Goal: Task Accomplishment & Management: Manage account settings

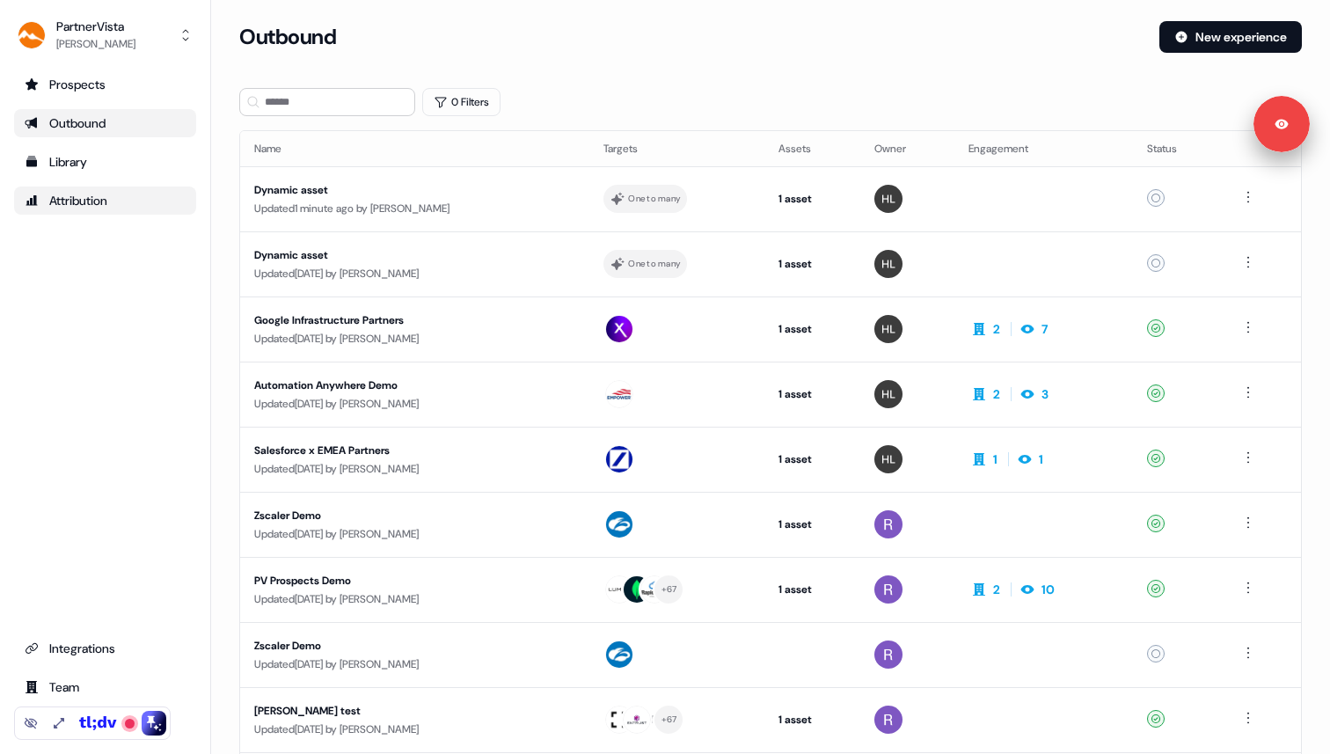
click at [104, 201] on div "Attribution" at bounding box center [105, 201] width 161 height 18
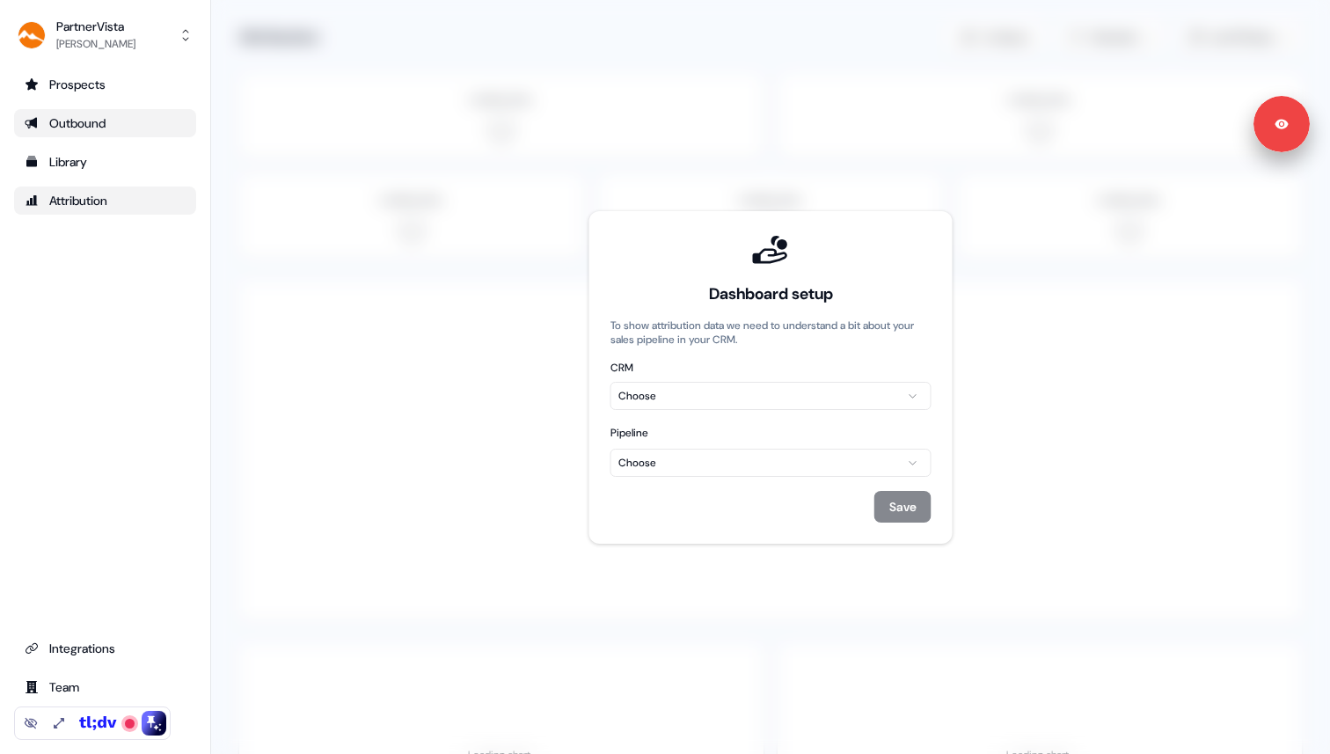
click at [62, 117] on div "Outbound" at bounding box center [105, 123] width 161 height 18
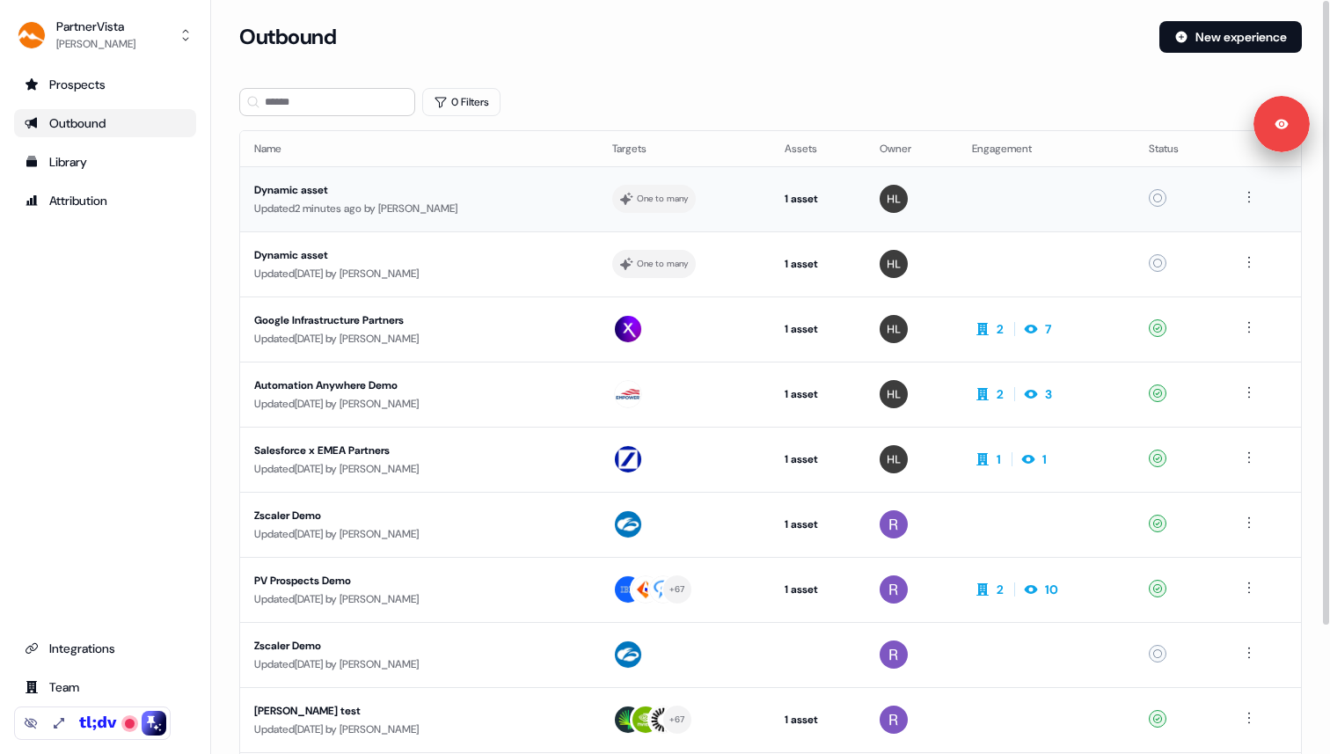
click at [399, 193] on div "Dynamic asset" at bounding box center [419, 190] width 330 height 18
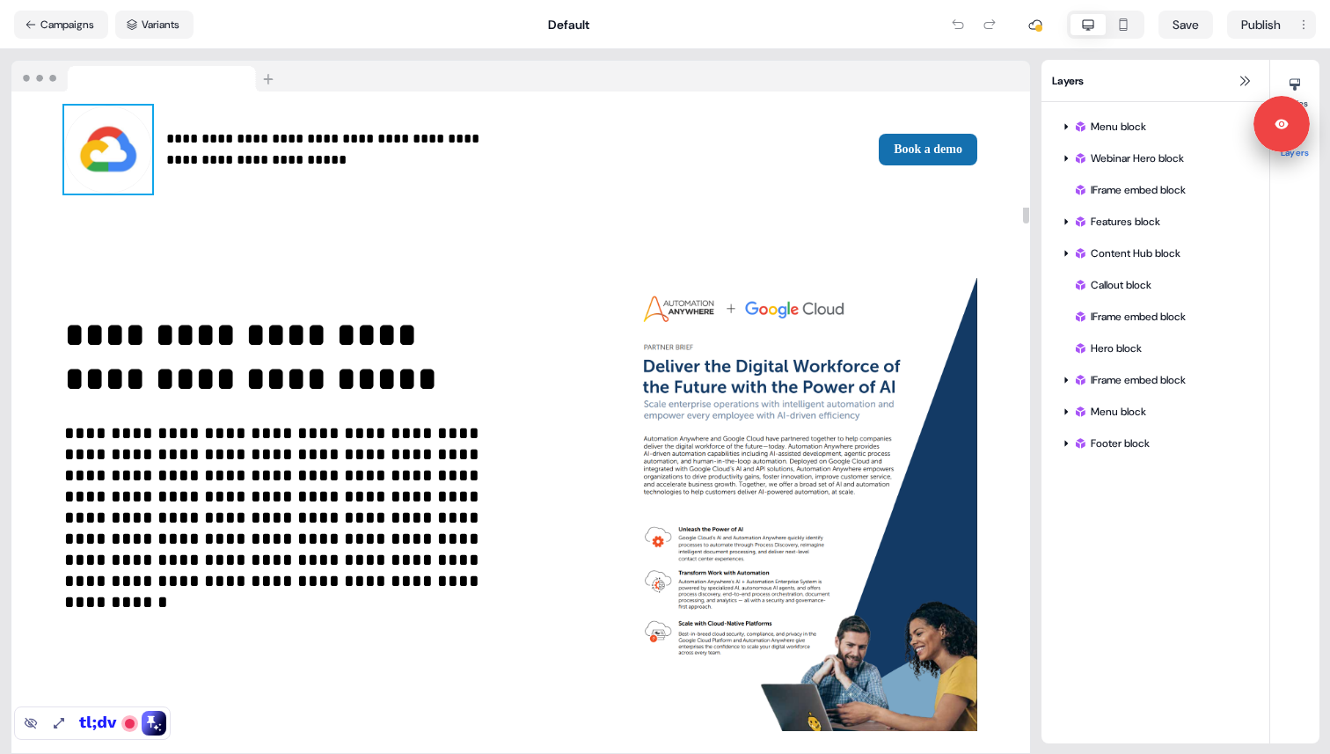
click at [113, 164] on img at bounding box center [108, 150] width 88 height 88
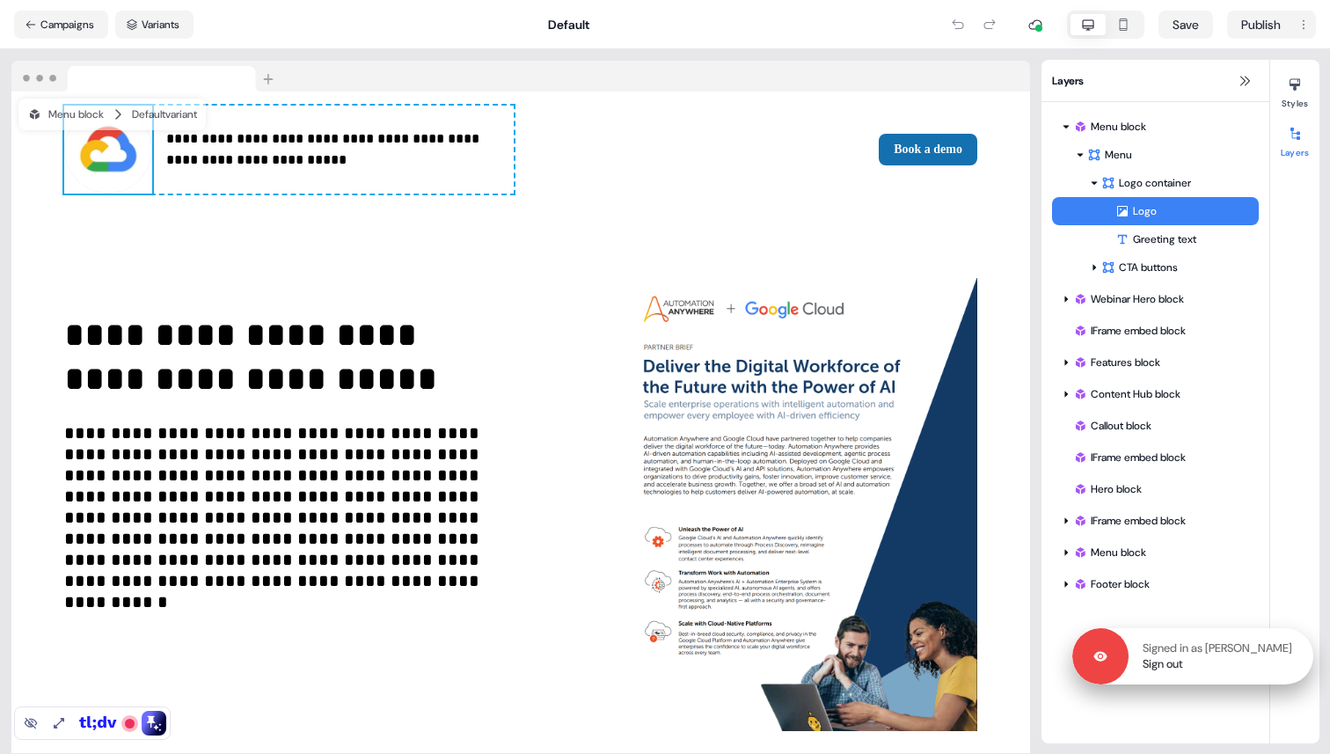
drag, startPoint x: 1289, startPoint y: 122, endPoint x: 1292, endPoint y: 654, distance: 532.2
click at [1292, 654] on div "Signed in as [PERSON_NAME] Sign out" at bounding box center [1221, 656] width 185 height 32
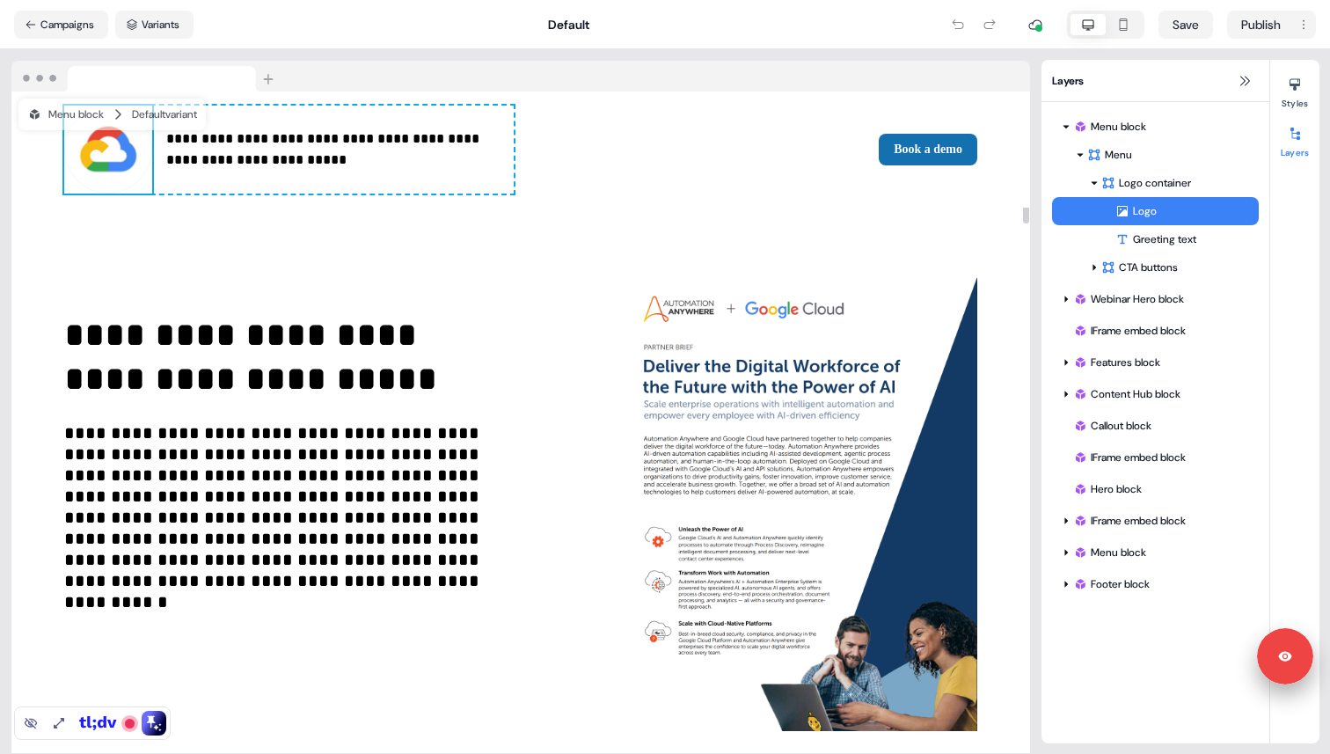
click at [123, 161] on img at bounding box center [108, 150] width 88 height 88
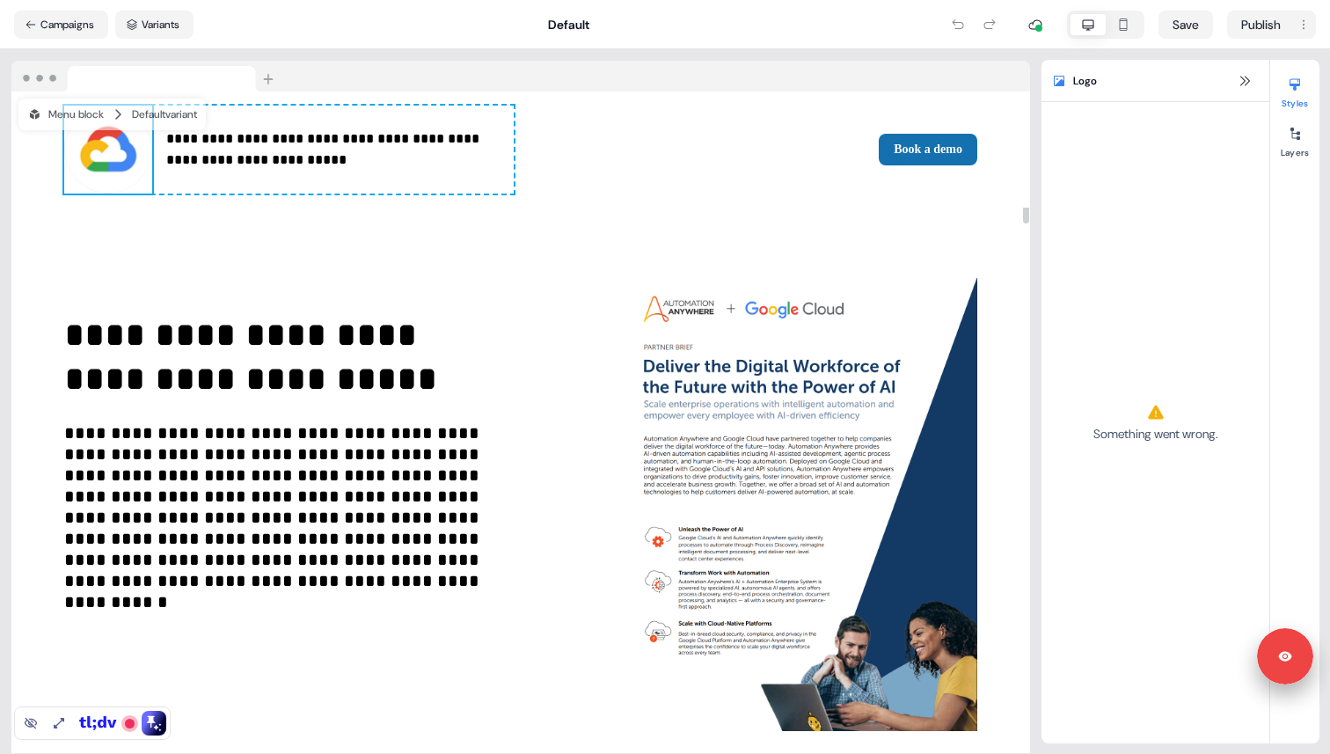
click at [1212, 270] on div "Something went wrong." at bounding box center [1155, 422] width 228 height 641
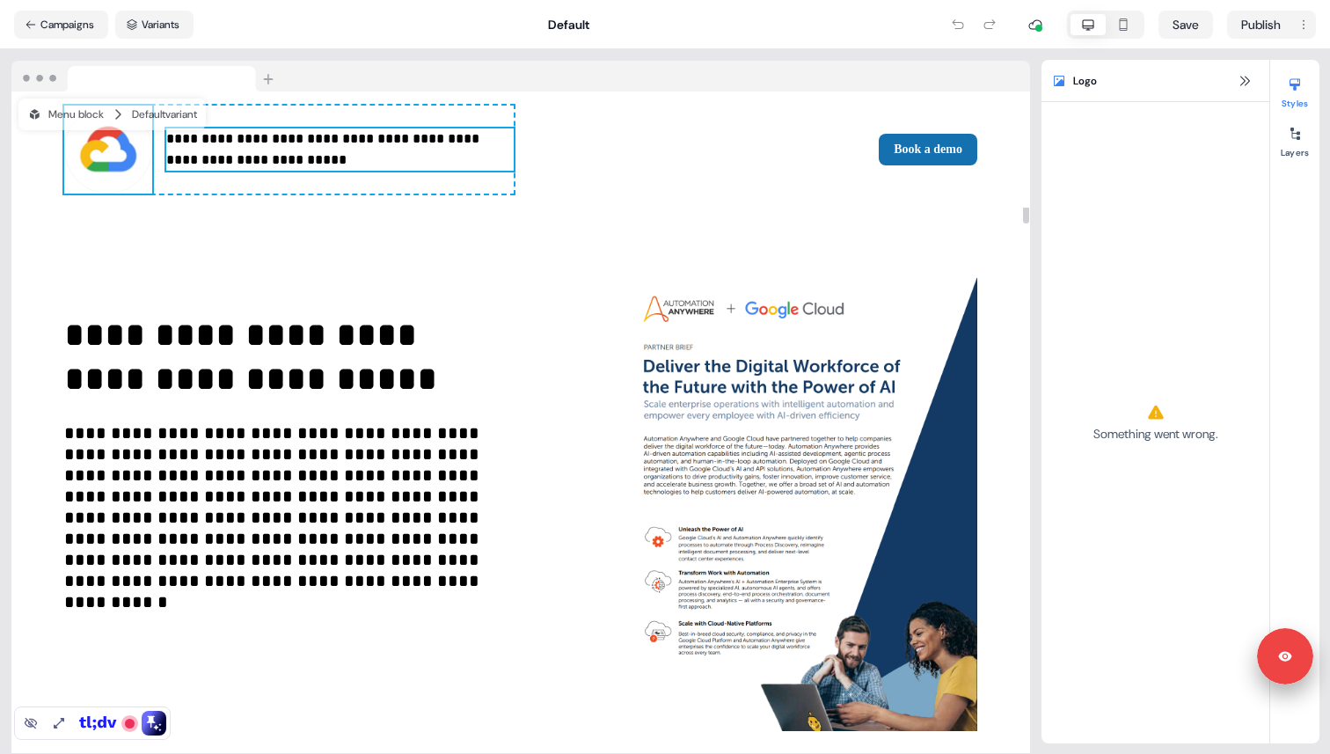
click at [234, 138] on p "**********" at bounding box center [339, 149] width 347 height 42
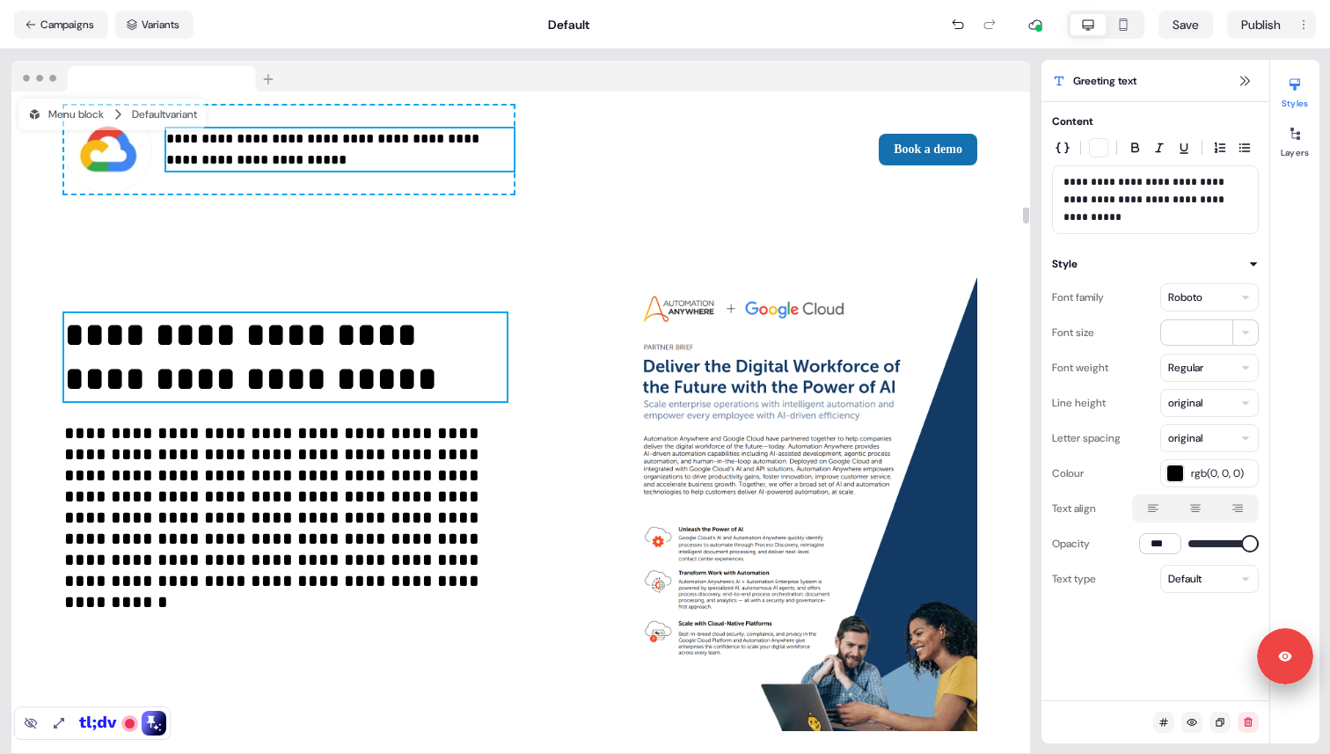
click at [103, 341] on p "**********" at bounding box center [285, 357] width 442 height 88
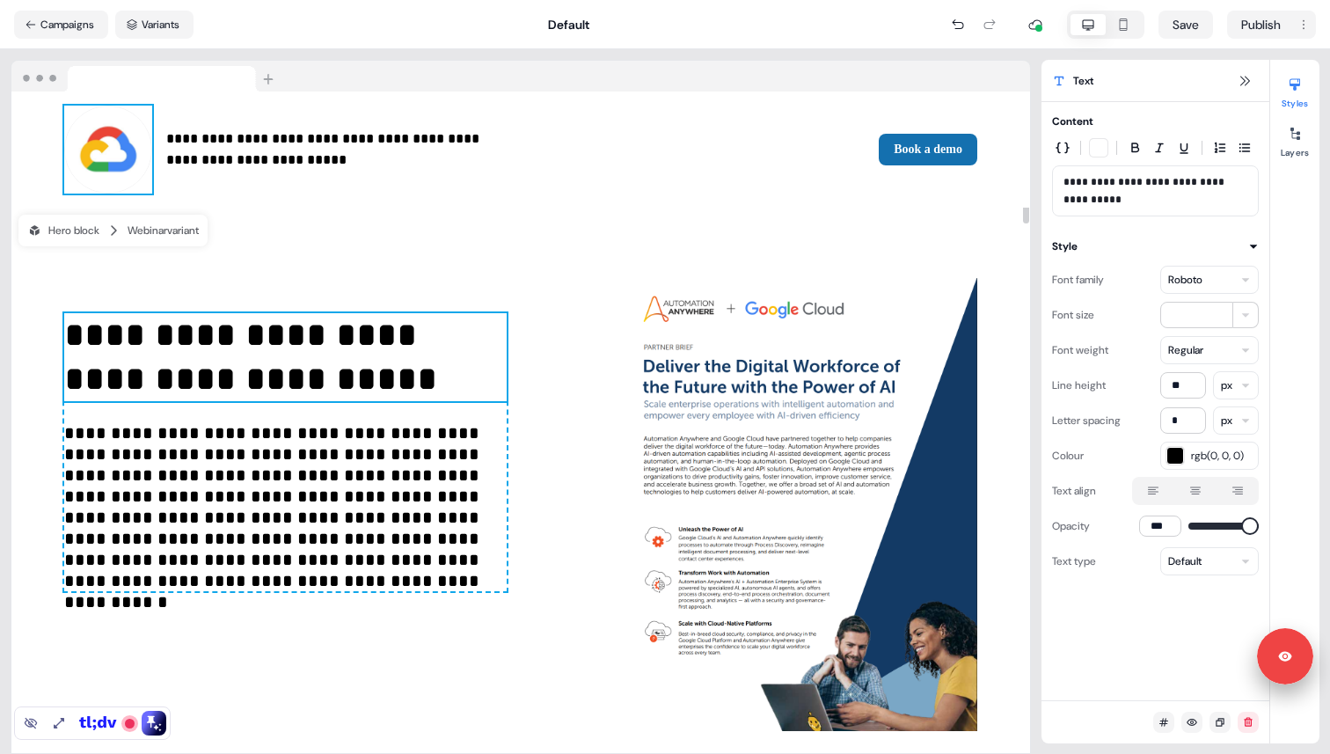
click at [98, 150] on img at bounding box center [108, 150] width 88 height 88
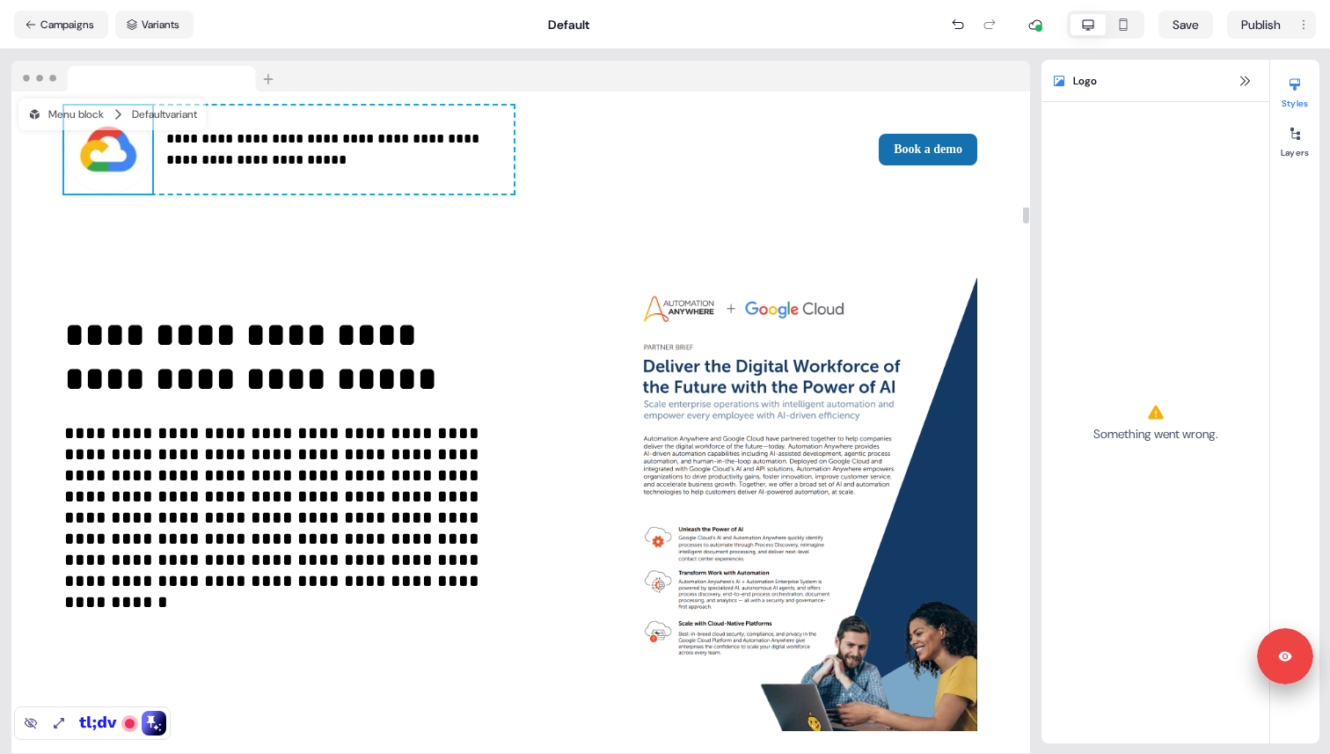
click at [82, 179] on img at bounding box center [108, 150] width 88 height 88
click at [1282, 154] on button "Layers" at bounding box center [1294, 139] width 49 height 39
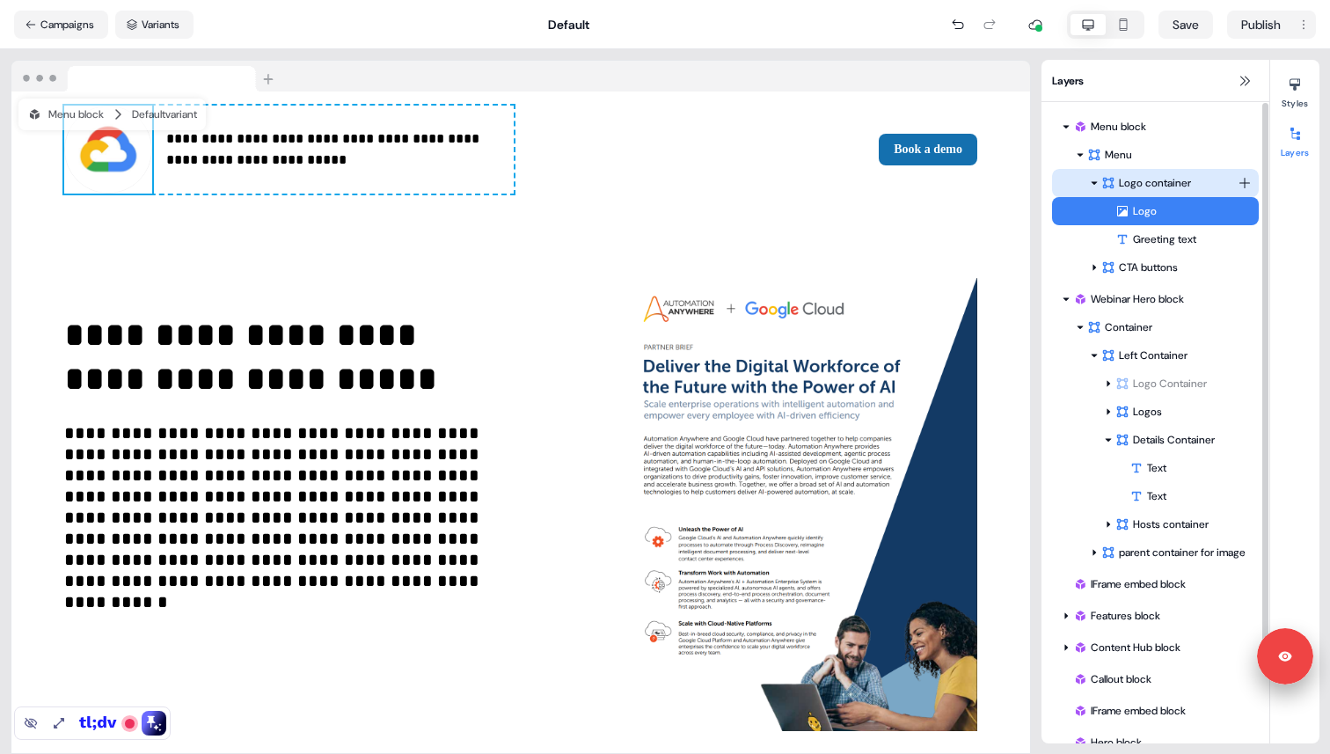
click at [1246, 180] on html "**********" at bounding box center [665, 377] width 1330 height 754
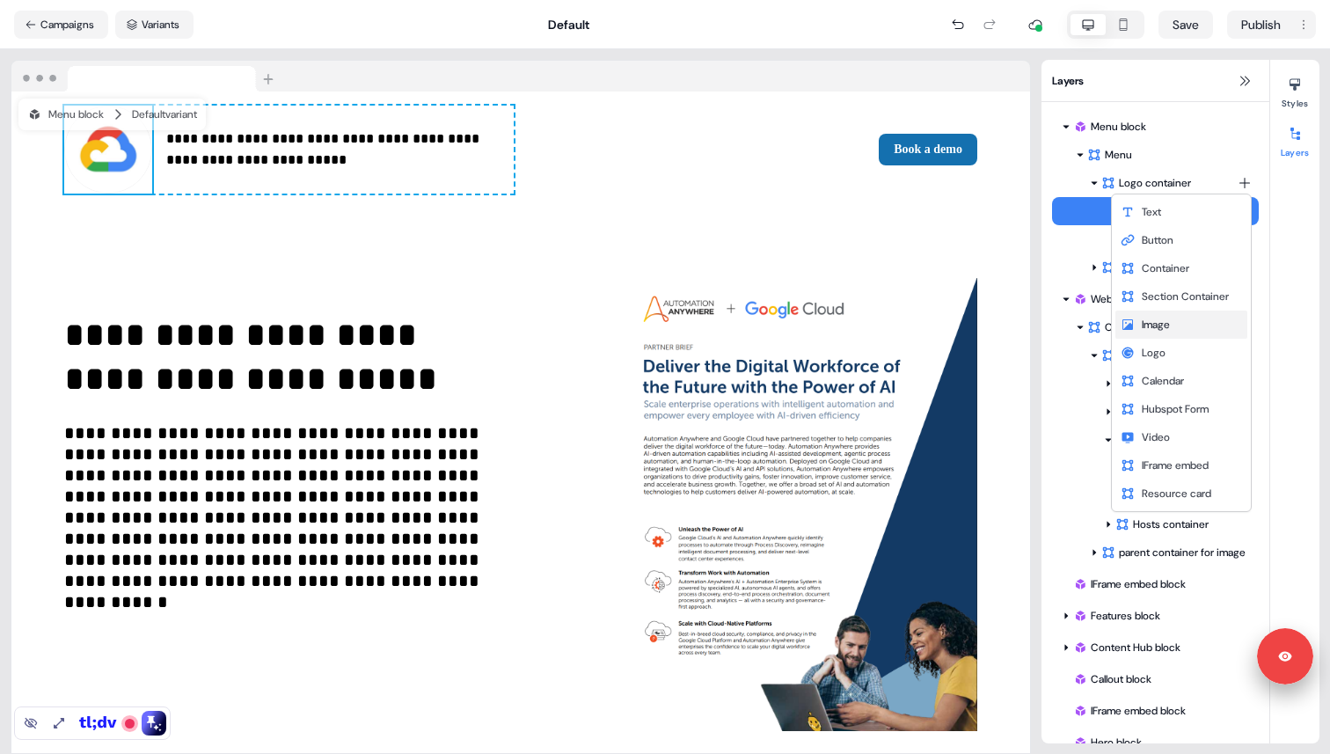
click at [1175, 324] on div "Image" at bounding box center [1181, 324] width 132 height 28
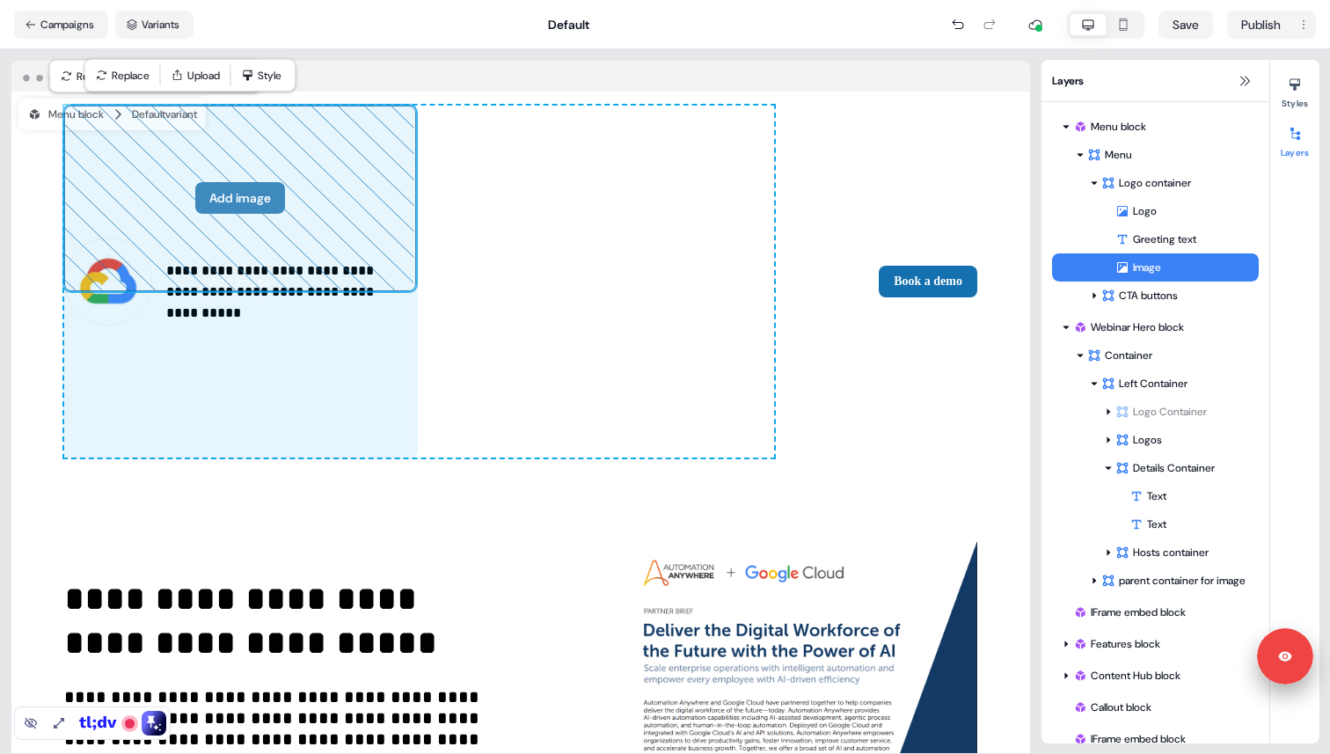
drag, startPoint x: 529, startPoint y: 228, endPoint x: 123, endPoint y: 227, distance: 405.5
click at [123, 227] on div "**********" at bounding box center [419, 282] width 710 height 352
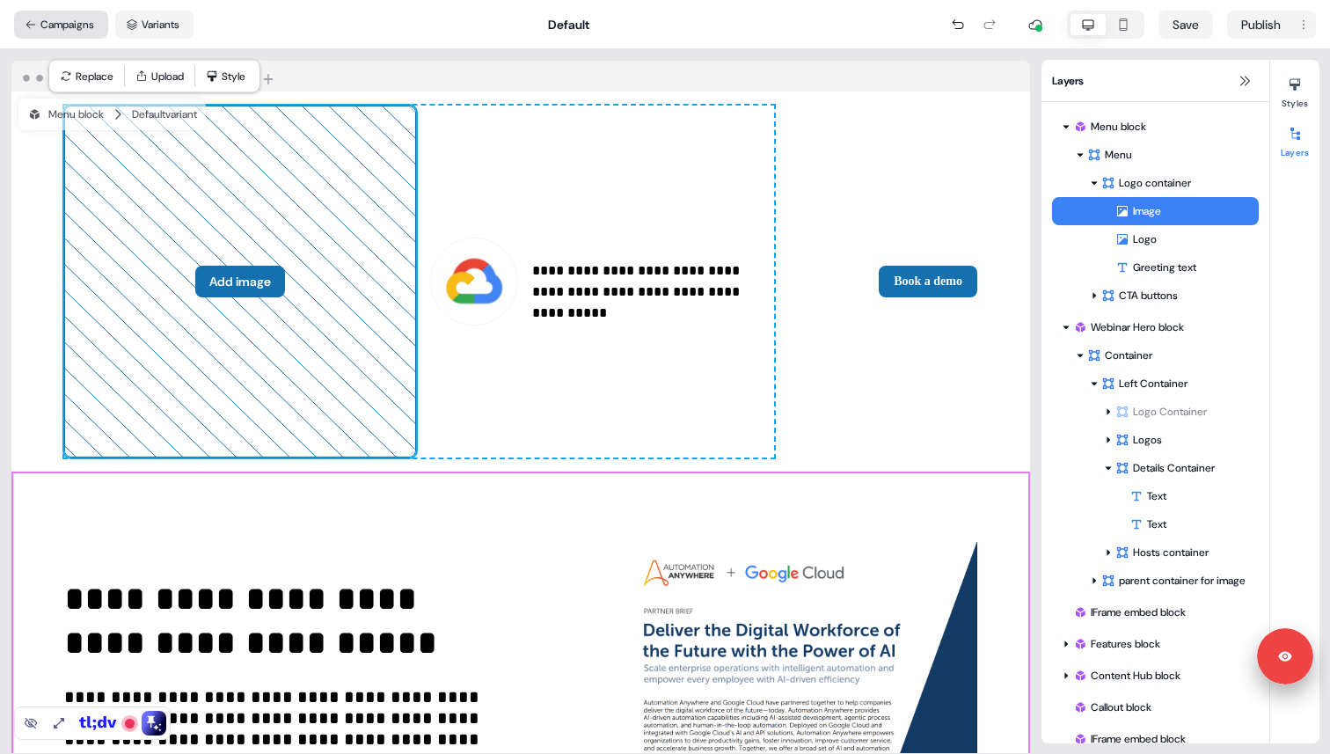
click at [47, 20] on button "Campaigns" at bounding box center [61, 25] width 94 height 28
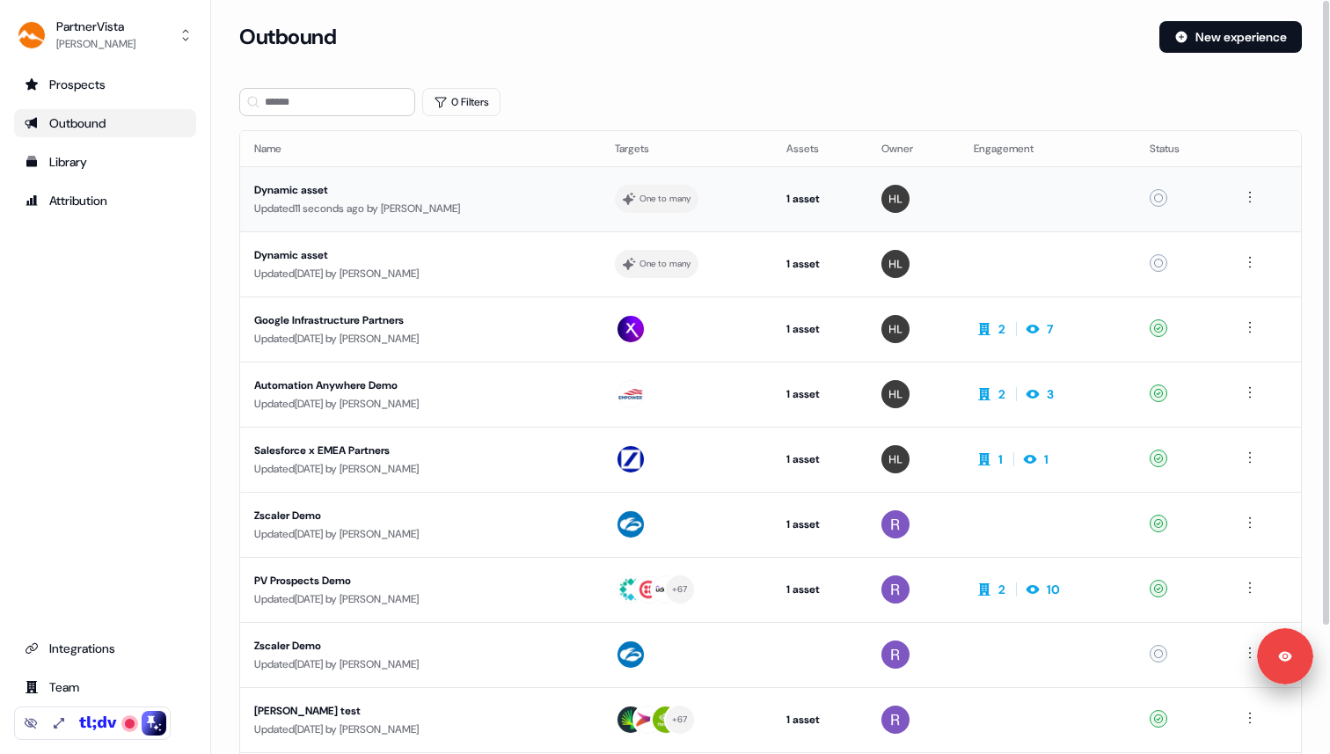
click at [464, 182] on div "Dynamic asset" at bounding box center [420, 190] width 332 height 18
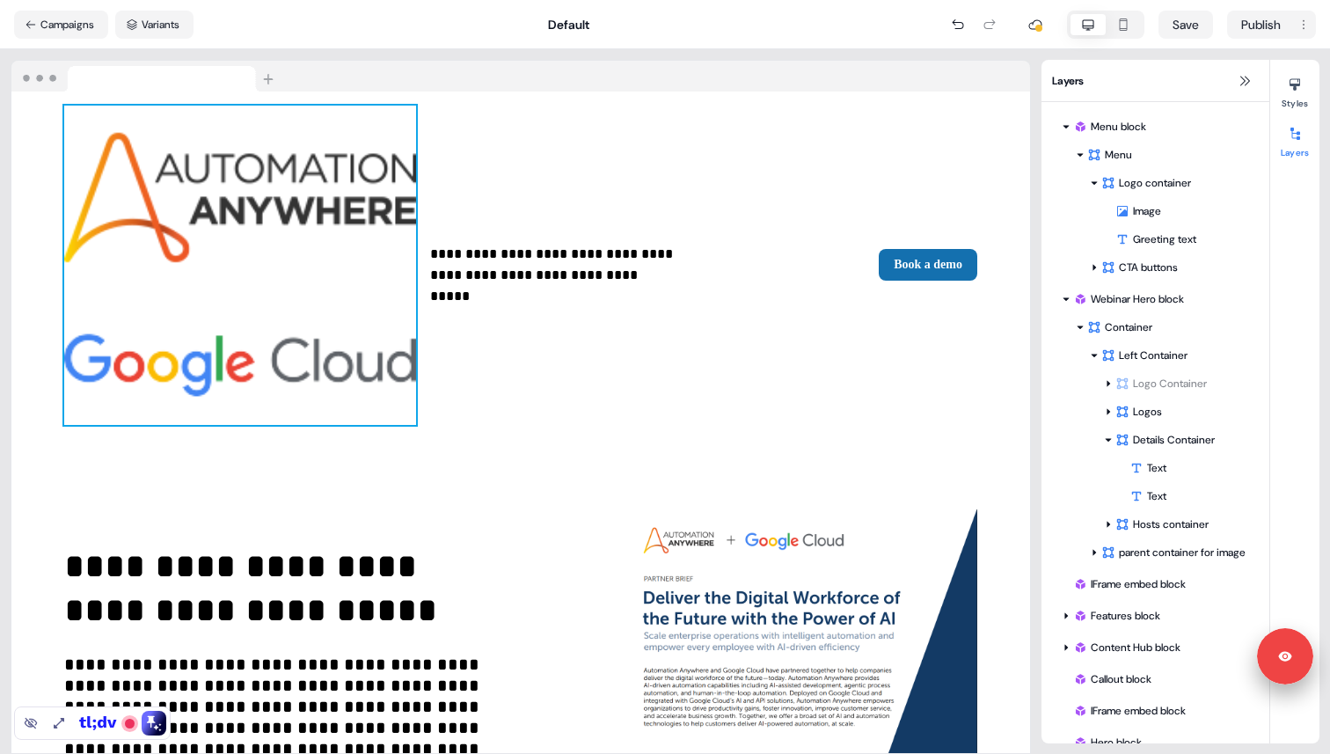
click at [194, 198] on img at bounding box center [240, 266] width 352 height 320
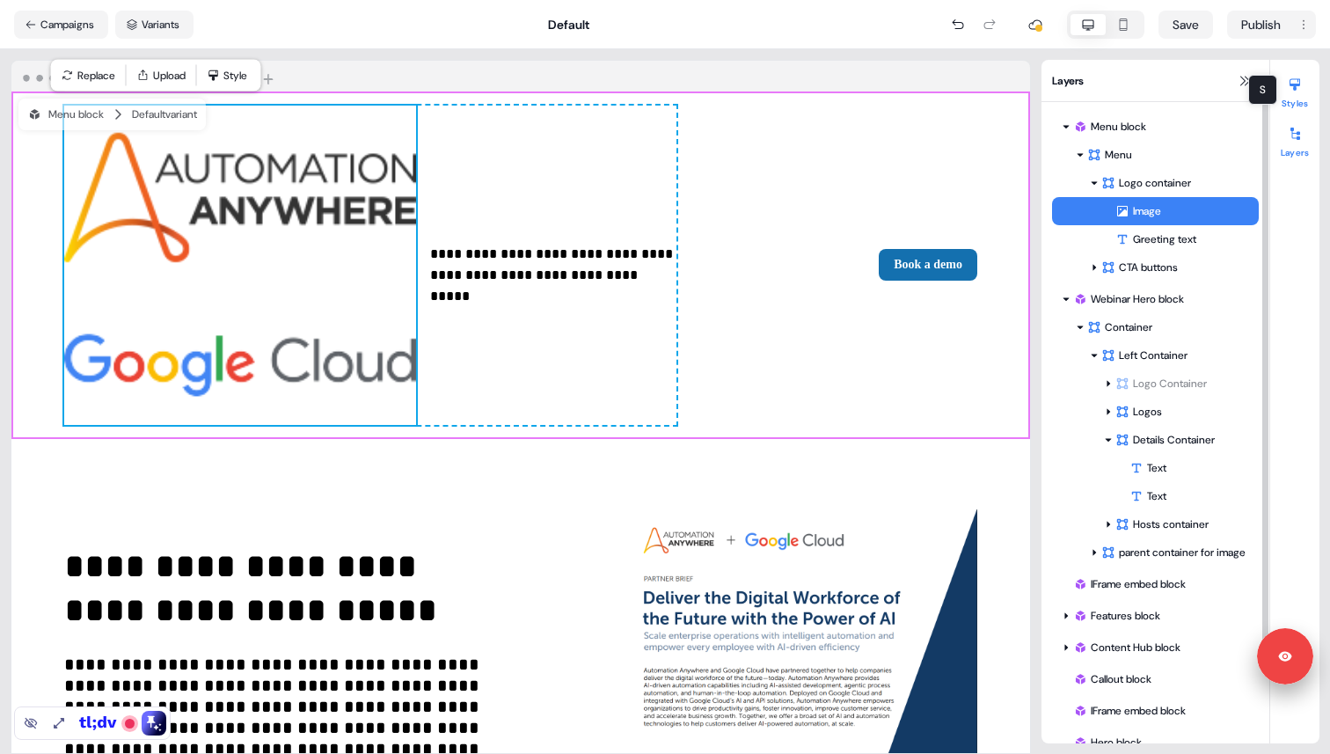
click at [1295, 84] on icon at bounding box center [1294, 85] width 11 height 12
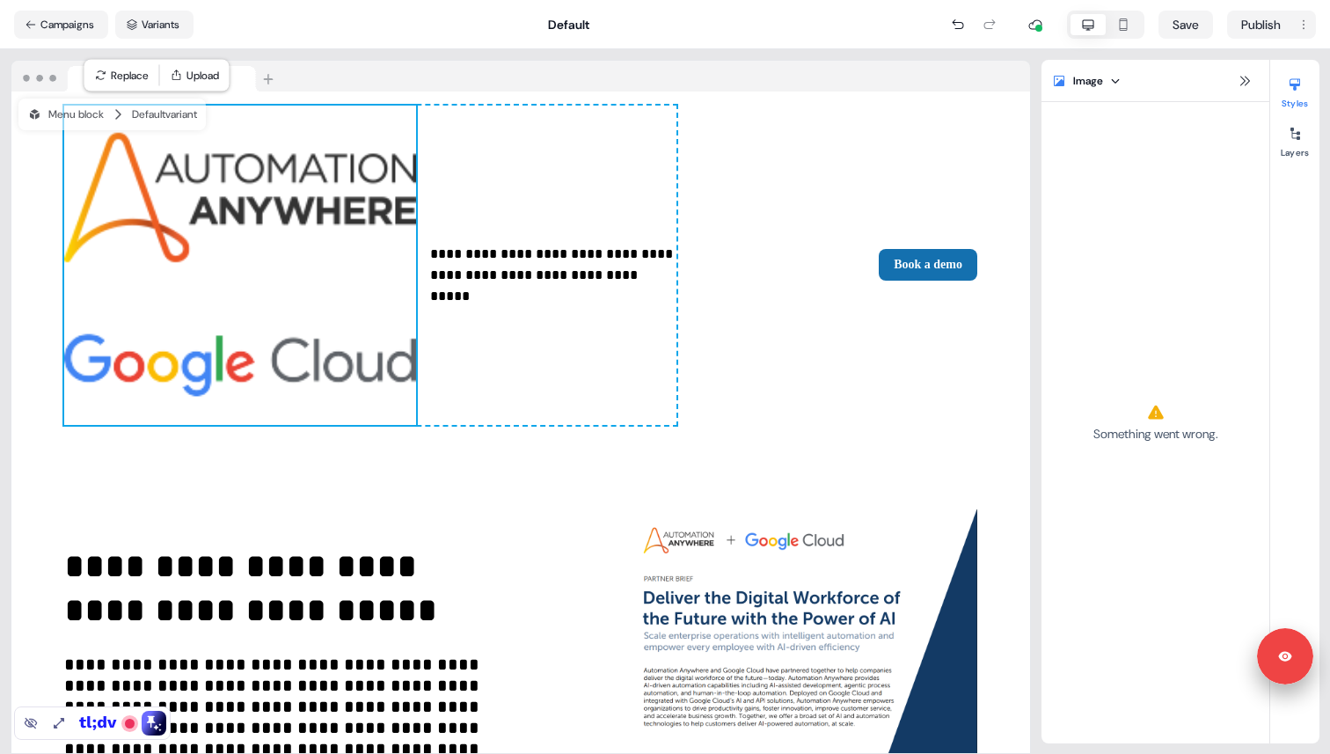
click at [261, 212] on div "**********" at bounding box center [370, 266] width 612 height 320
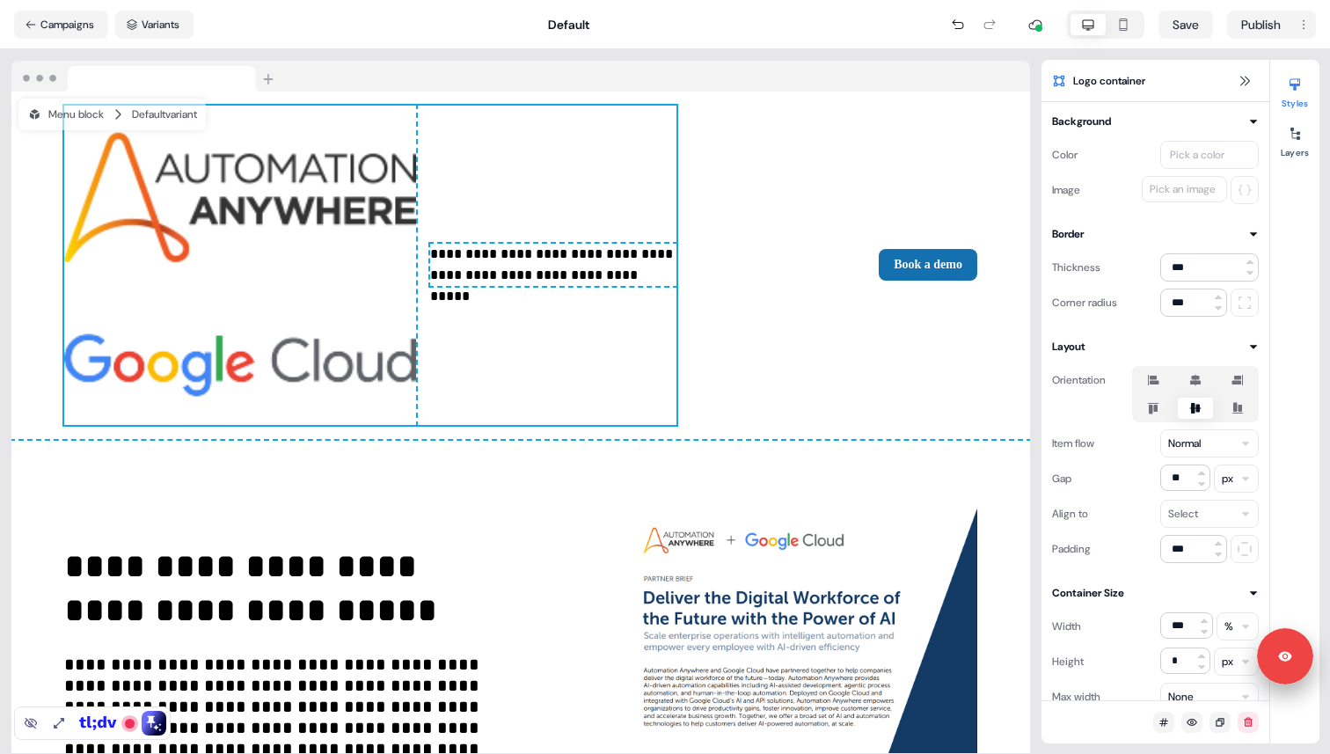
click at [165, 190] on img at bounding box center [240, 266] width 352 height 320
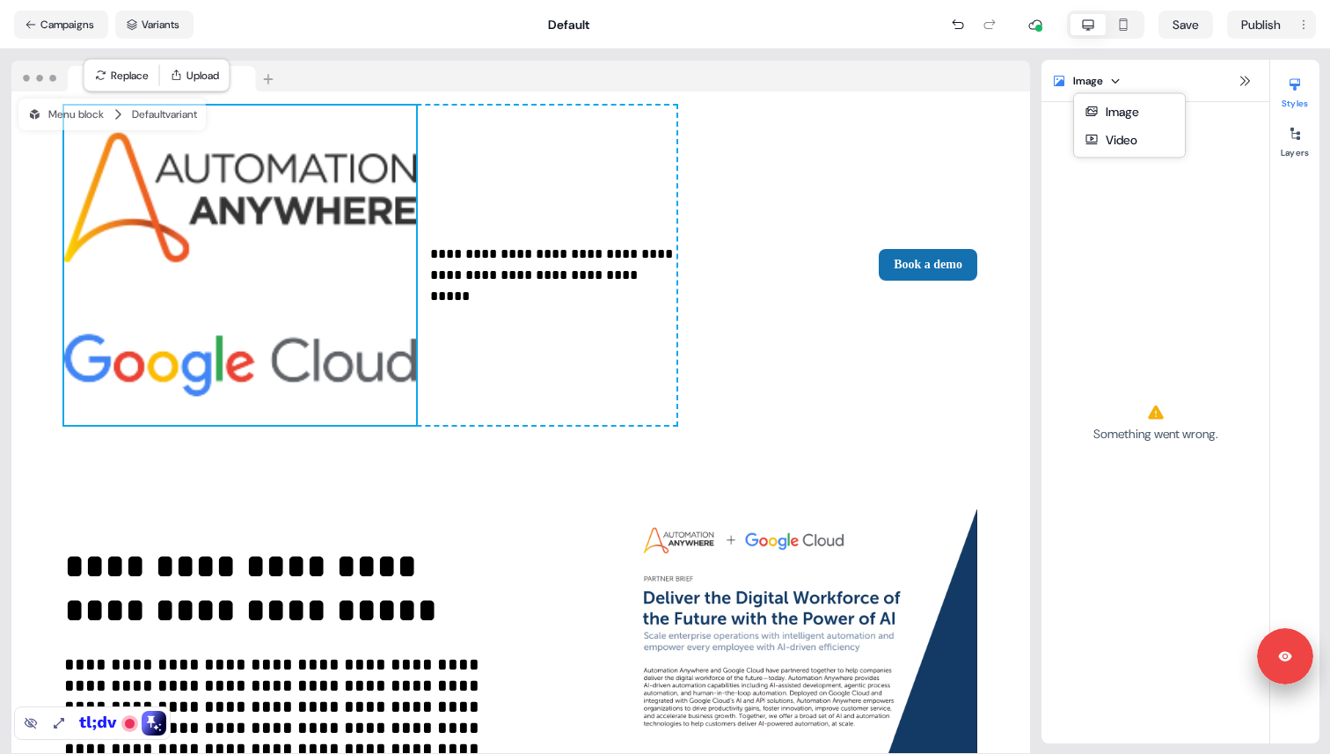
click at [1092, 81] on html "**********" at bounding box center [665, 377] width 1330 height 754
click at [1298, 135] on icon at bounding box center [1295, 134] width 14 height 14
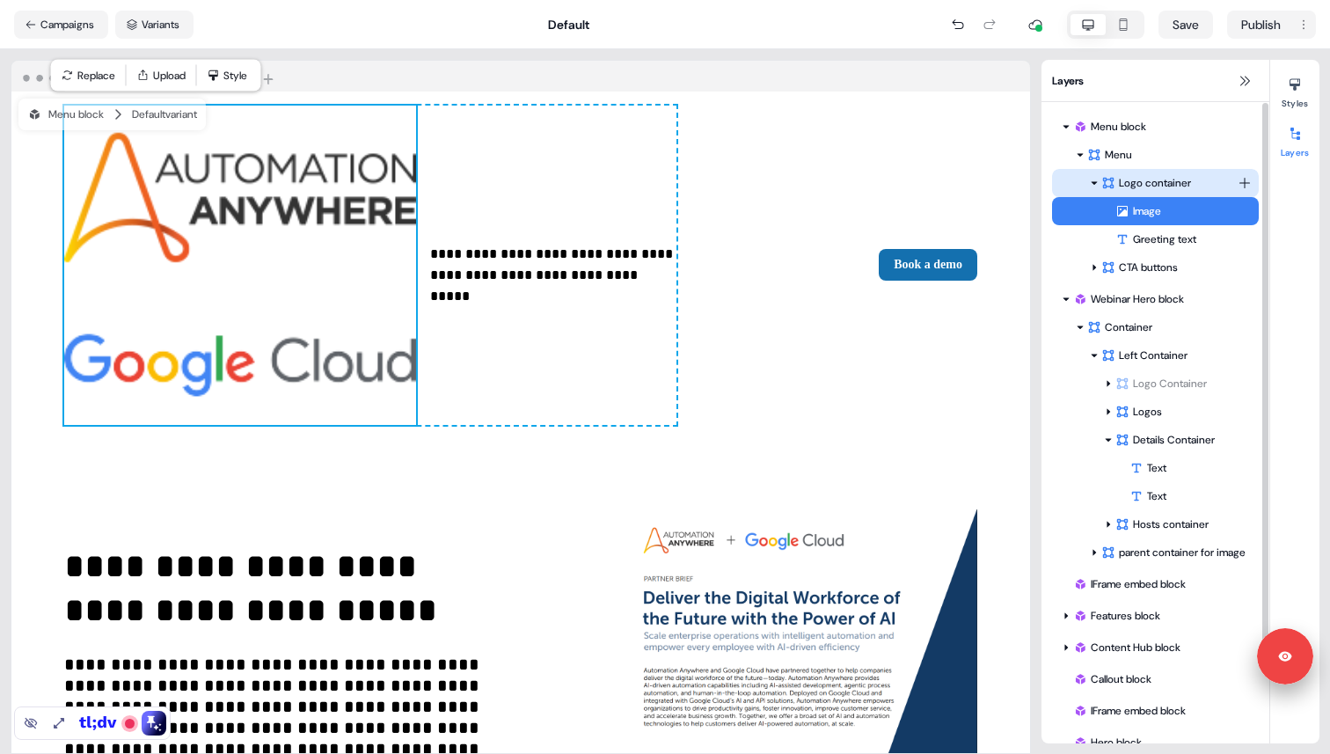
click at [1161, 184] on div "Logo container" at bounding box center [1169, 183] width 136 height 18
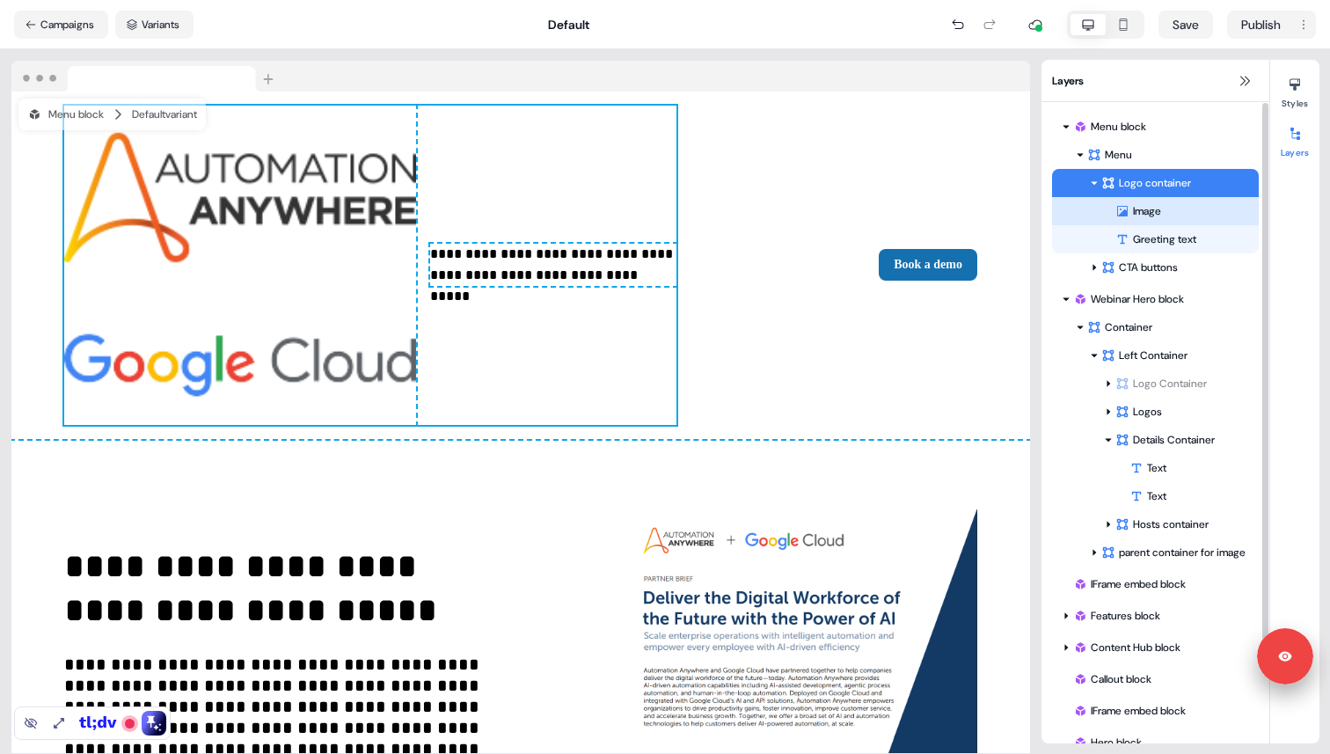
click at [1157, 213] on div "Image" at bounding box center [1186, 211] width 143 height 18
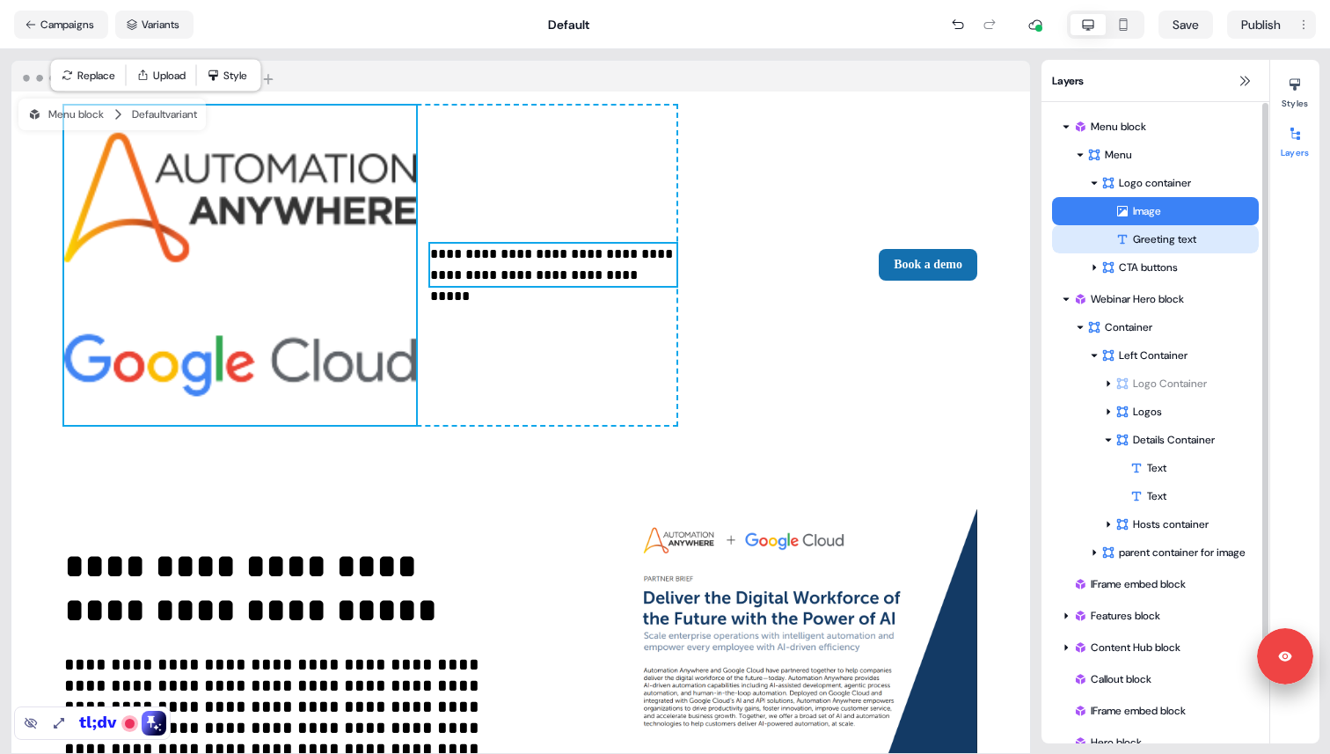
click at [1158, 239] on div "Greeting text" at bounding box center [1186, 239] width 143 height 18
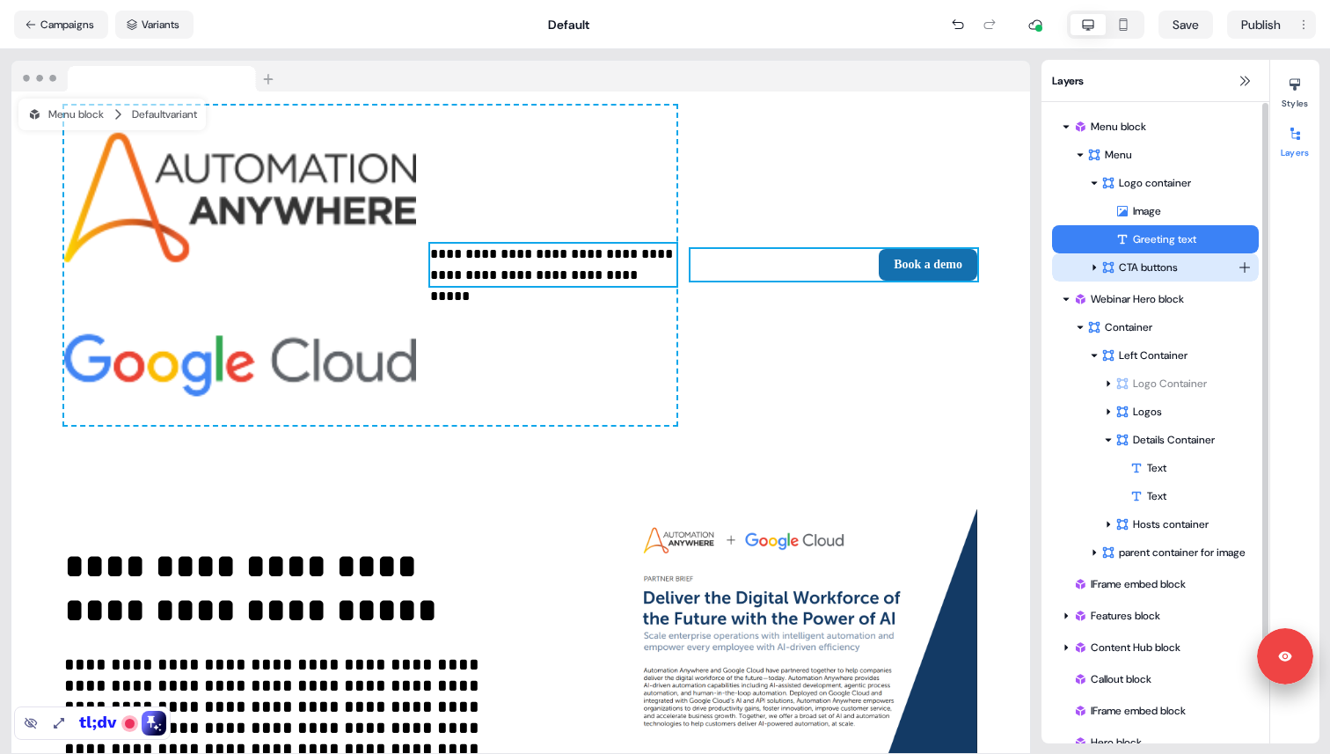
click at [1155, 272] on div "CTA buttons" at bounding box center [1169, 268] width 136 height 18
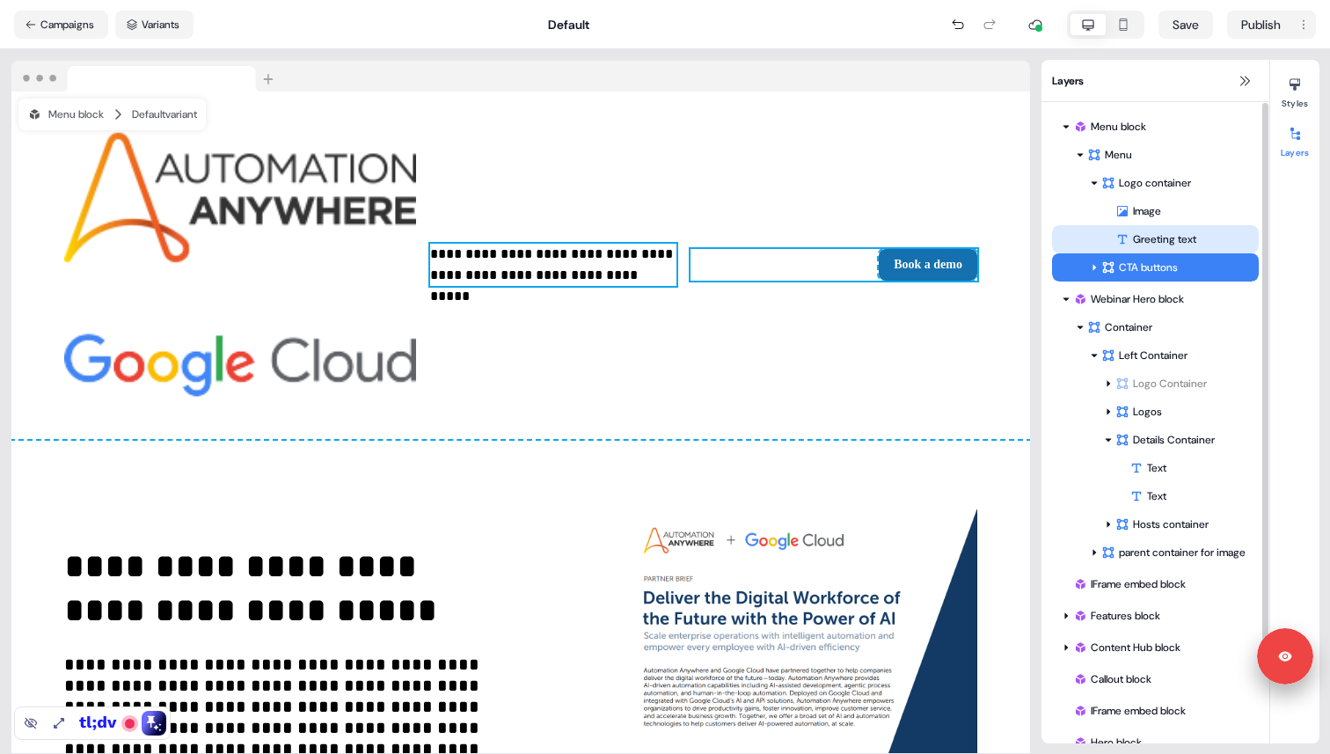
click at [1165, 242] on div "Greeting text" at bounding box center [1186, 239] width 143 height 18
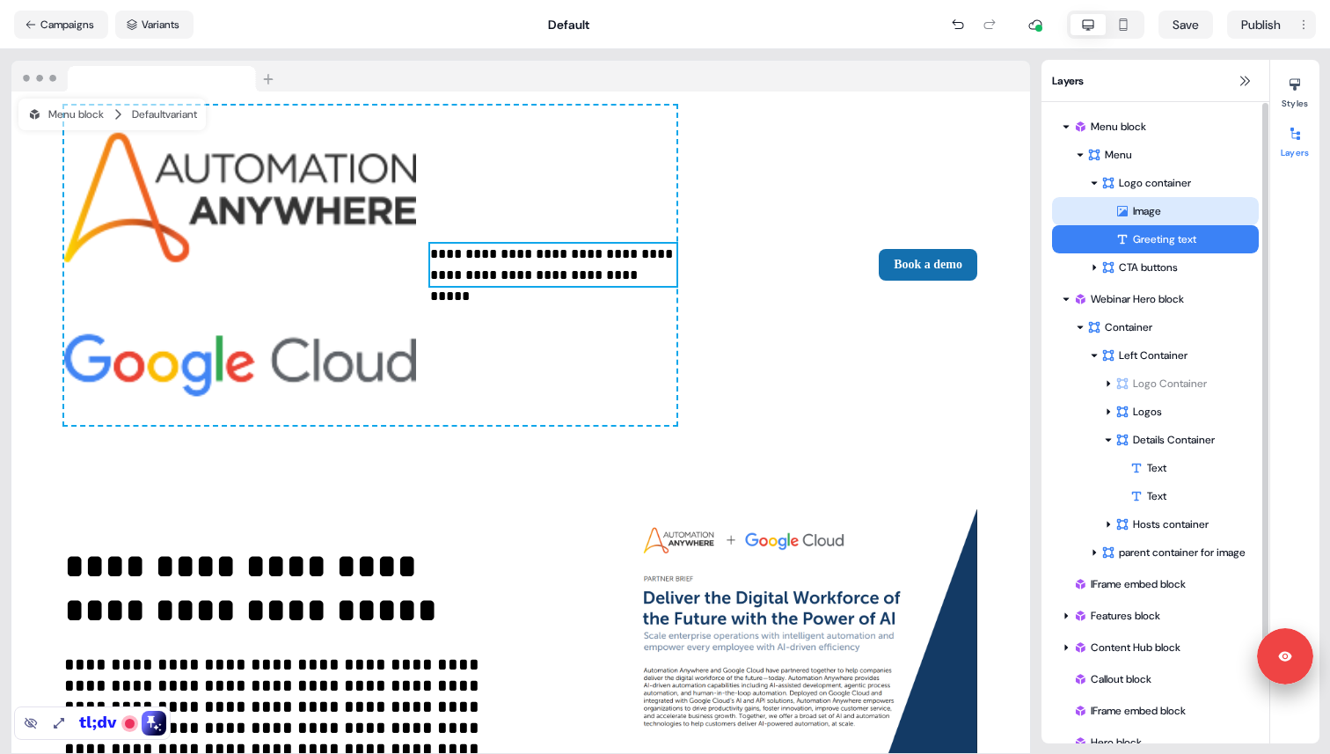
click at [1165, 223] on div "Image" at bounding box center [1155, 211] width 207 height 28
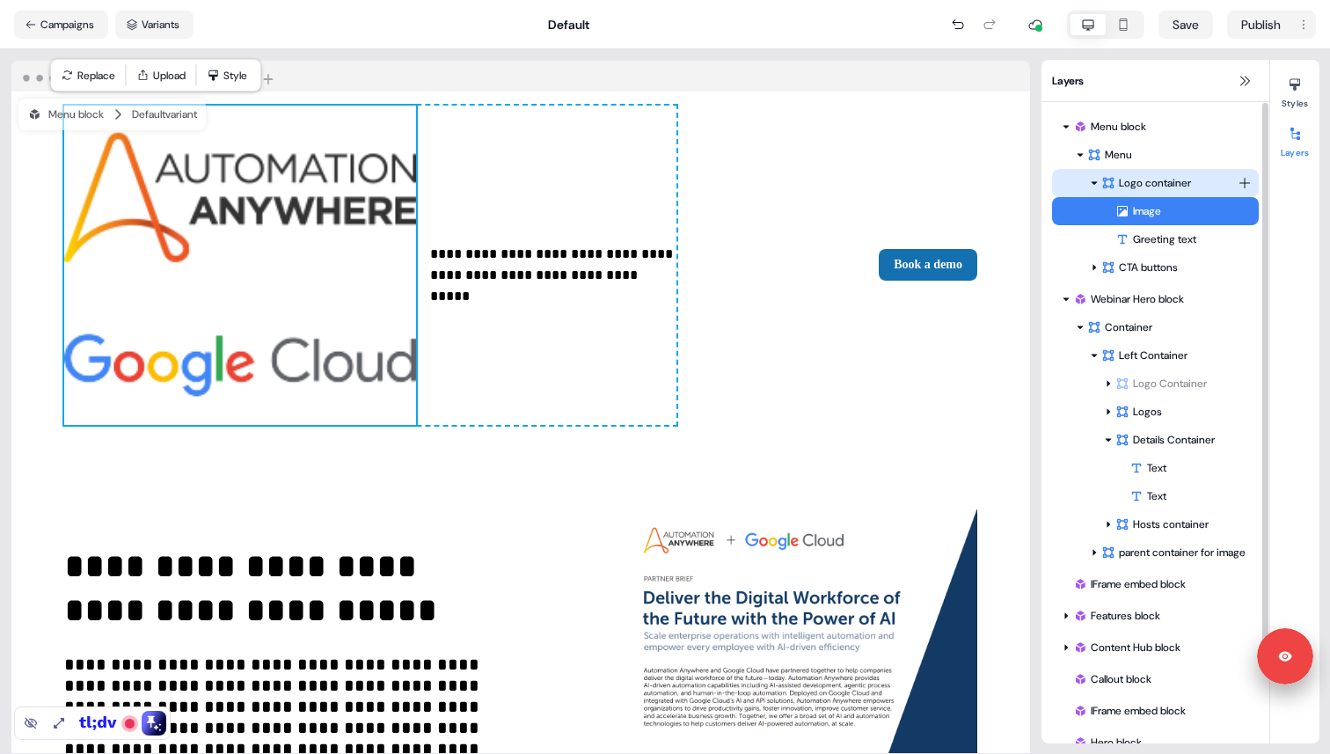
click at [1173, 182] on div "Logo container" at bounding box center [1169, 183] width 136 height 18
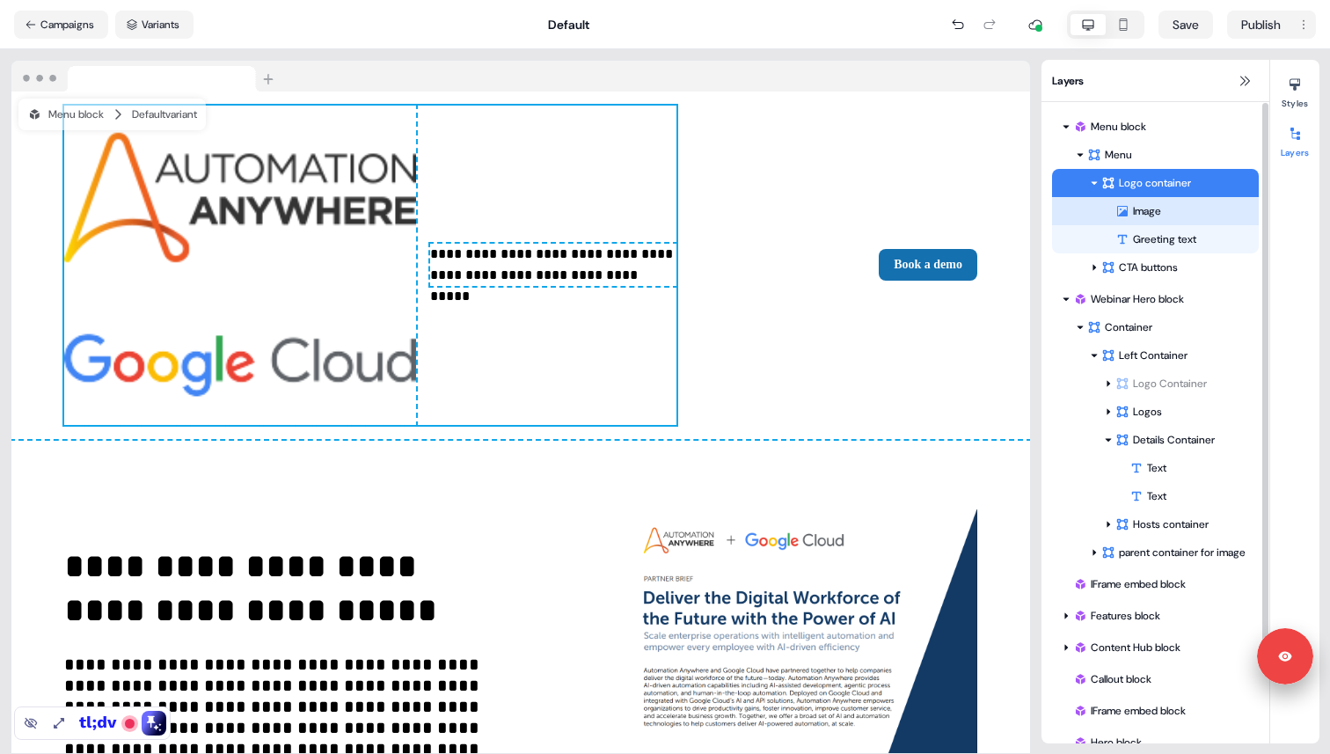
click at [1166, 208] on div "Image" at bounding box center [1186, 211] width 143 height 18
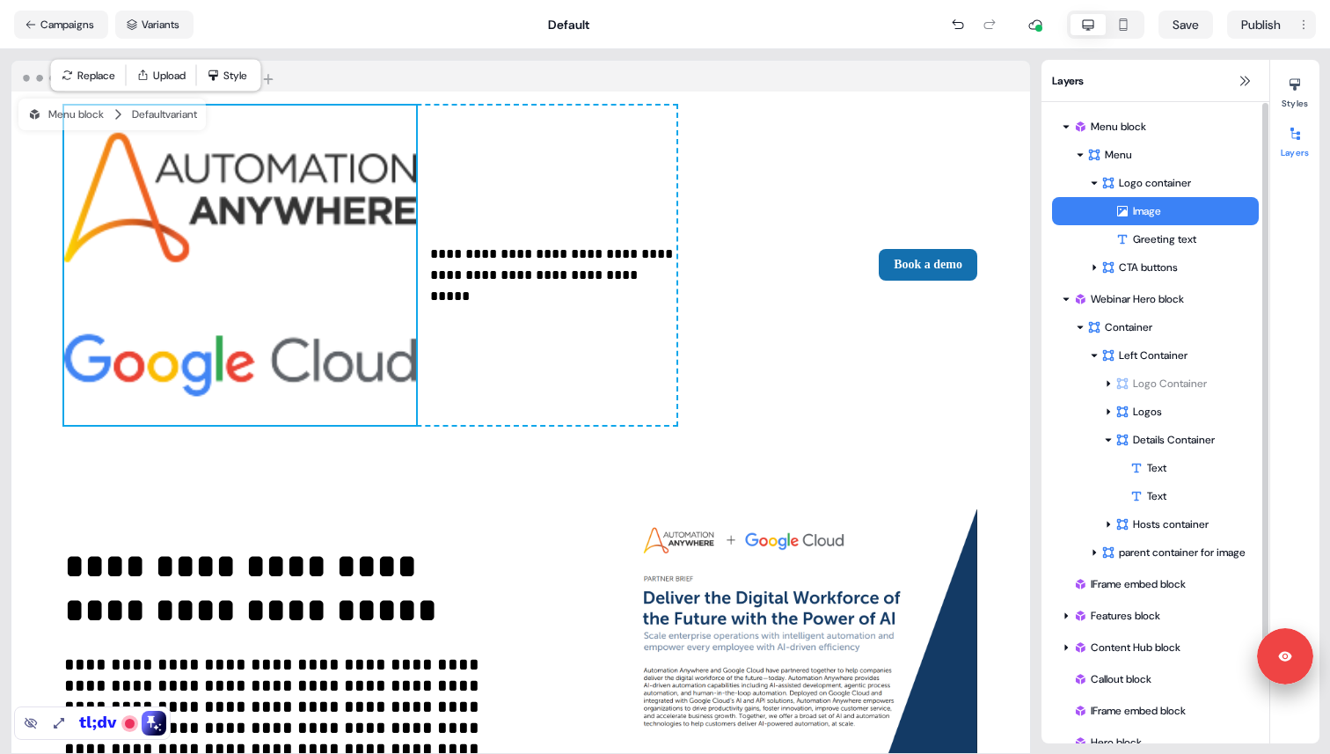
click at [172, 182] on img at bounding box center [240, 266] width 352 height 320
click at [1292, 91] on icon at bounding box center [1295, 84] width 14 height 14
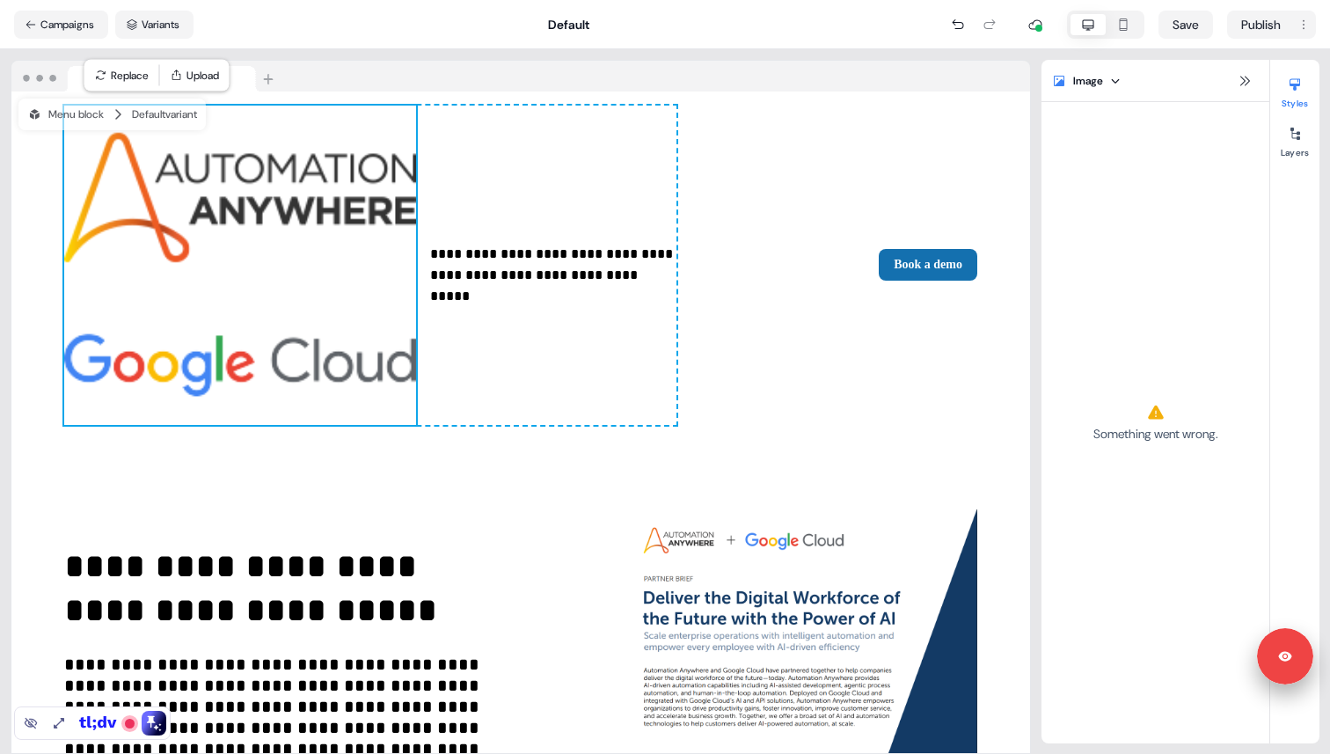
click at [202, 208] on img at bounding box center [240, 266] width 352 height 320
click at [318, 167] on div "**********" at bounding box center [370, 266] width 612 height 320
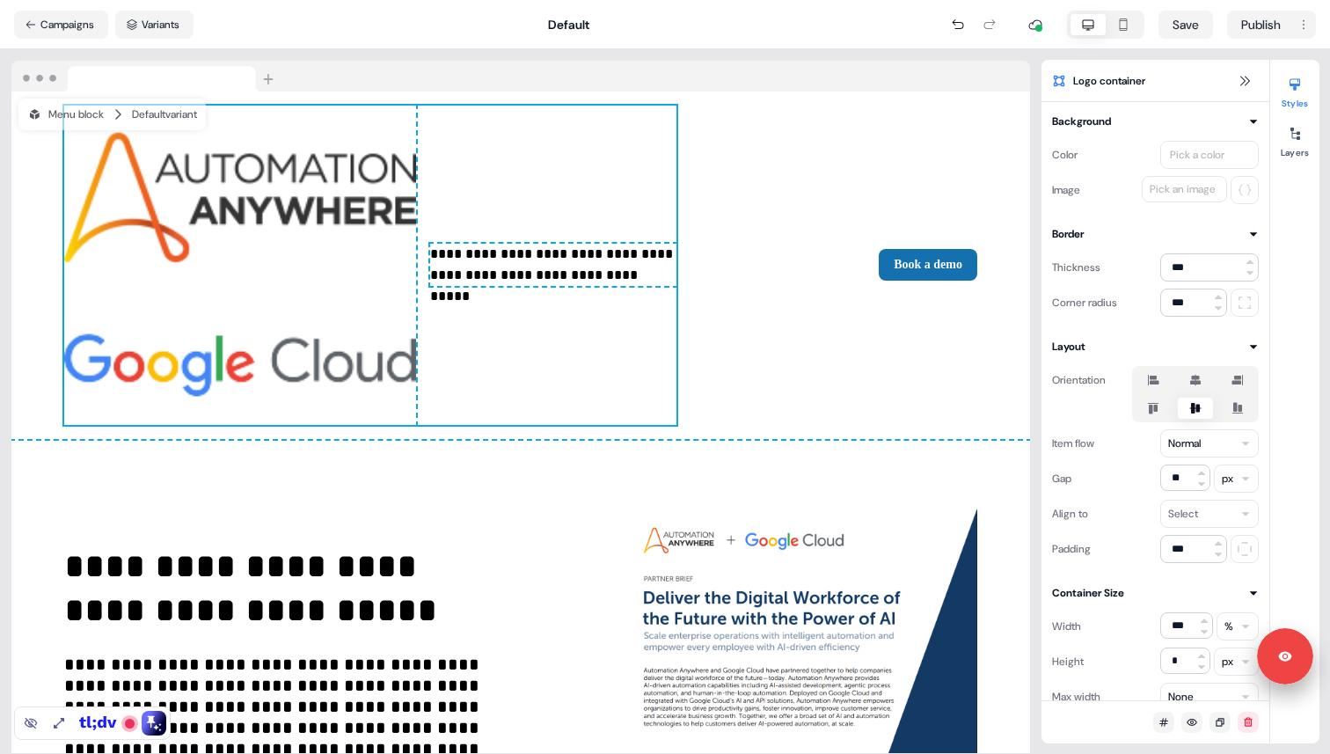
click at [206, 208] on img at bounding box center [240, 266] width 352 height 320
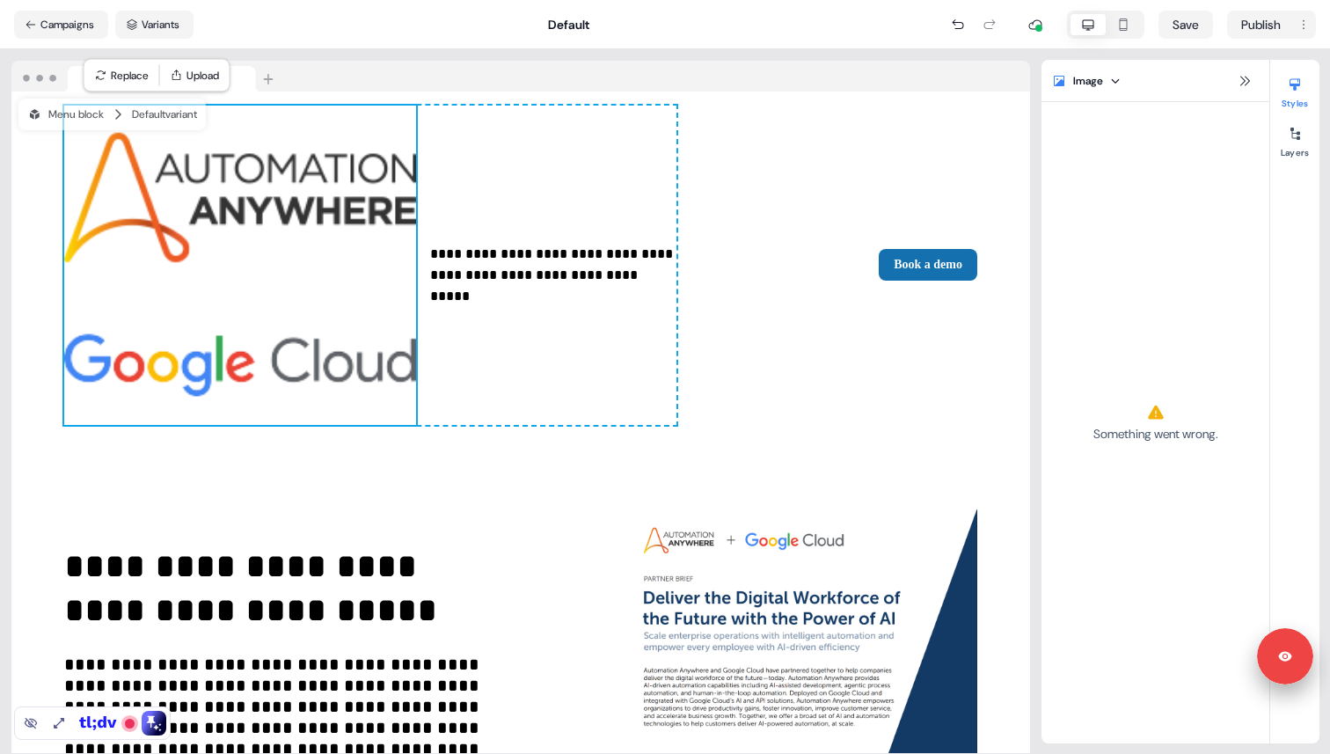
click at [204, 208] on img at bounding box center [240, 266] width 352 height 320
click at [1297, 127] on icon at bounding box center [1295, 134] width 14 height 14
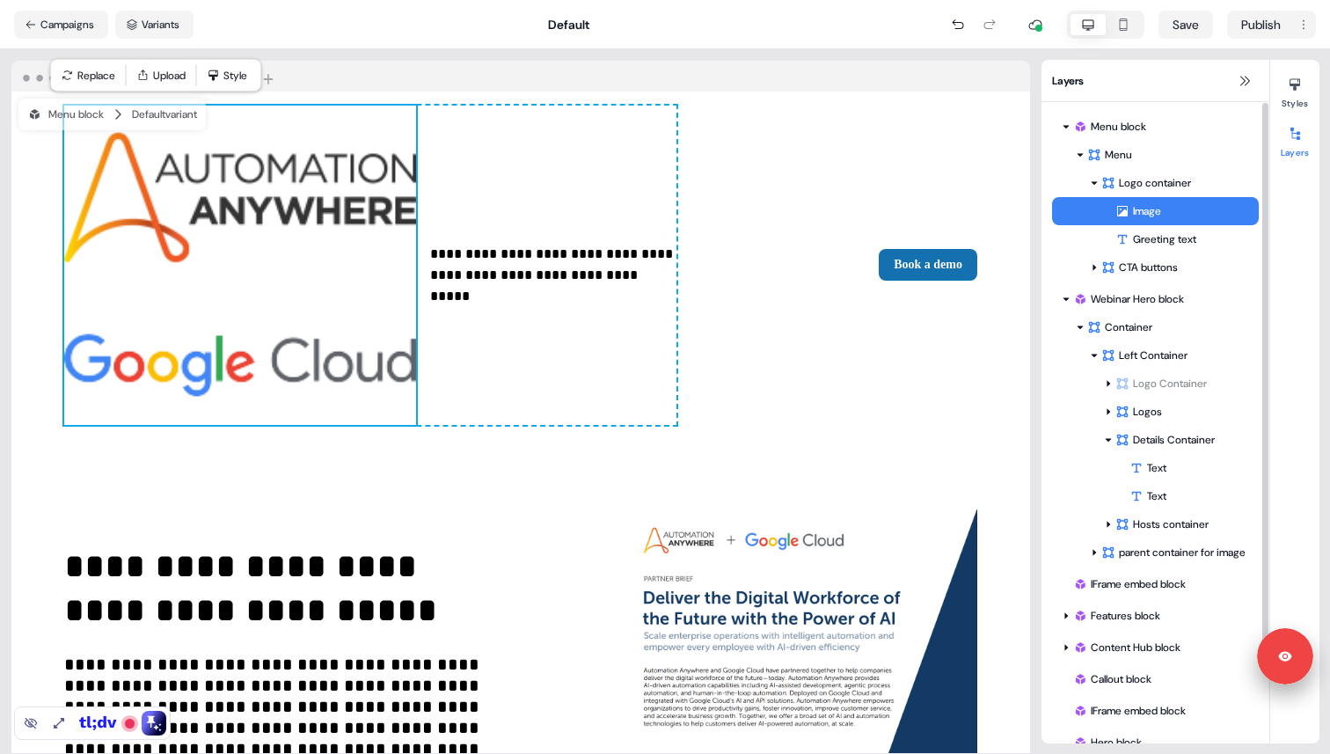
click at [1180, 209] on div "Image" at bounding box center [1186, 211] width 143 height 18
click at [1152, 238] on div "Greeting text" at bounding box center [1186, 239] width 143 height 18
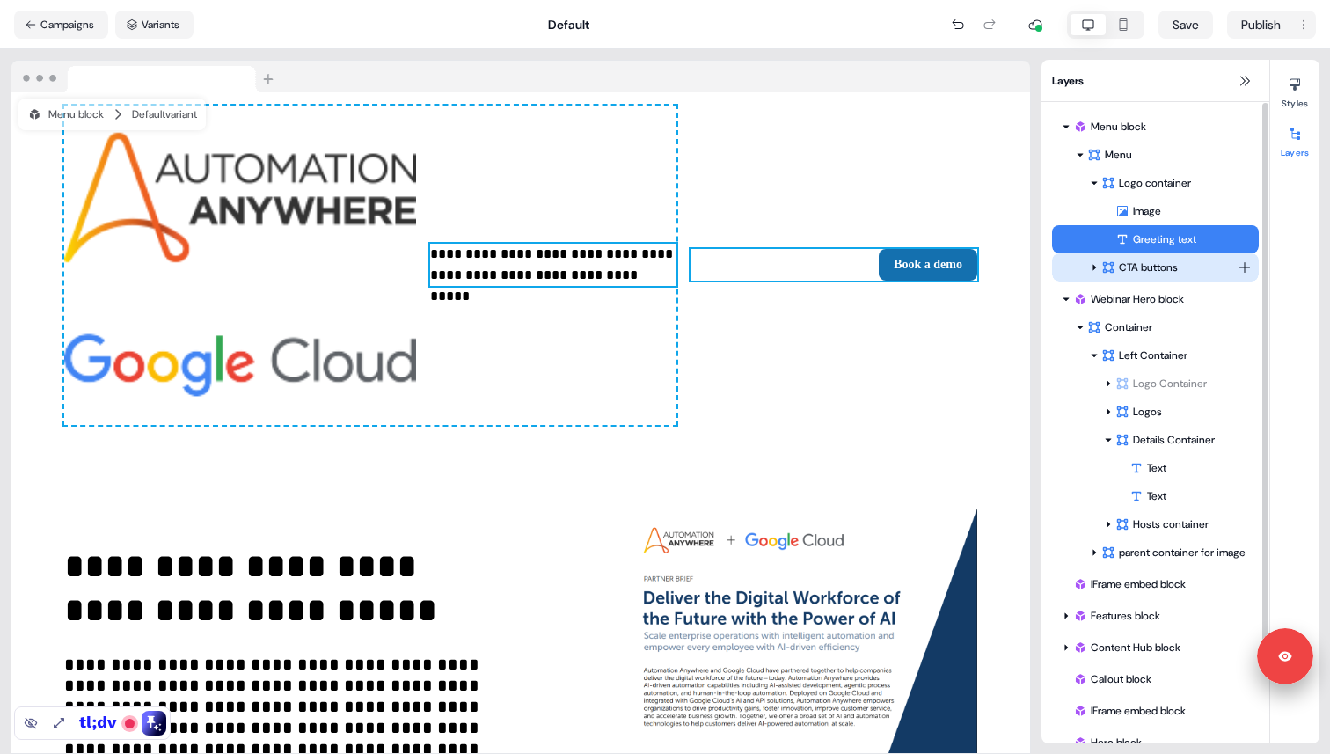
click at [1153, 259] on div "CTA buttons" at bounding box center [1169, 268] width 136 height 18
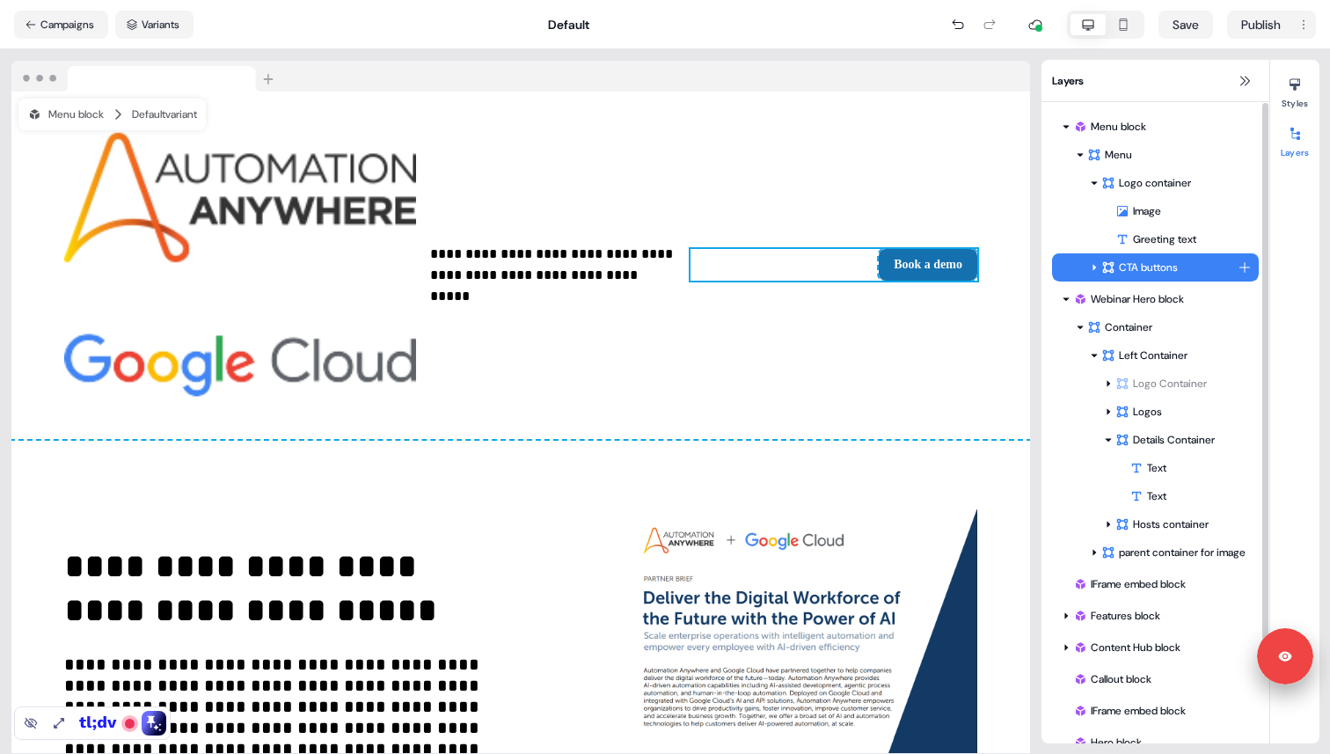
click at [1085, 265] on div "CTA buttons" at bounding box center [1155, 267] width 207 height 28
click at [1089, 267] on div at bounding box center [1094, 267] width 14 height 14
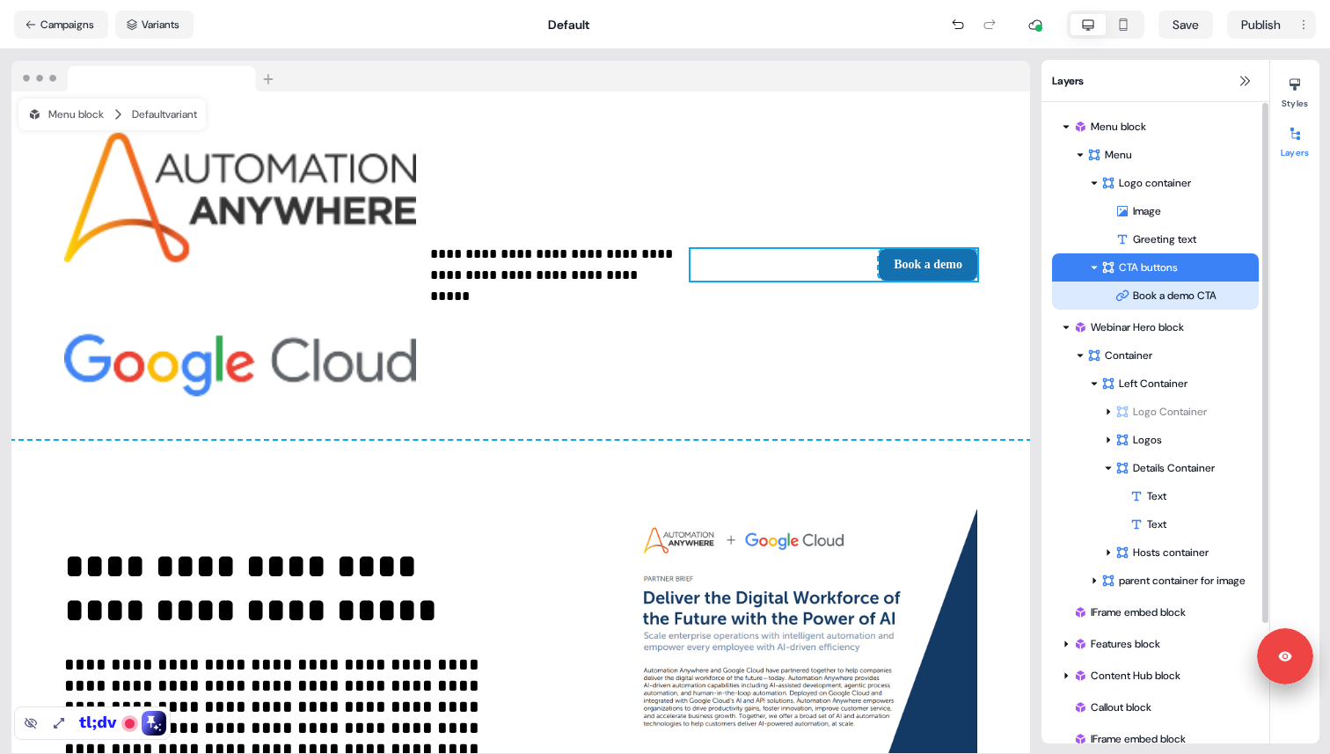
click at [1141, 290] on div "Book a demo CTA" at bounding box center [1186, 296] width 143 height 18
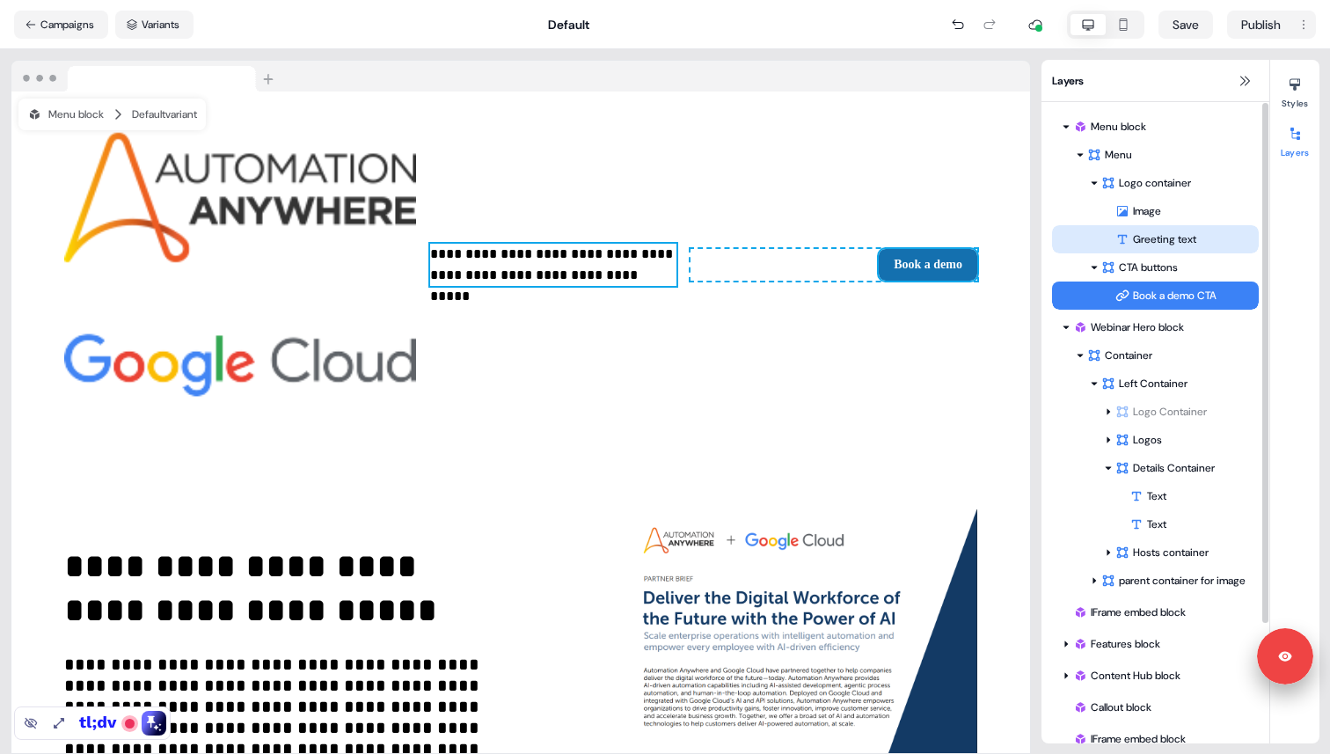
click at [1148, 240] on div "Greeting text" at bounding box center [1186, 239] width 143 height 18
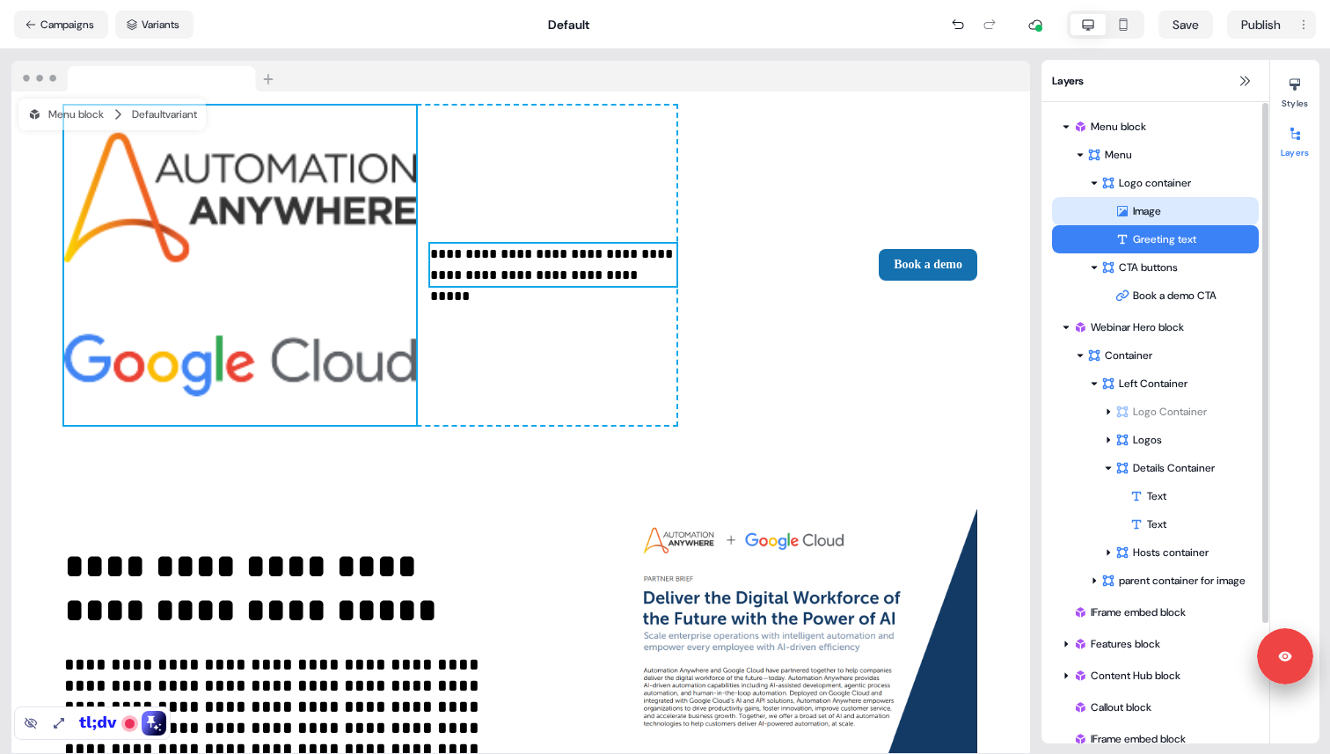
click at [1136, 201] on div "Image" at bounding box center [1155, 211] width 207 height 28
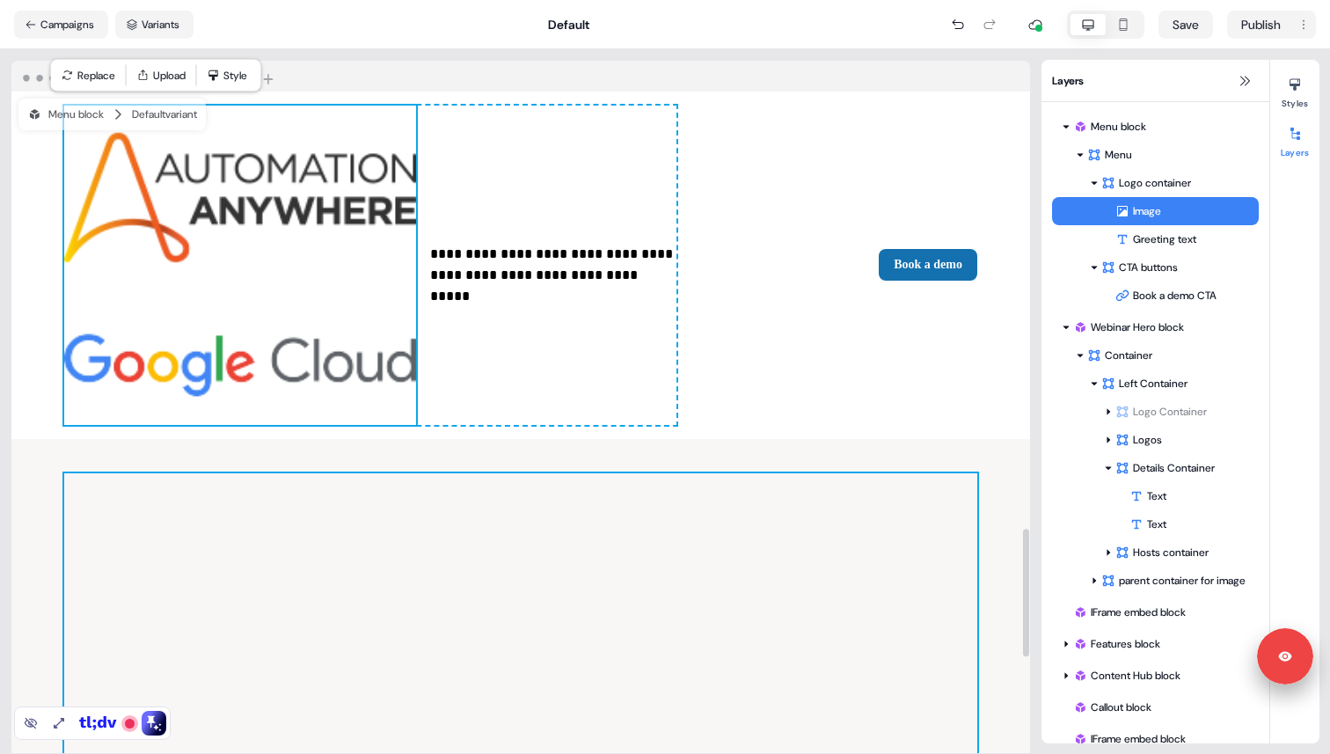
scroll to position [2746, 0]
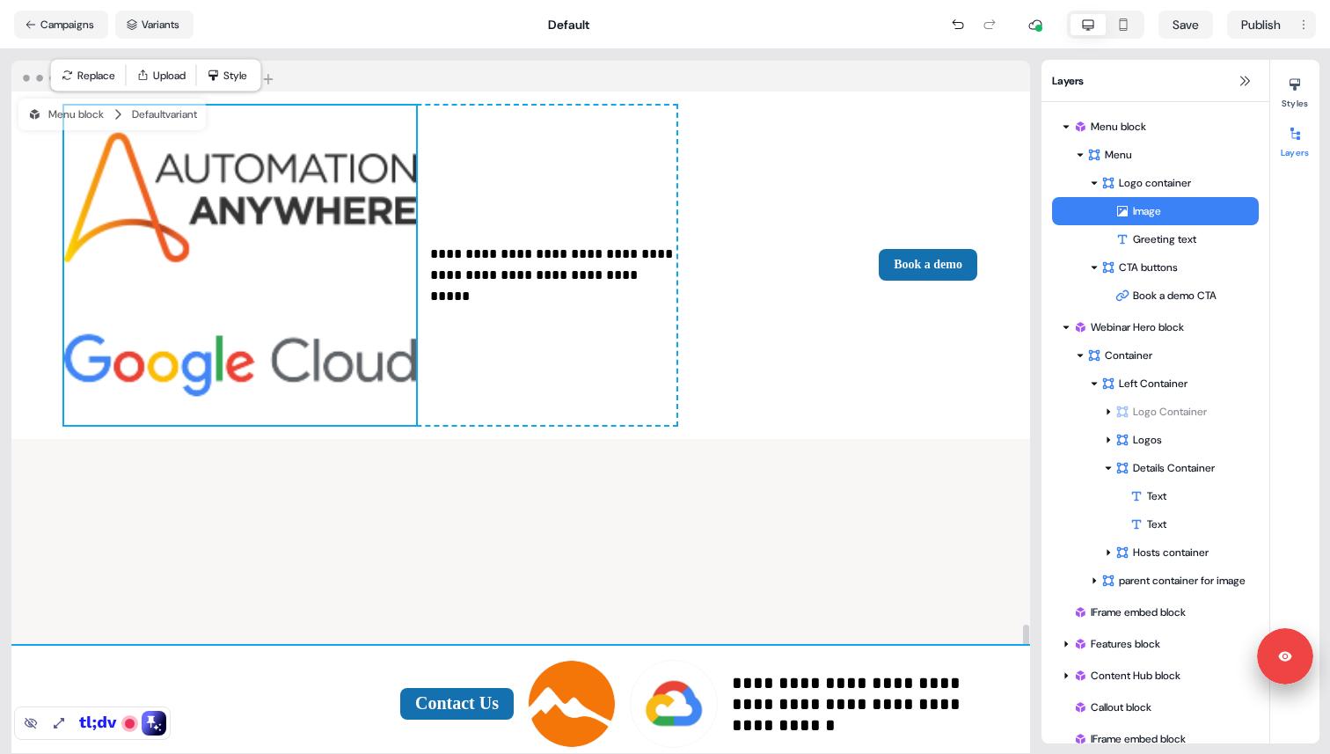
click at [516, 646] on div "**********" at bounding box center [520, 704] width 1019 height 116
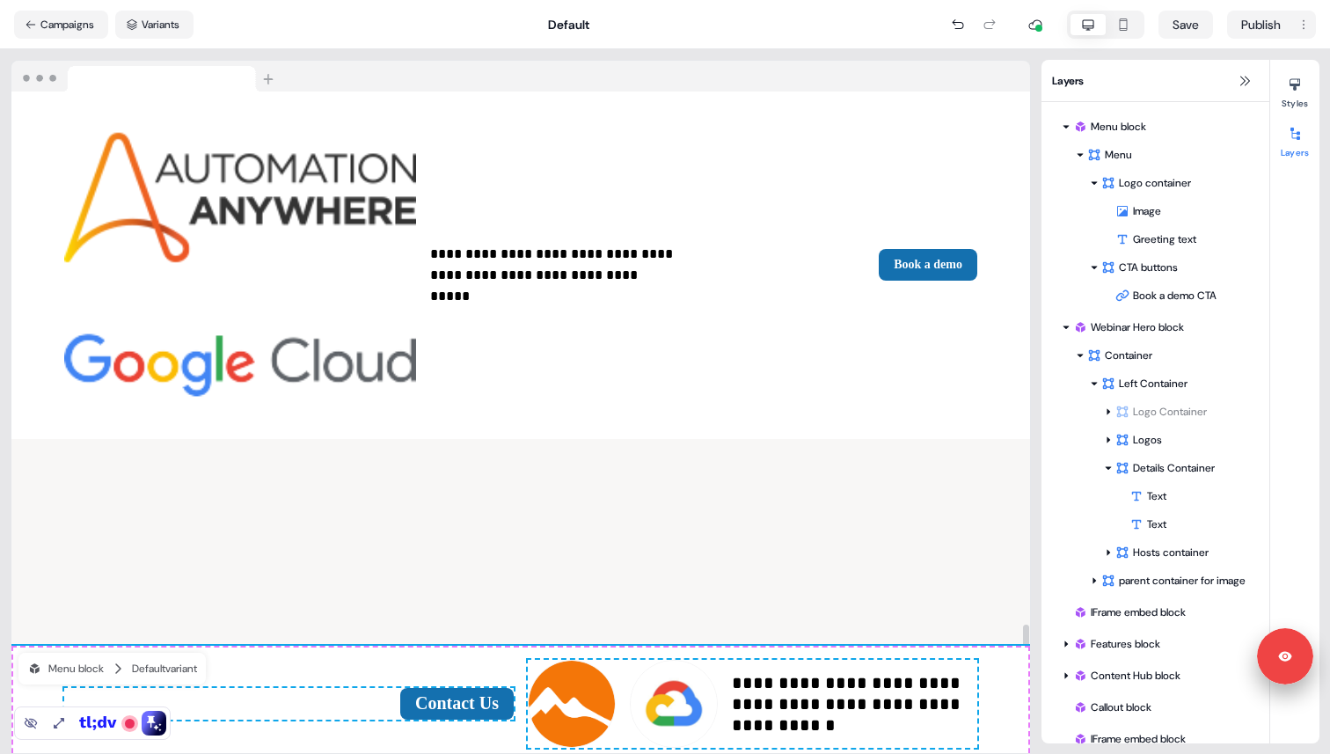
scroll to position [133, 0]
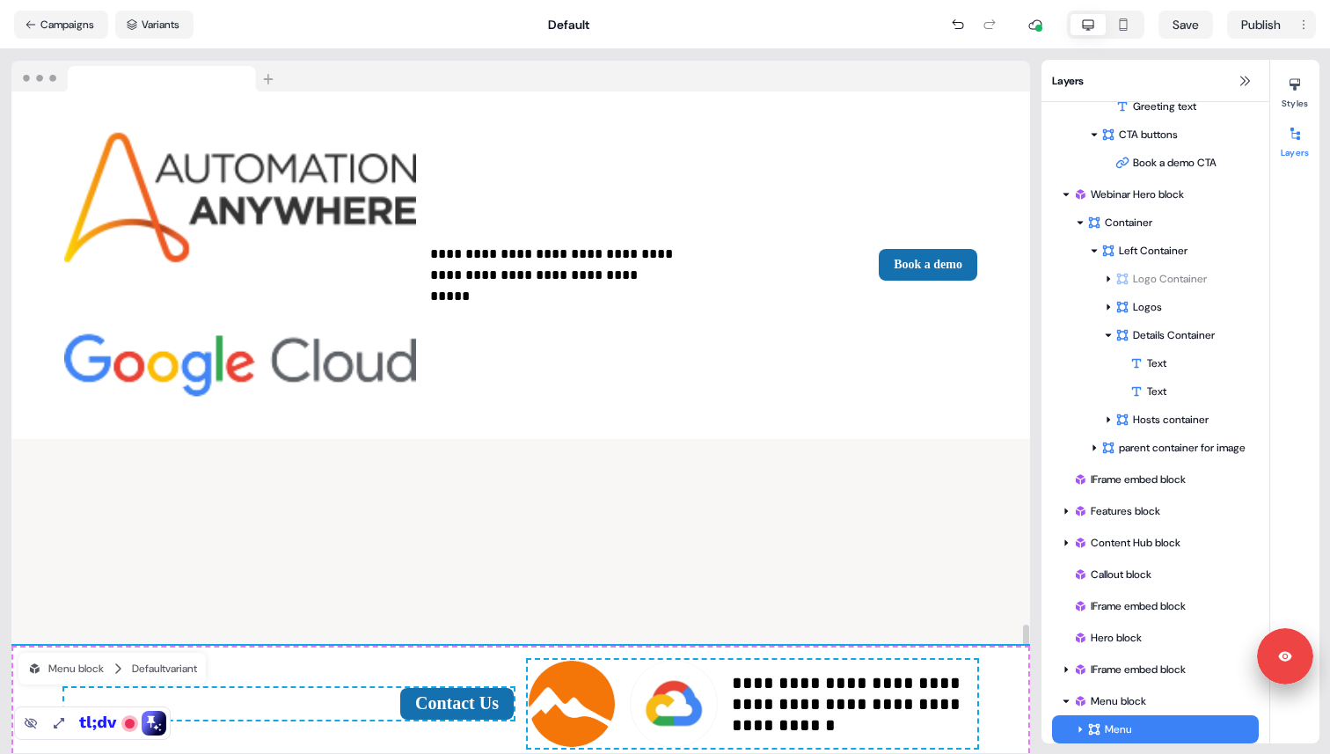
click at [518, 646] on div "**********" at bounding box center [520, 704] width 1019 height 116
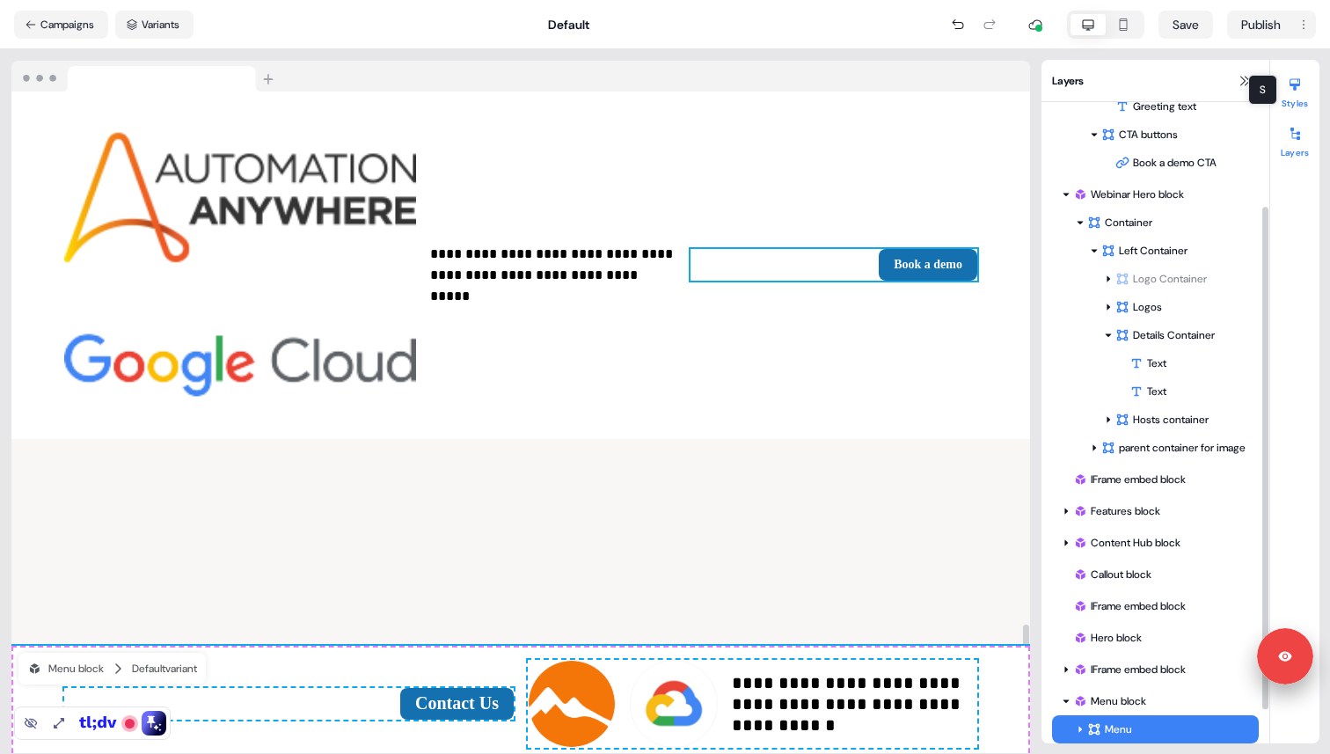
click at [1302, 98] on button "Styles" at bounding box center [1294, 89] width 49 height 39
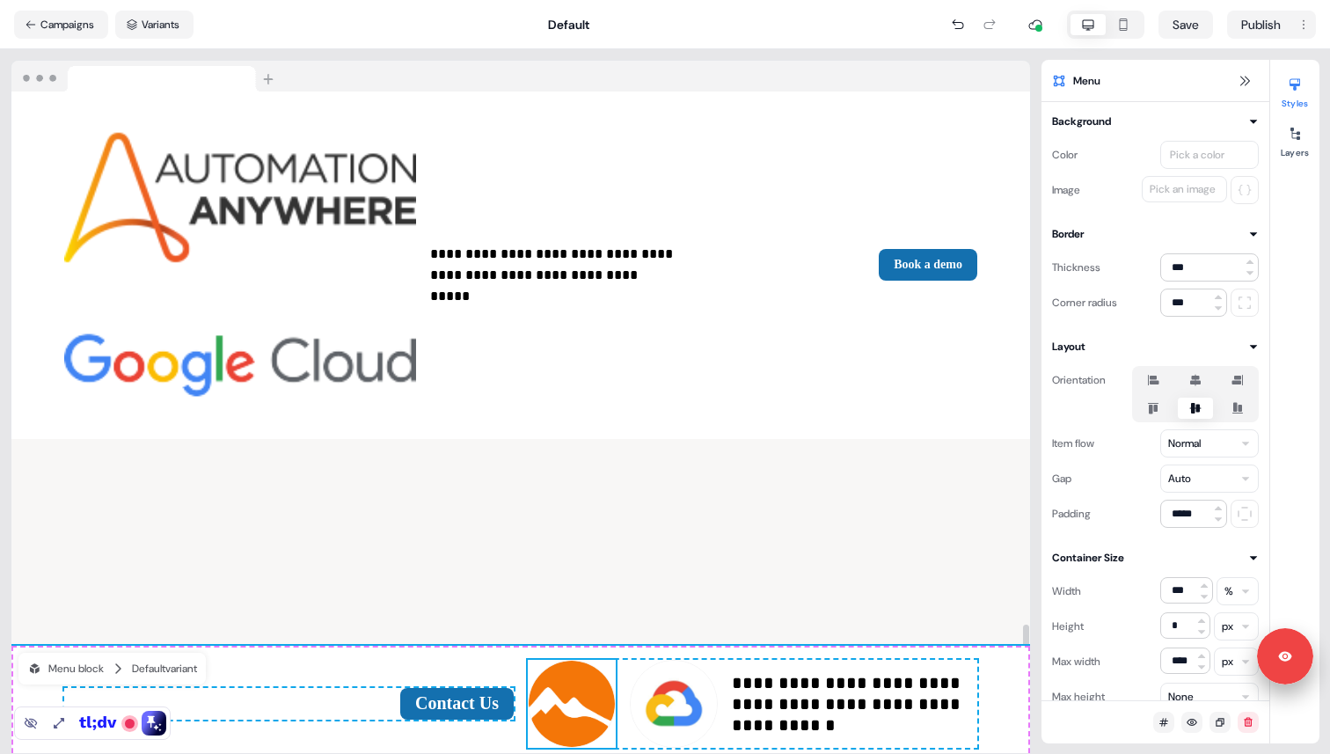
click at [596, 660] on img at bounding box center [572, 704] width 88 height 88
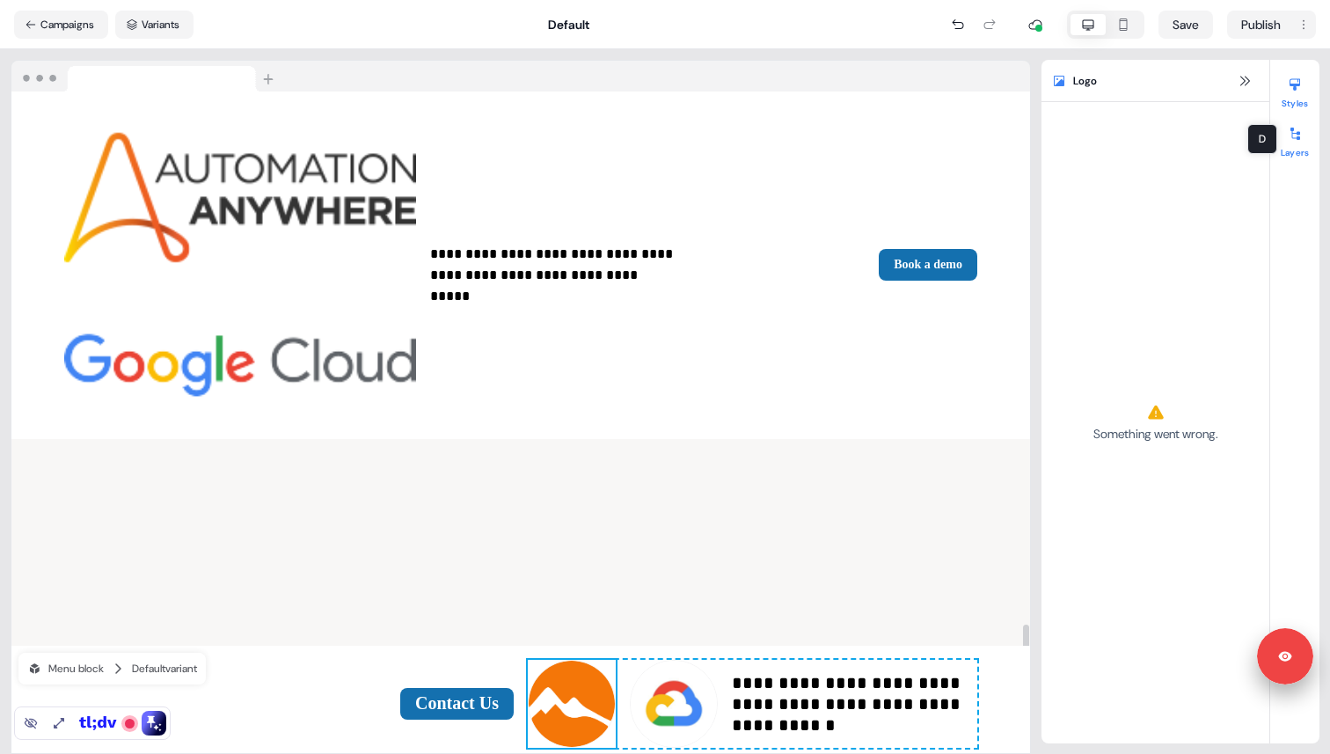
click at [1285, 142] on div at bounding box center [1295, 134] width 28 height 28
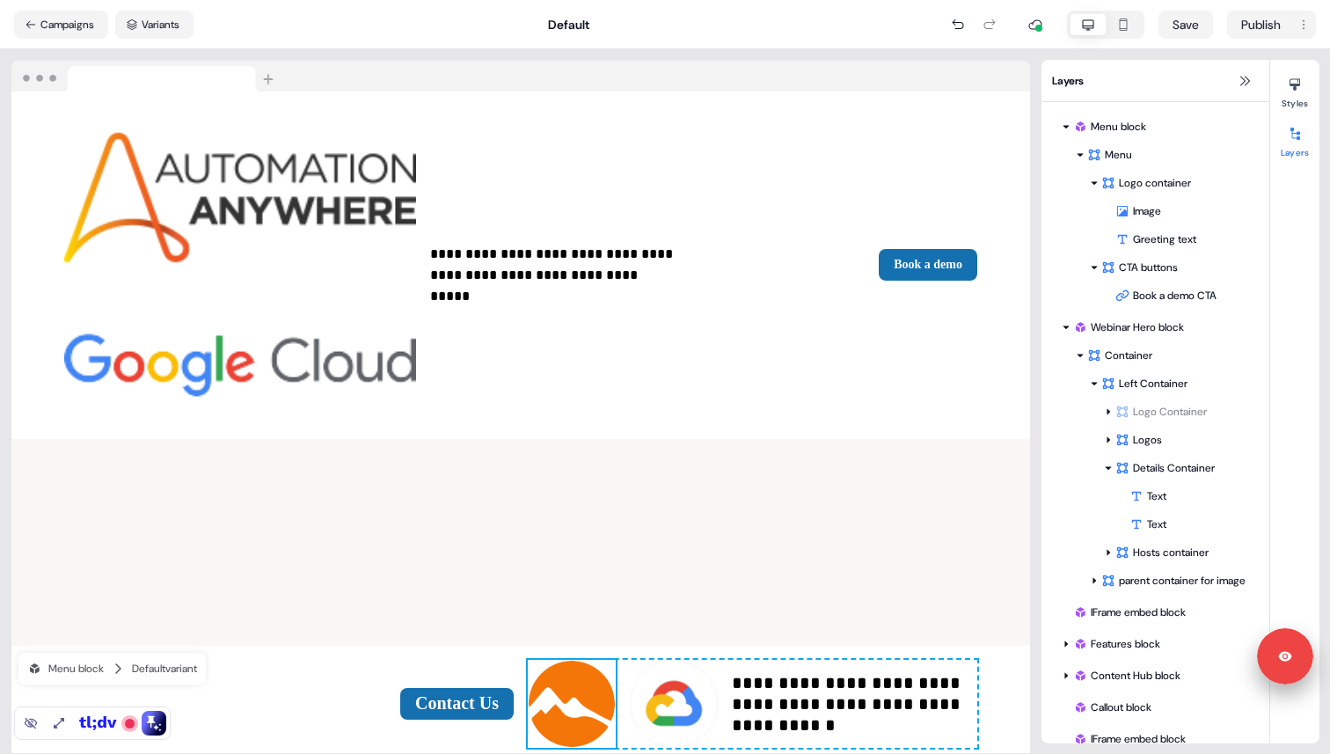
scroll to position [217, 0]
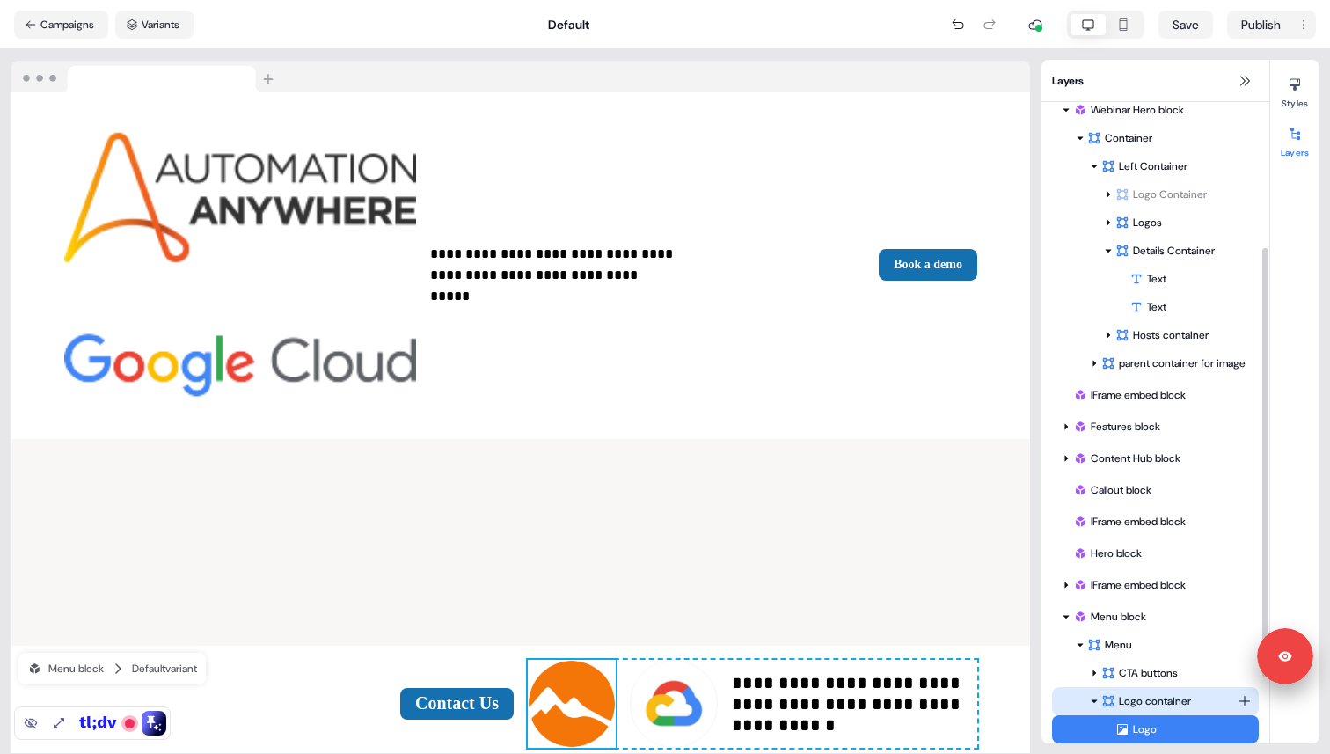
click at [1158, 703] on div "Logo container" at bounding box center [1169, 701] width 136 height 18
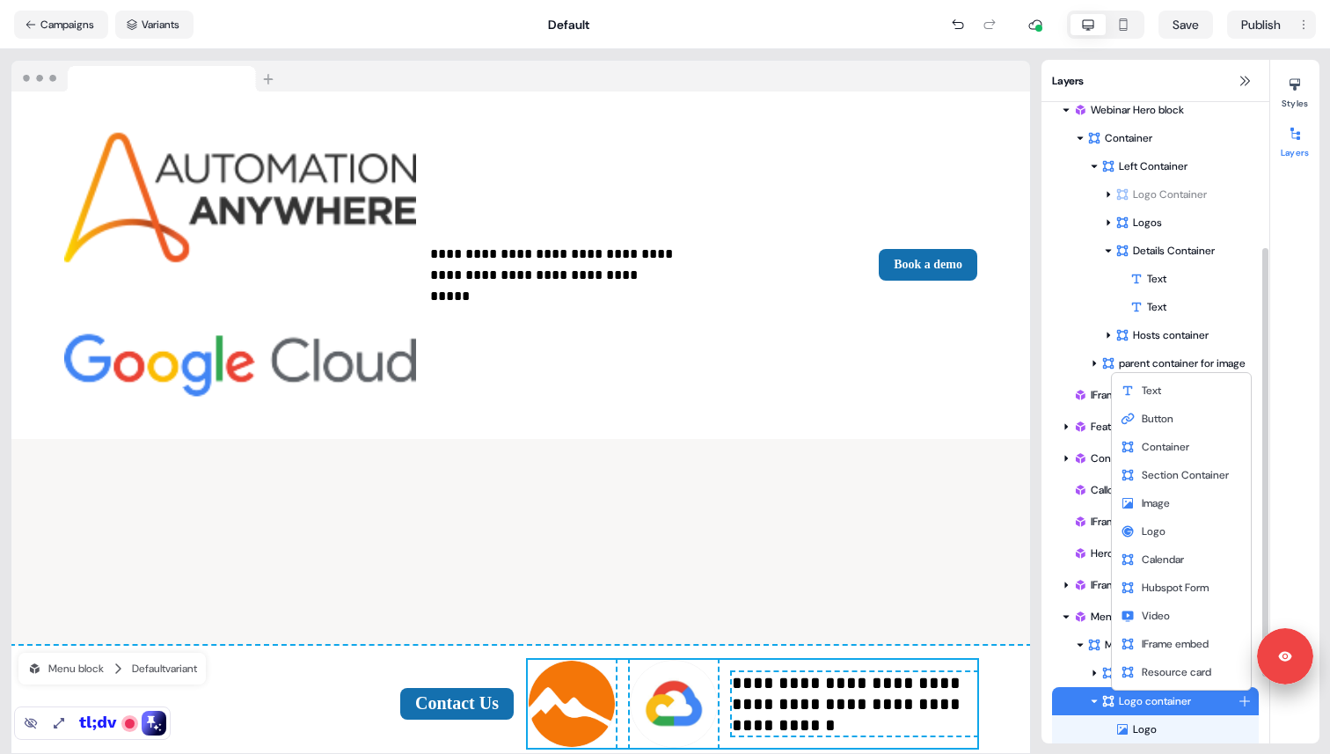
click at [1245, 704] on html "**********" at bounding box center [665, 377] width 1330 height 754
click at [1164, 503] on span "Image" at bounding box center [1156, 503] width 28 height 14
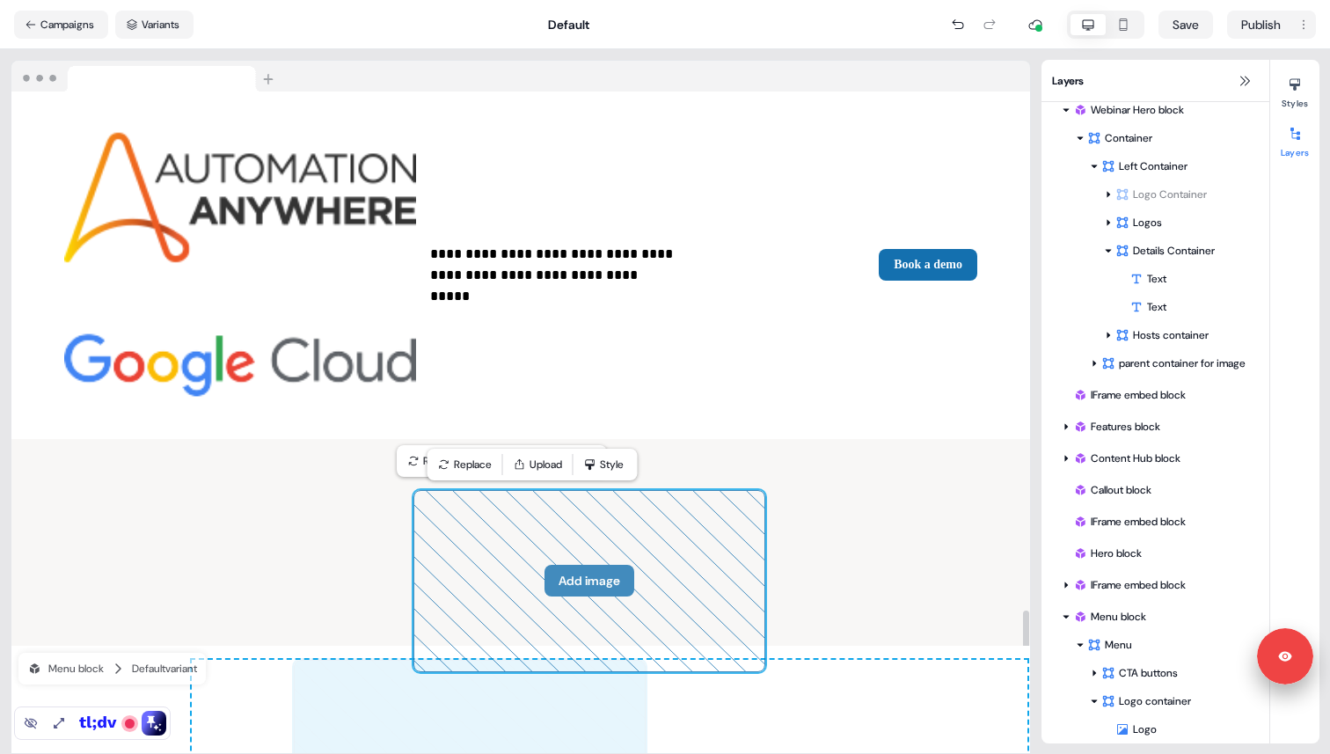
drag, startPoint x: 849, startPoint y: 565, endPoint x: 411, endPoint y: 569, distance: 438.1
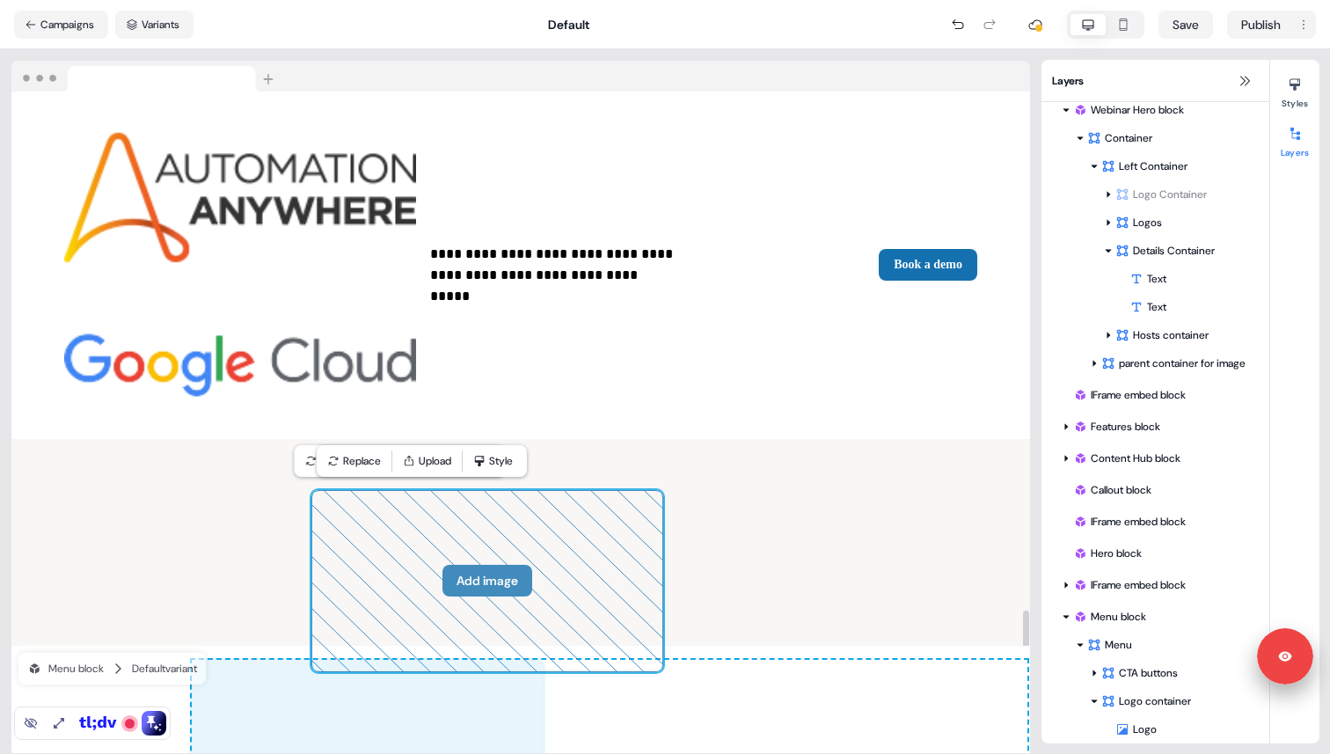
drag, startPoint x: 559, startPoint y: 599, endPoint x: 392, endPoint y: 600, distance: 166.2
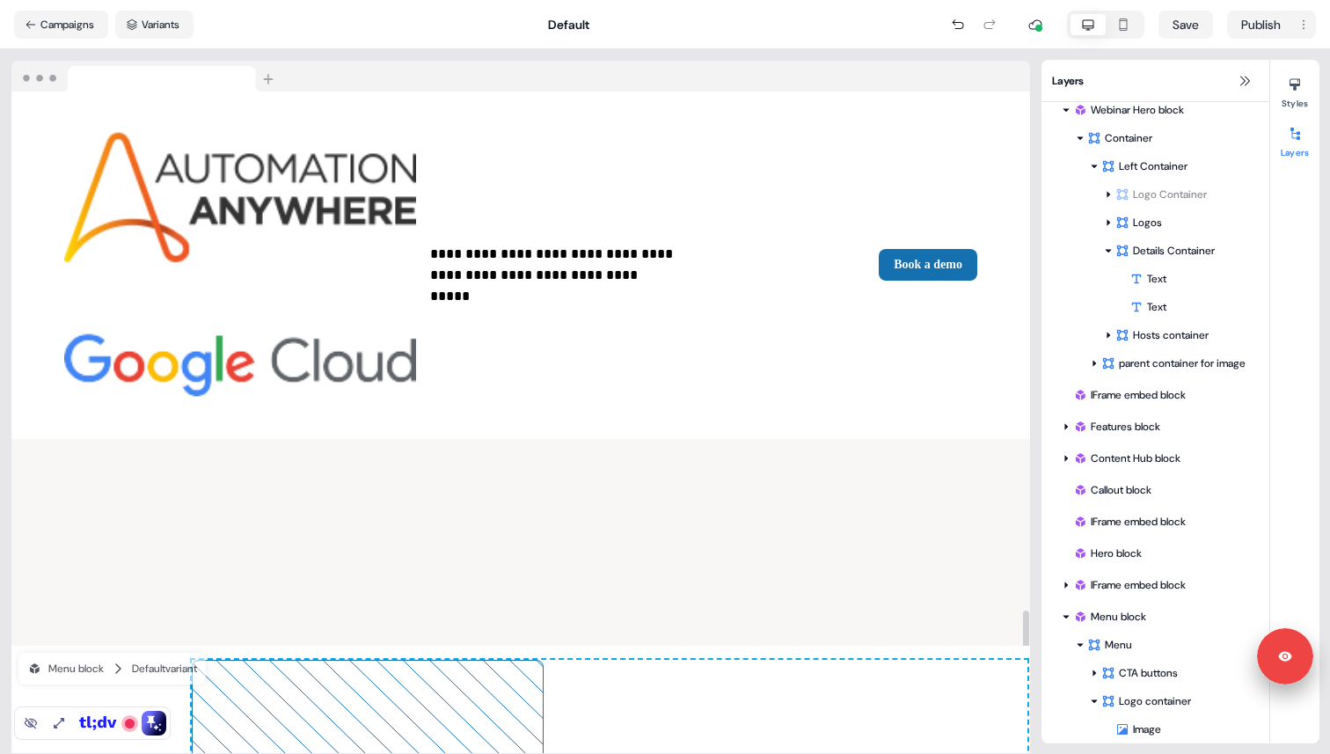
scroll to position [245, 0]
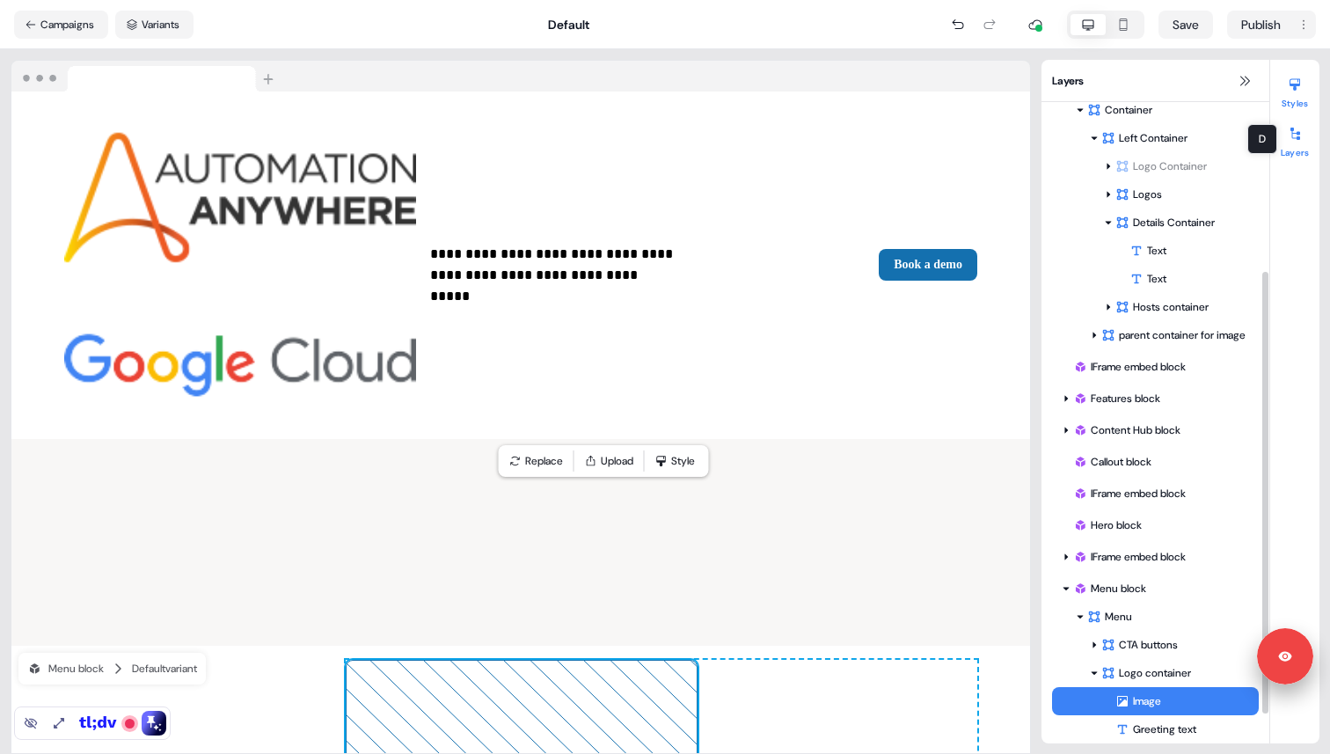
click at [1295, 98] on button "Styles" at bounding box center [1294, 89] width 49 height 39
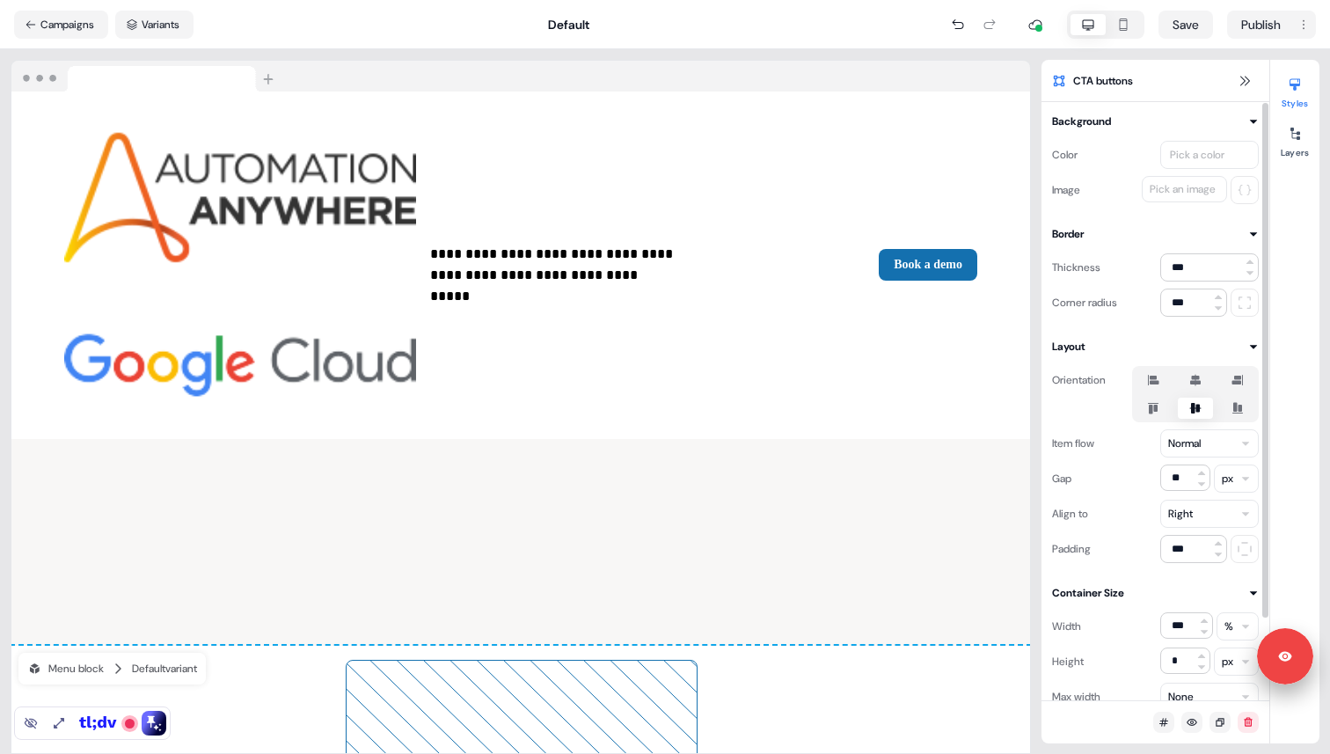
click at [1157, 384] on icon at bounding box center [1153, 380] width 11 height 11
click at [1157, 384] on button "button" at bounding box center [1153, 380] width 14 height 14
click at [1153, 411] on icon at bounding box center [1153, 408] width 11 height 11
click at [1153, 411] on button "button" at bounding box center [1153, 408] width 14 height 14
click at [1191, 406] on icon at bounding box center [1195, 408] width 11 height 11
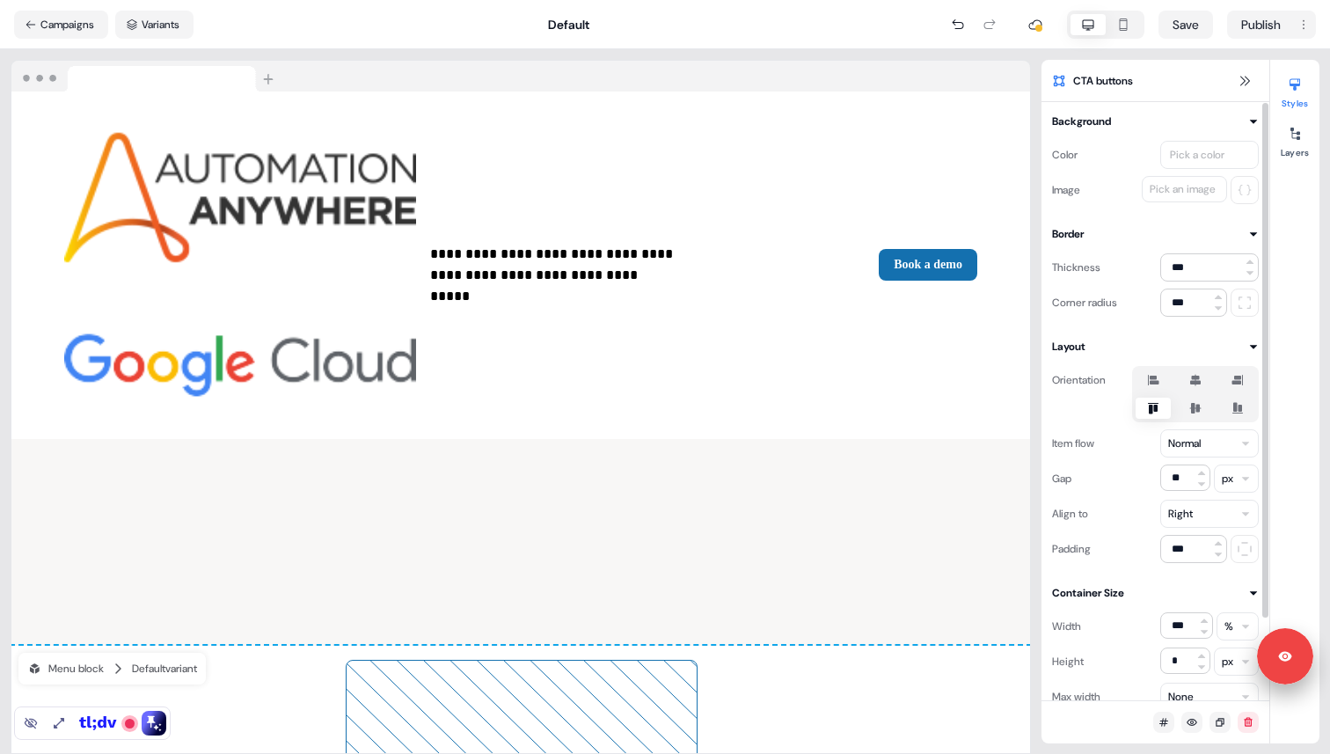
click at [1191, 406] on button "button" at bounding box center [1195, 408] width 14 height 14
click at [1194, 513] on html "**********" at bounding box center [665, 377] width 1330 height 754
click at [1192, 515] on html "**********" at bounding box center [665, 377] width 1330 height 754
click at [1185, 11] on button "Save" at bounding box center [1185, 25] width 55 height 28
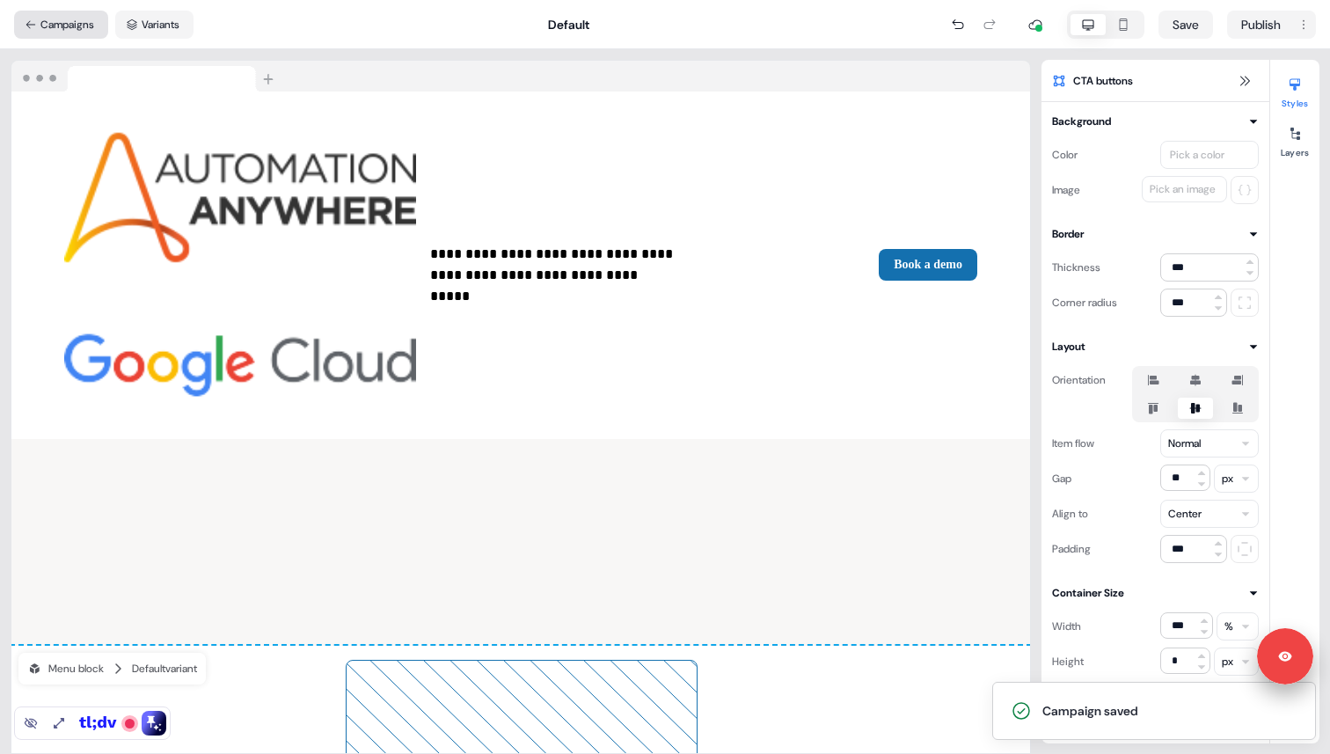
click at [49, 26] on button "Campaigns" at bounding box center [61, 25] width 94 height 28
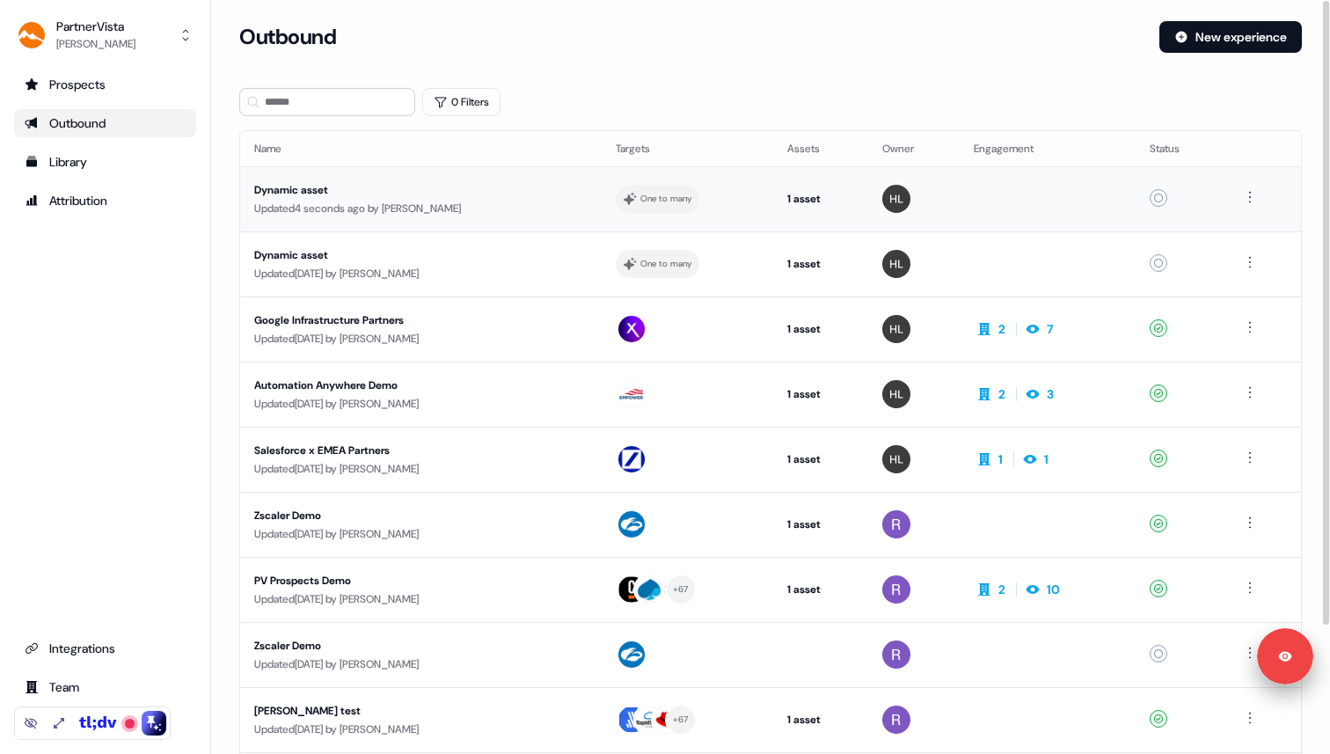
click at [408, 194] on div "Dynamic asset" at bounding box center [420, 190] width 332 height 18
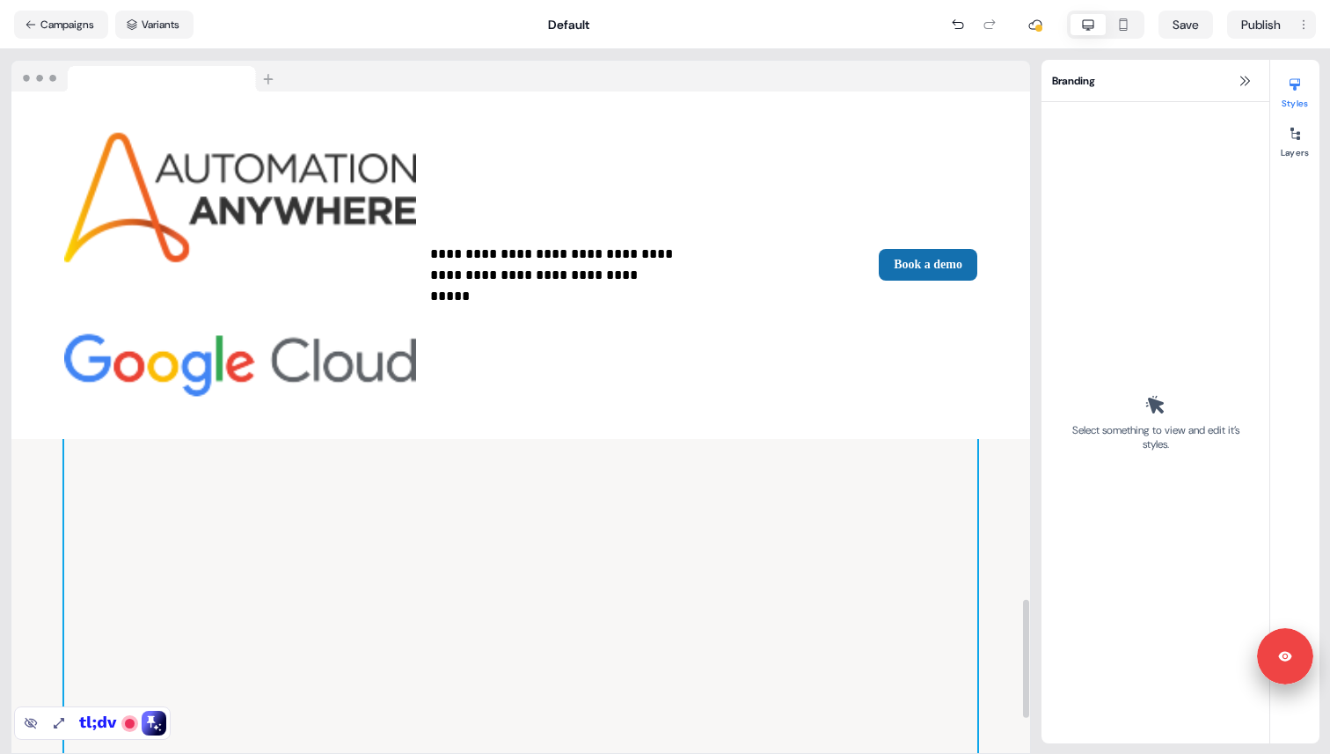
scroll to position [2831, 0]
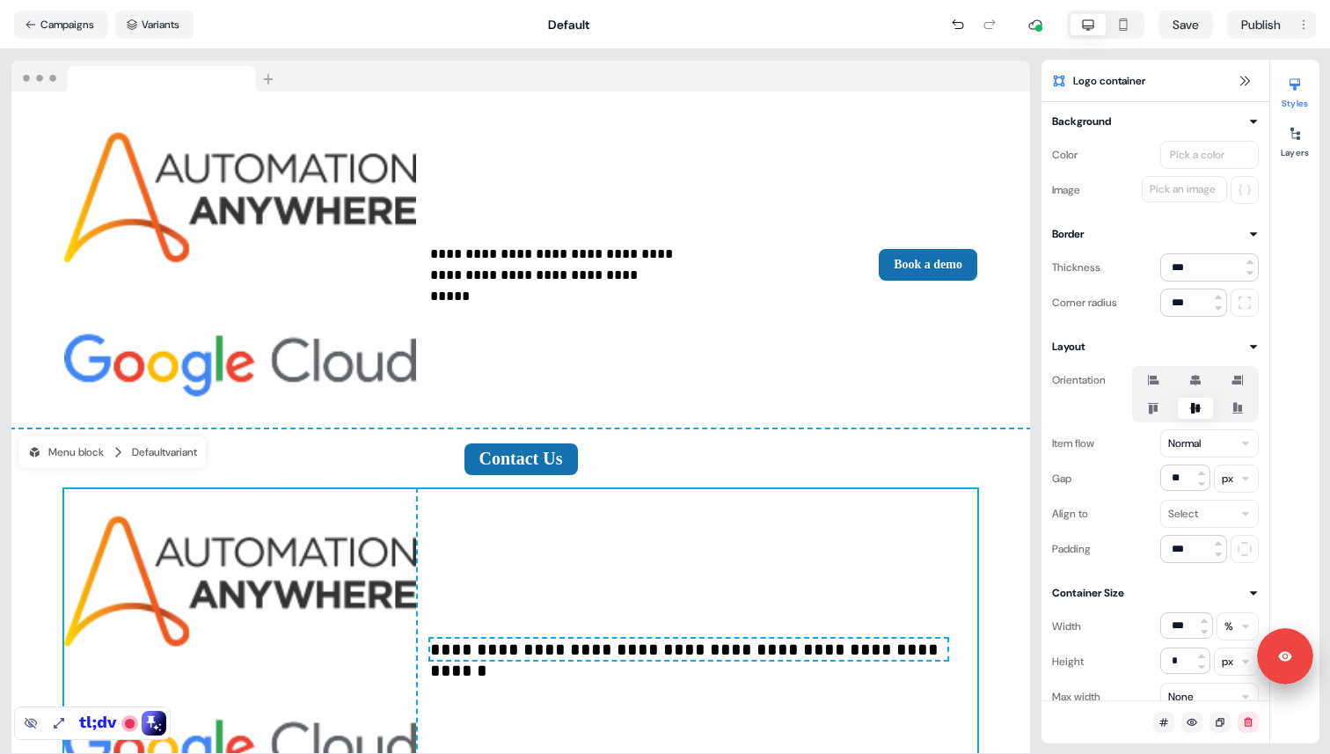
scroll to position [2966, 0]
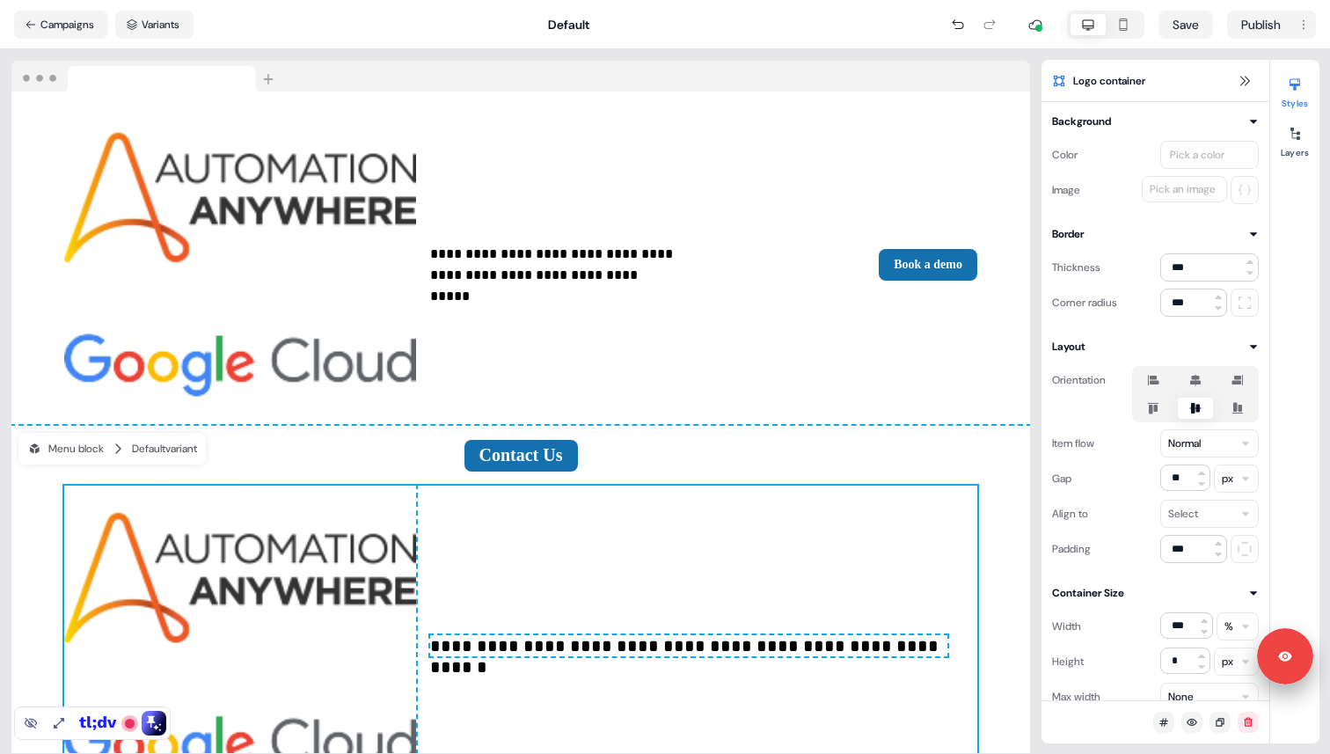
click at [354, 486] on img at bounding box center [240, 646] width 352 height 320
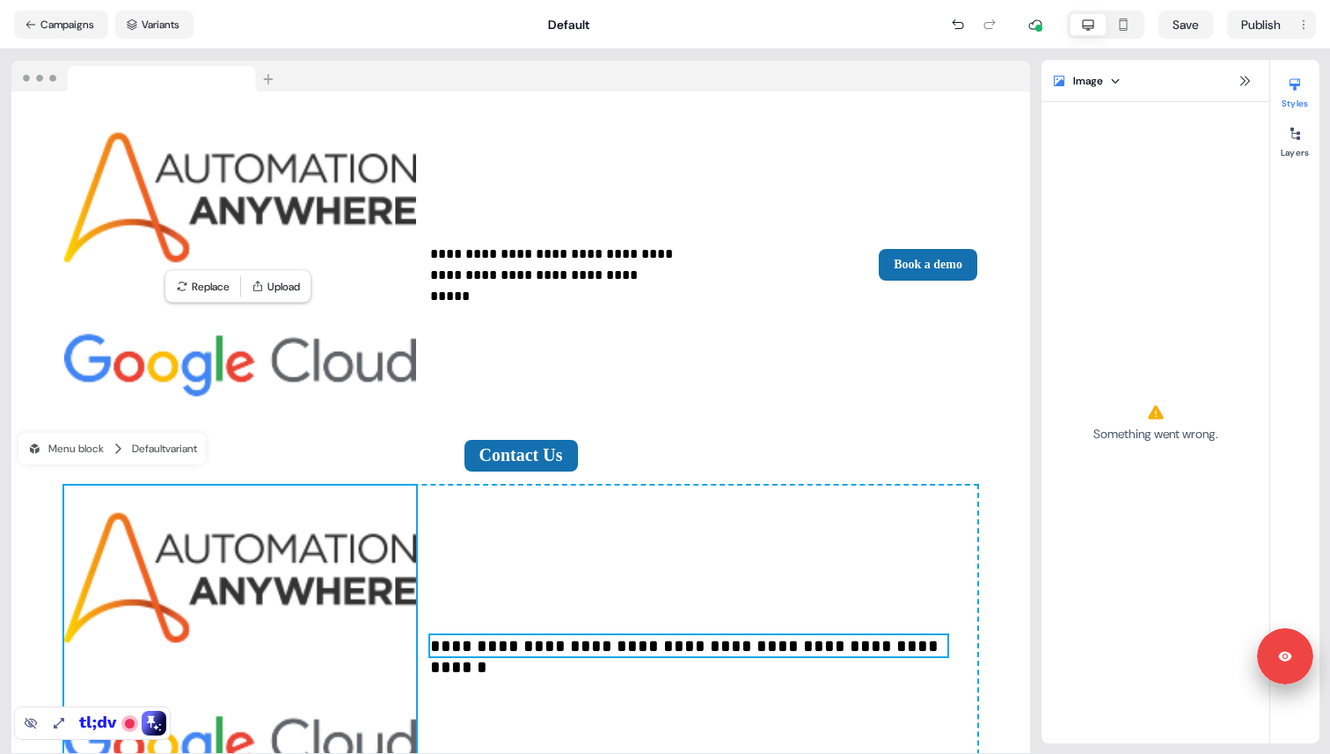
click at [522, 635] on p "**********" at bounding box center [688, 645] width 517 height 21
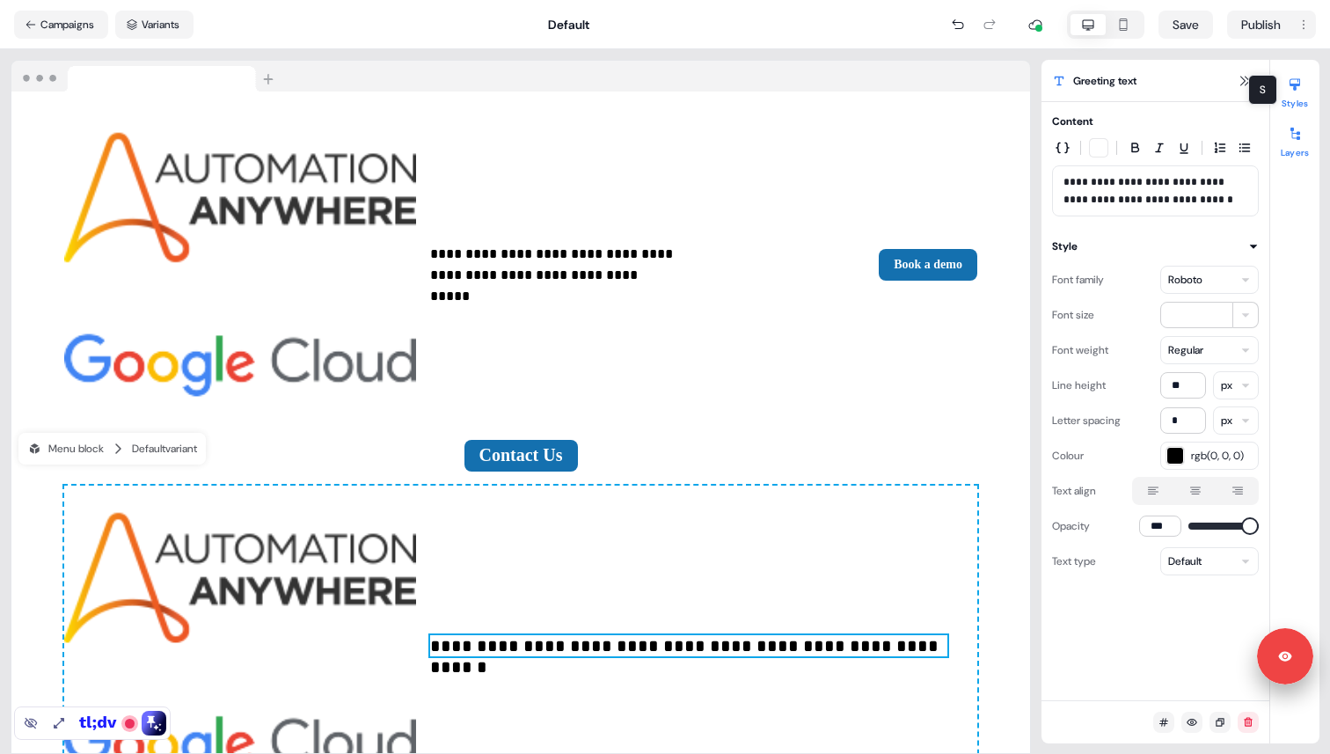
click at [1296, 139] on icon at bounding box center [1295, 134] width 14 height 14
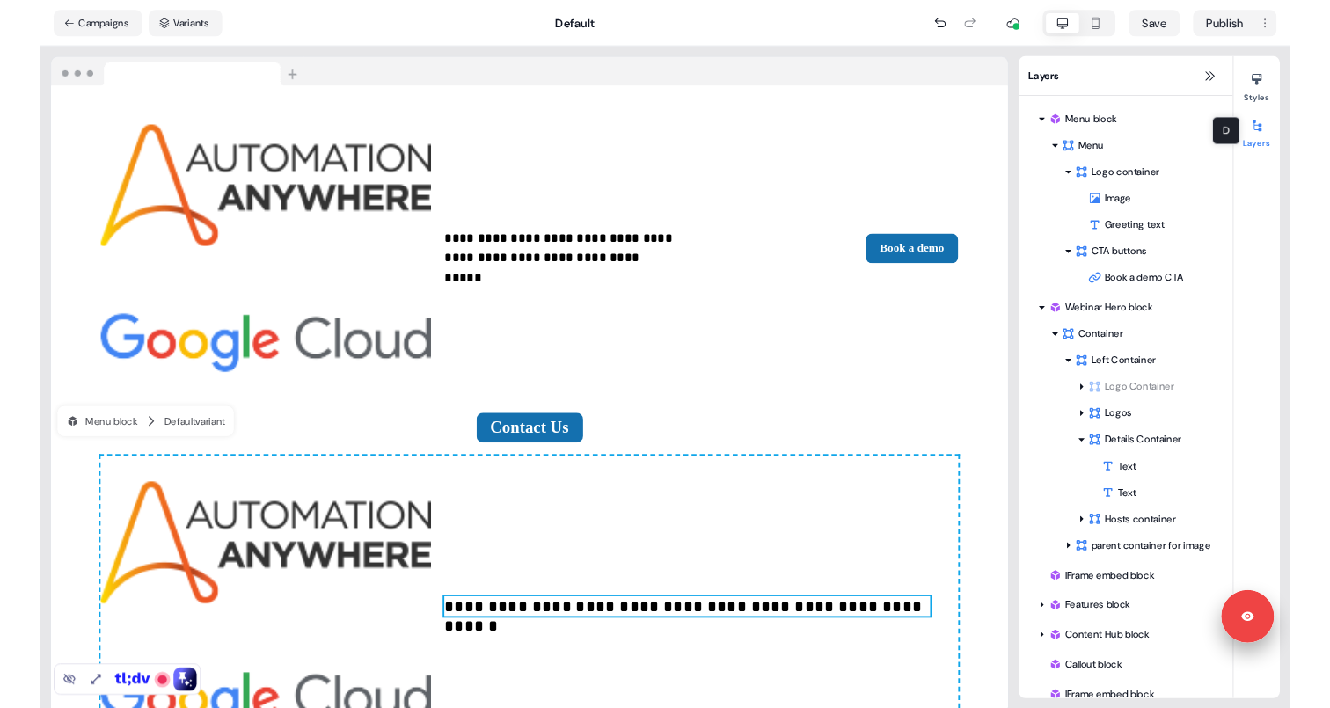
scroll to position [245, 0]
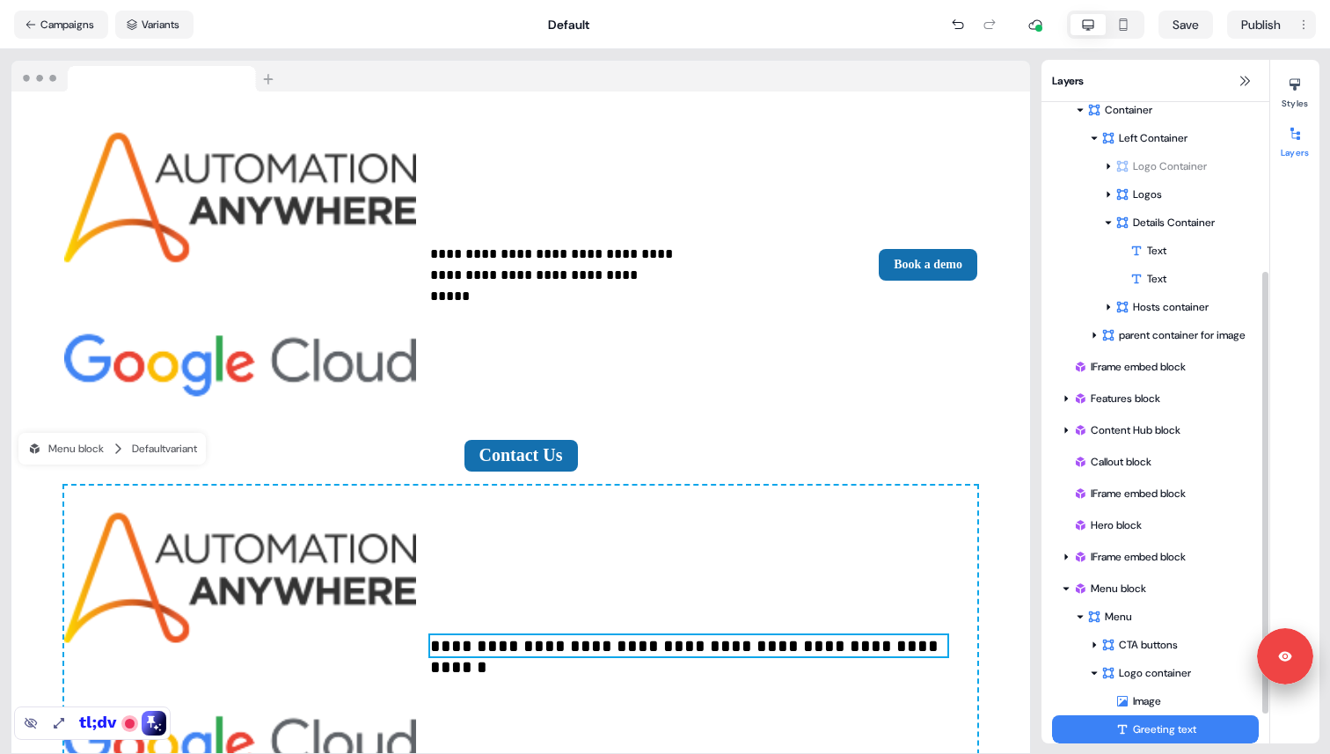
click at [1161, 730] on div "Greeting text" at bounding box center [1186, 729] width 143 height 18
click at [1297, 99] on button "Styles" at bounding box center [1294, 89] width 49 height 39
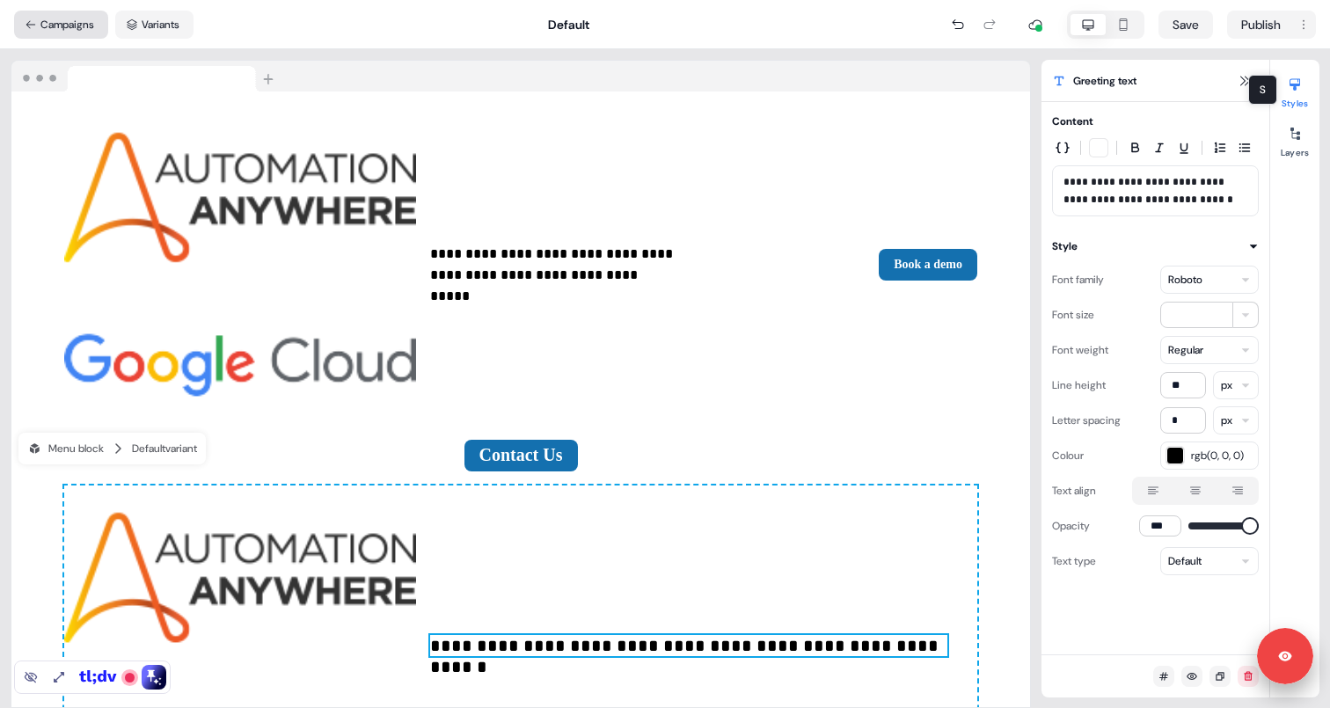
click at [57, 32] on button "Campaigns" at bounding box center [61, 25] width 94 height 28
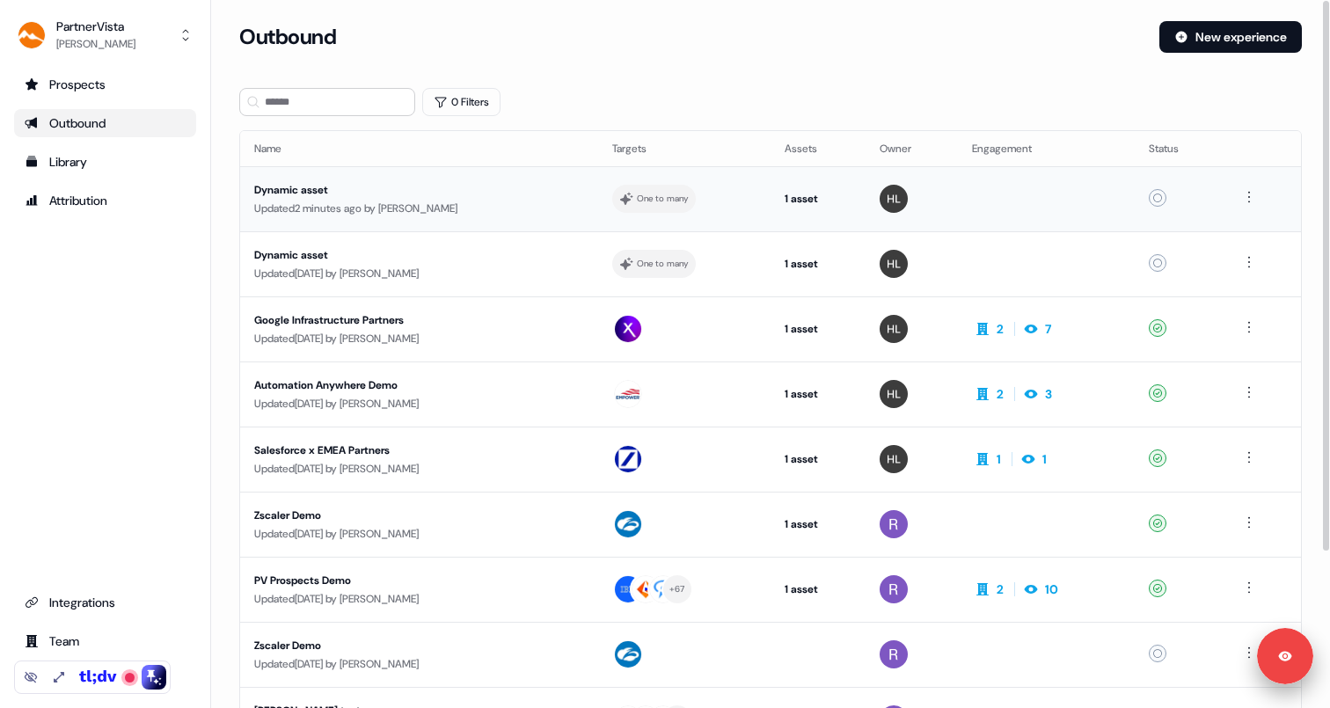
click at [301, 194] on div "Dynamic asset" at bounding box center [419, 190] width 330 height 18
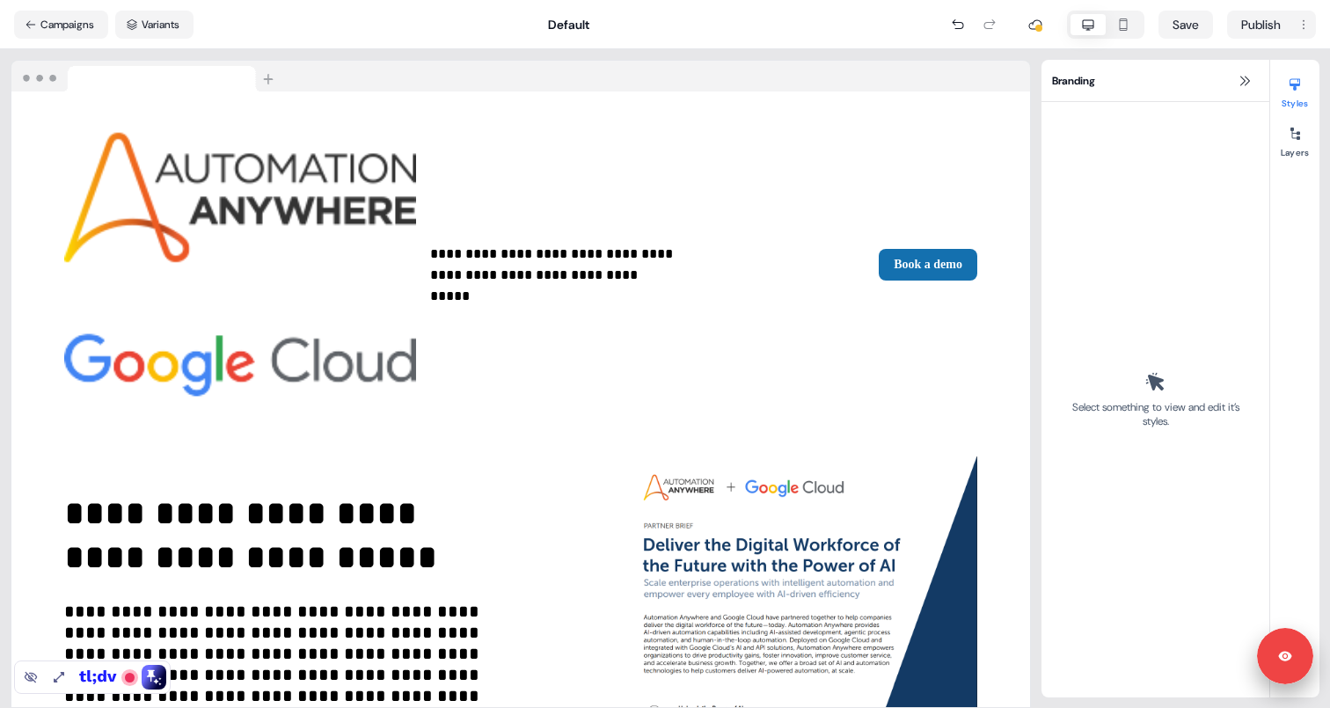
scroll to position [49, 0]
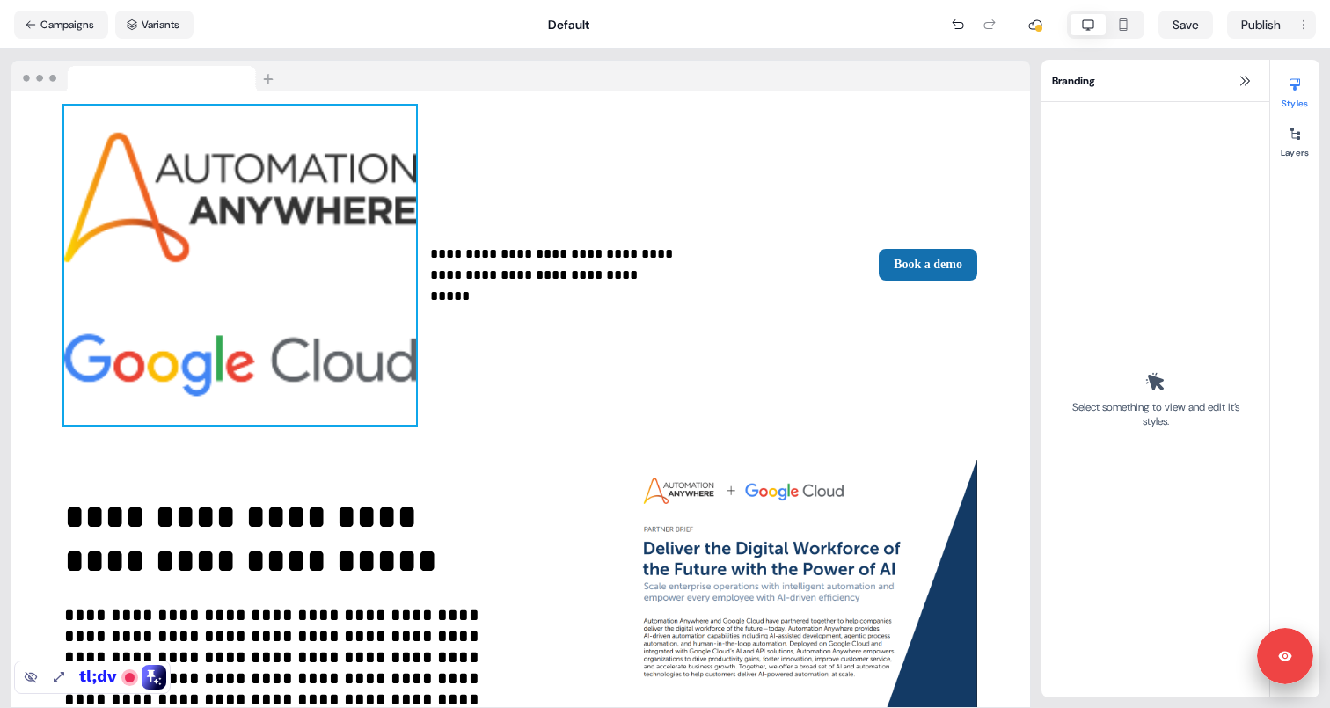
click at [175, 197] on img at bounding box center [240, 266] width 352 height 320
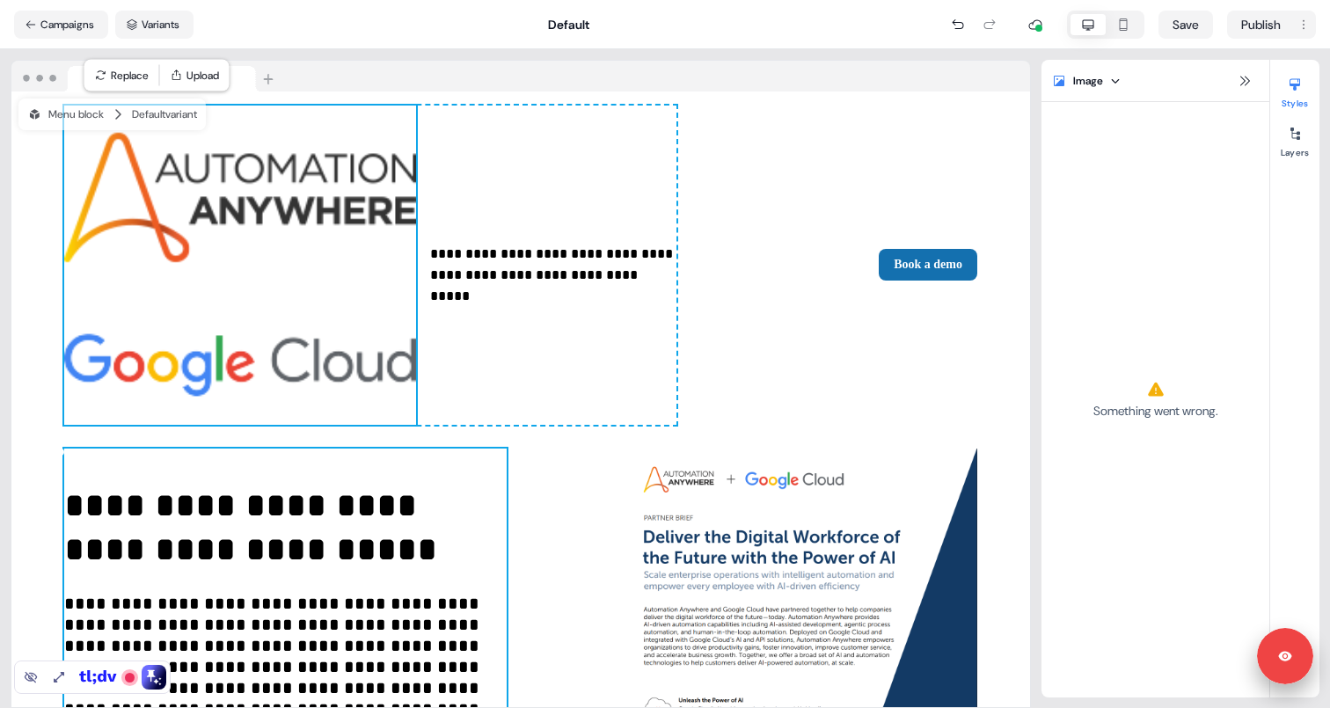
scroll to position [0, 0]
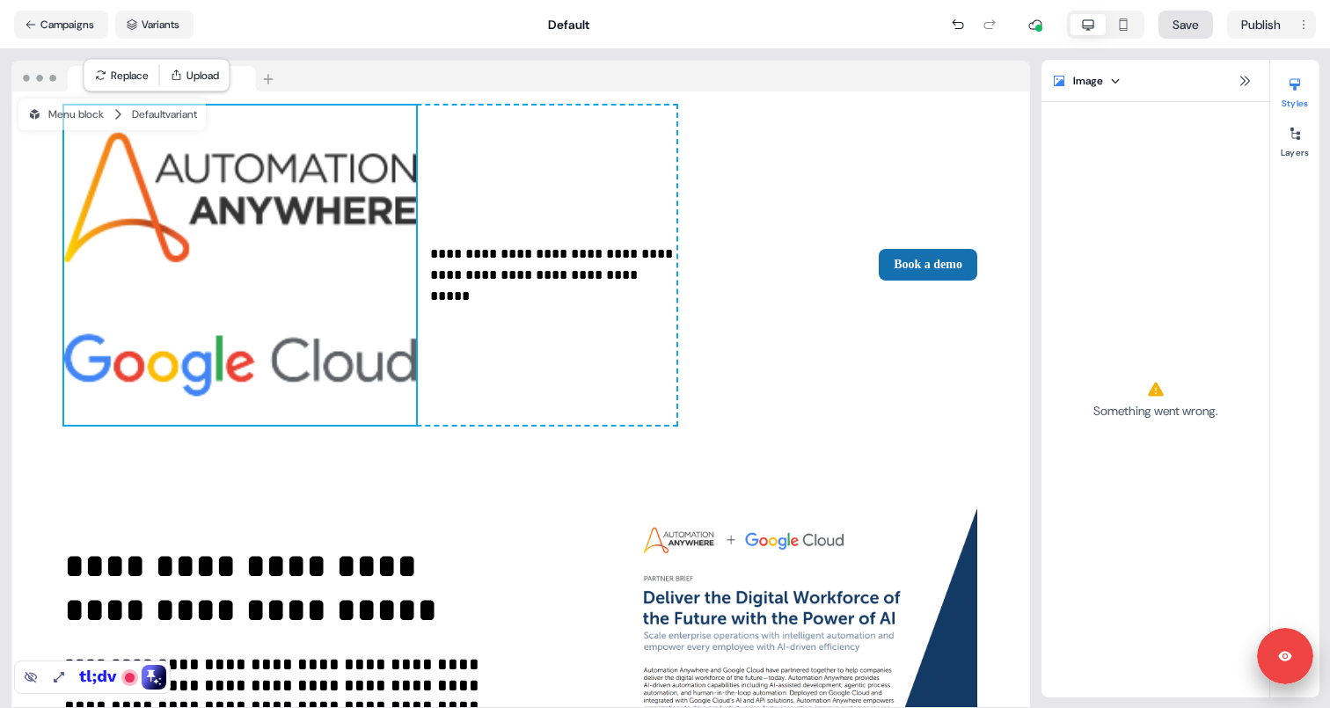
click at [1180, 26] on button "Save" at bounding box center [1185, 25] width 55 height 28
click at [188, 29] on button "Variants" at bounding box center [154, 25] width 78 height 28
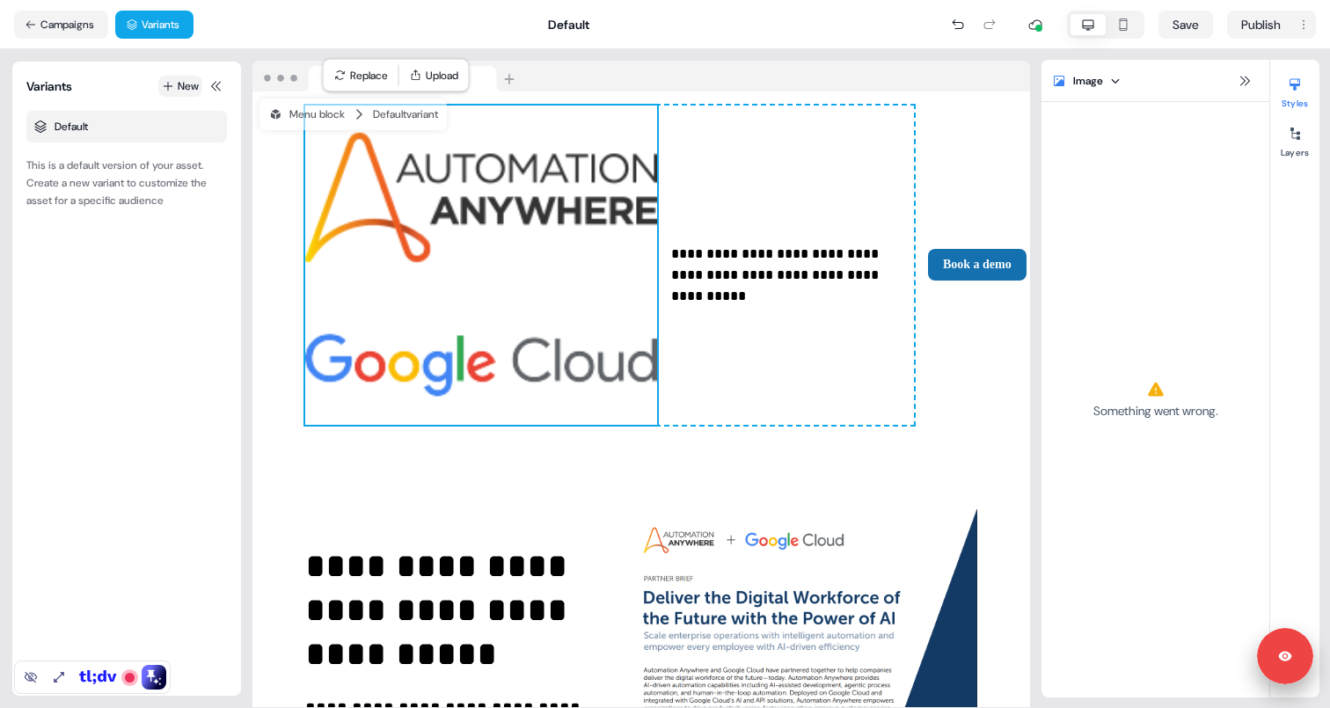
click at [170, 91] on button "New" at bounding box center [180, 86] width 44 height 21
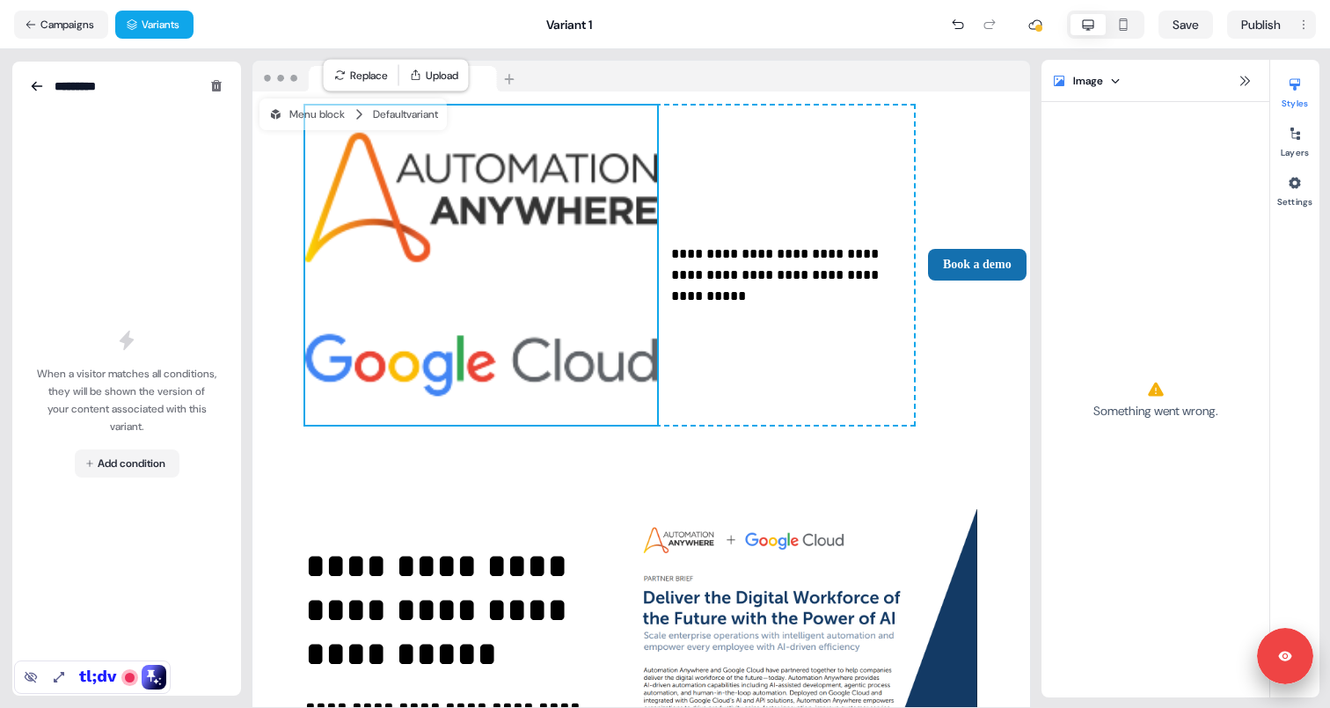
click at [166, 90] on input "*********" at bounding box center [116, 86] width 123 height 18
type input "****"
click at [142, 455] on html "**********" at bounding box center [665, 354] width 1330 height 708
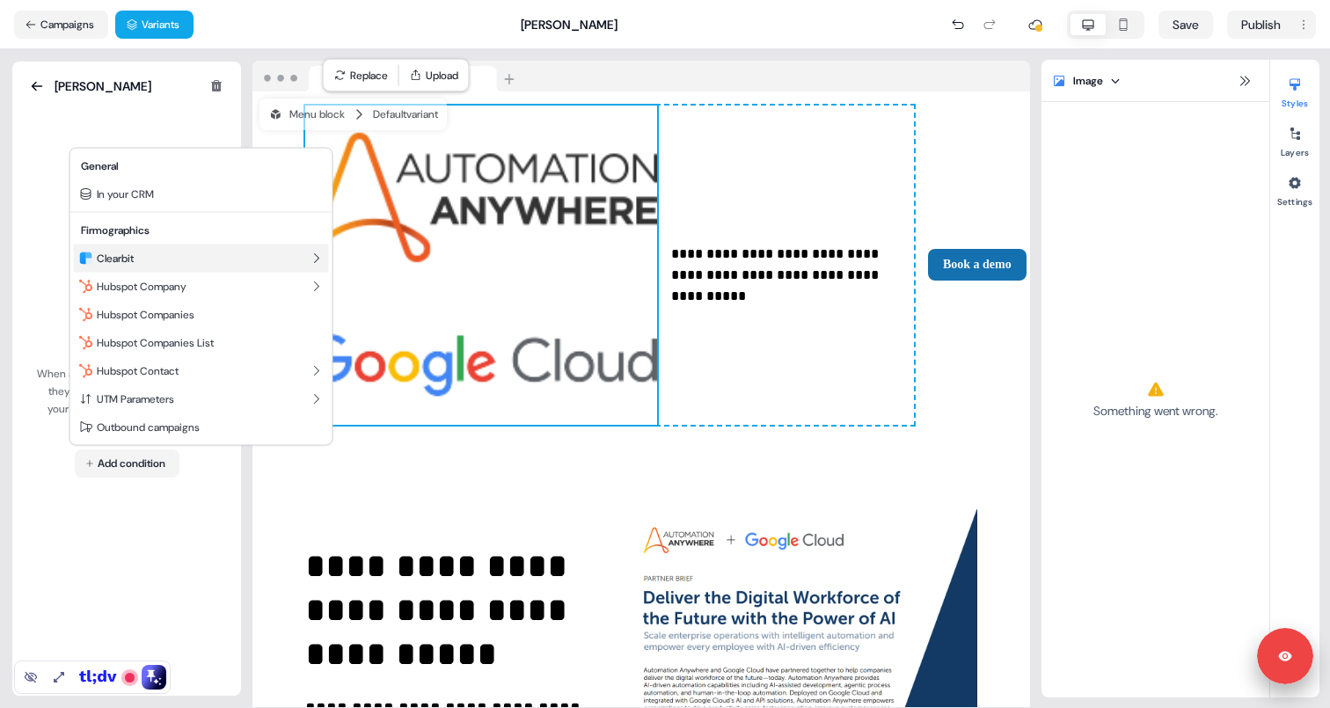
click at [155, 257] on div "Clearbit" at bounding box center [201, 259] width 255 height 28
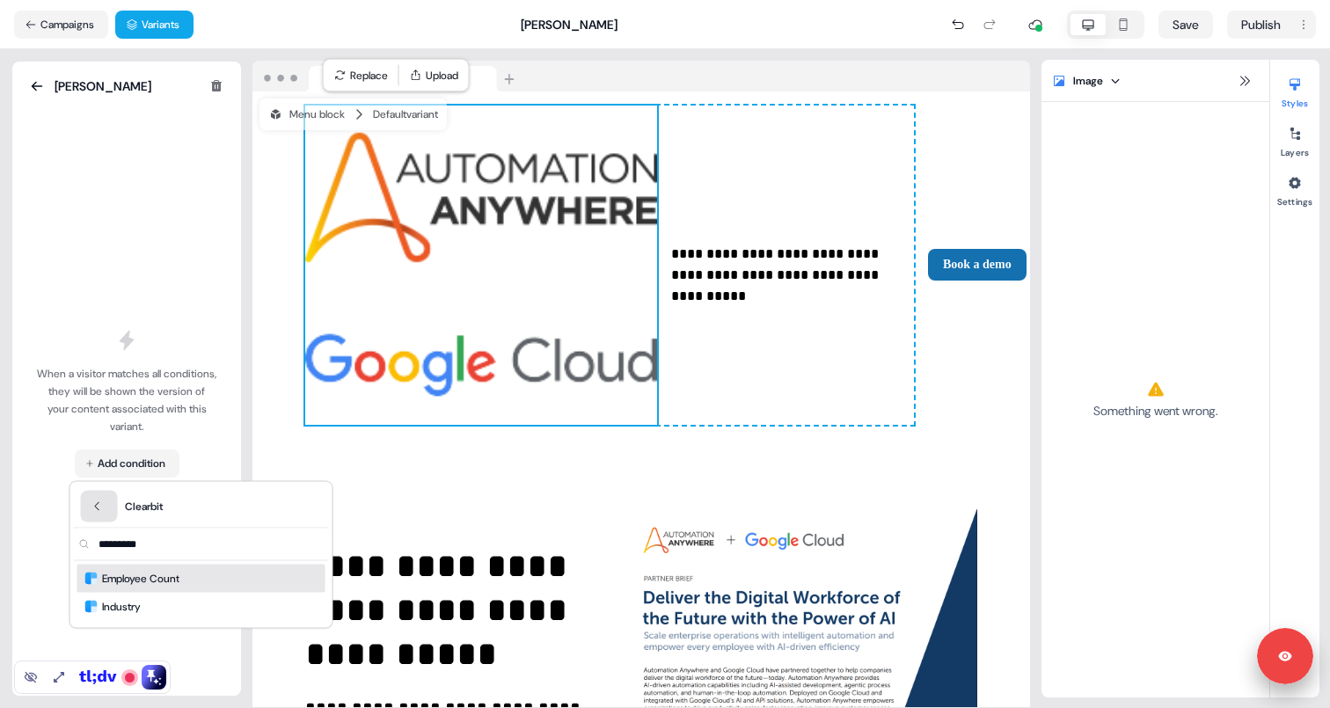
click at [104, 517] on button "Back" at bounding box center [99, 507] width 37 height 32
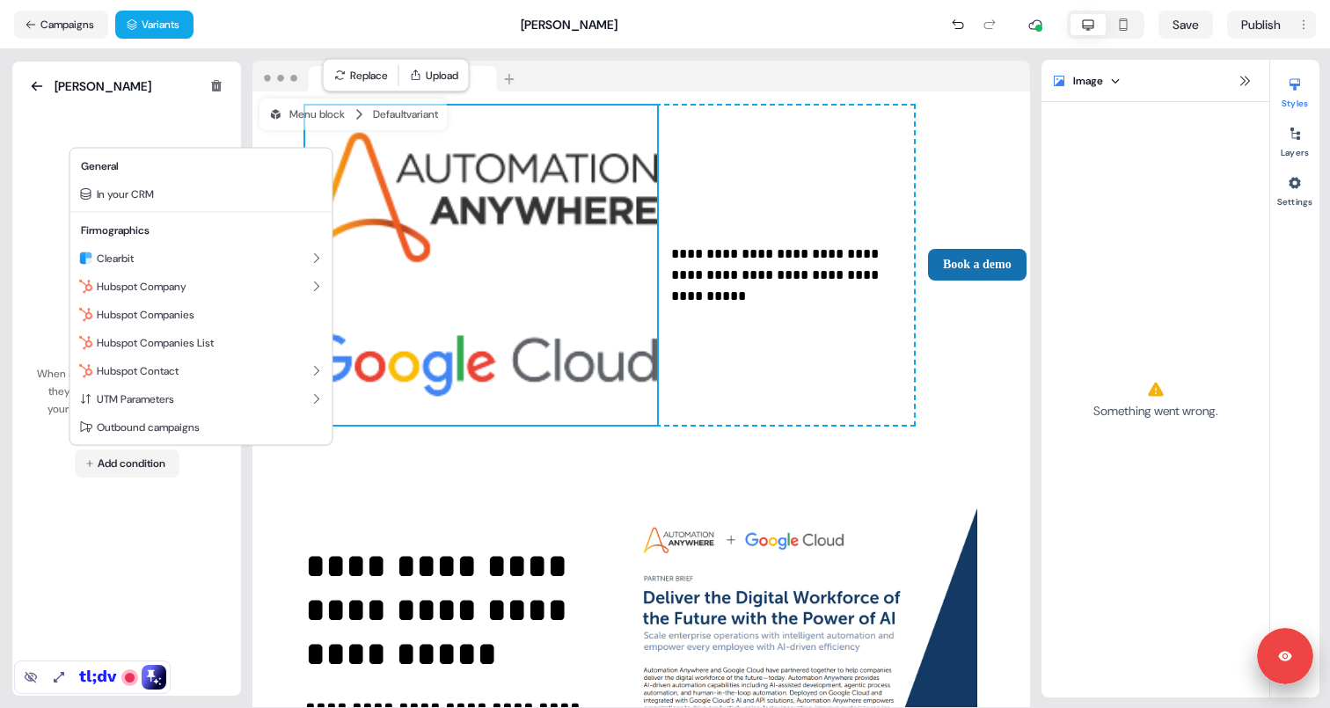
click at [197, 494] on html "**********" at bounding box center [665, 354] width 1330 height 708
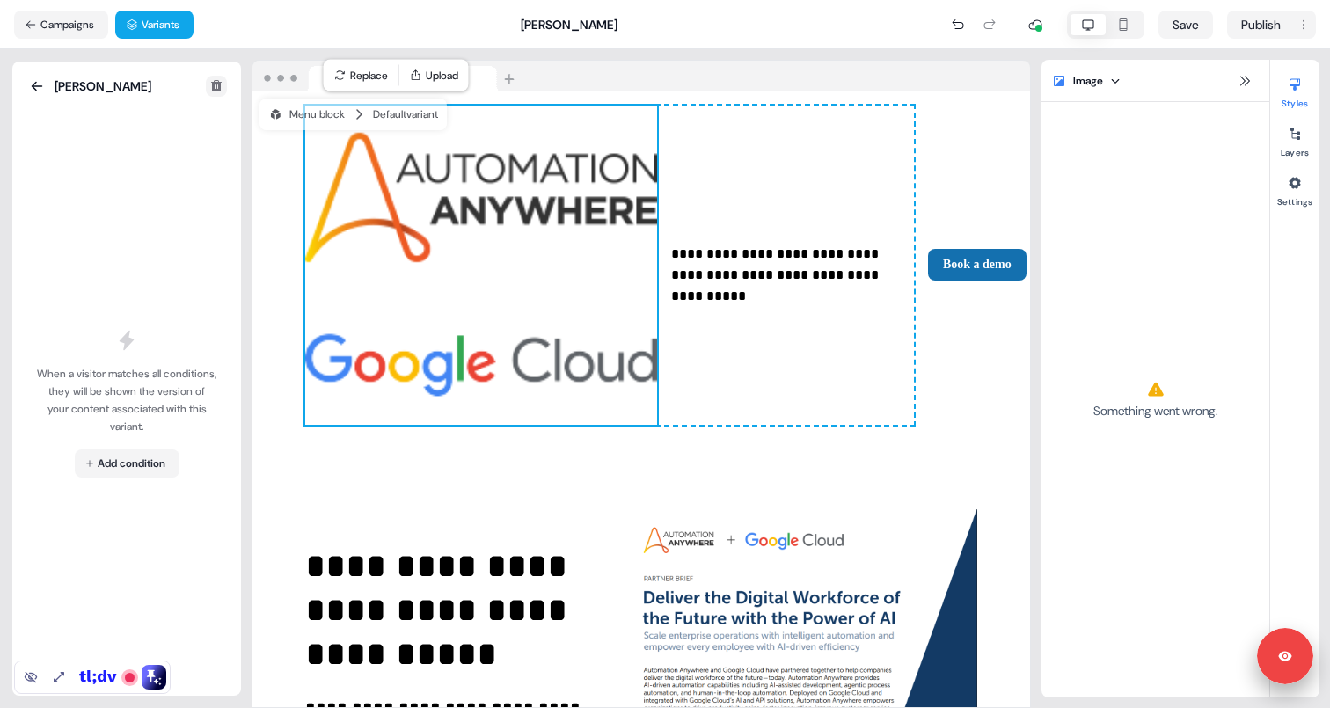
click at [211, 90] on icon at bounding box center [216, 85] width 11 height 11
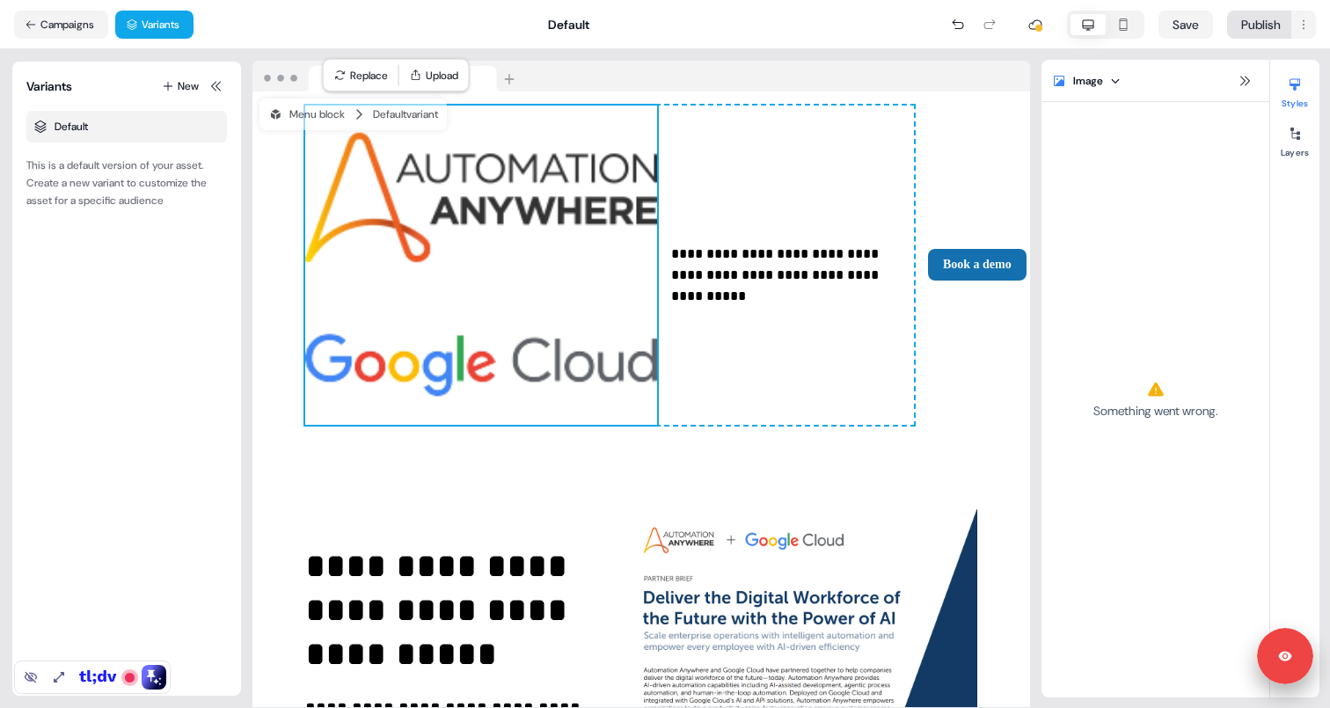
click at [1267, 23] on html "**********" at bounding box center [665, 354] width 1330 height 708
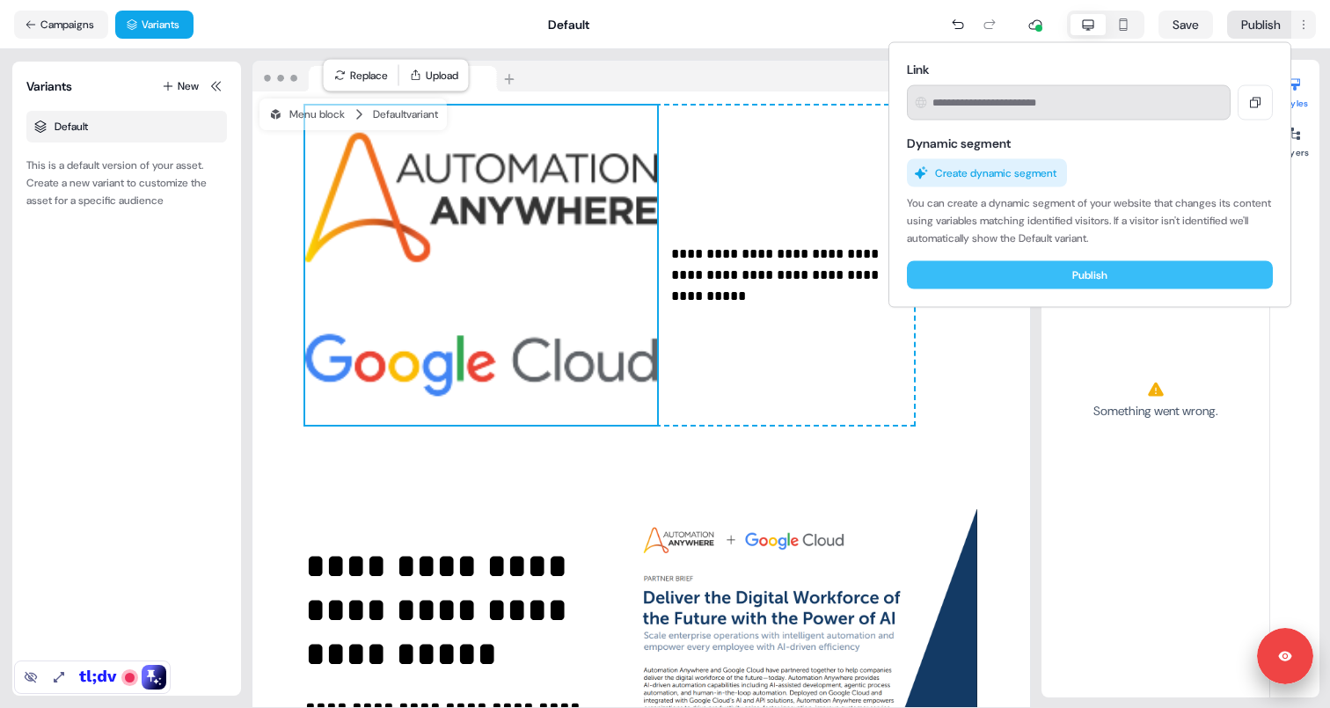
click at [1093, 282] on button "Publish" at bounding box center [1090, 275] width 366 height 28
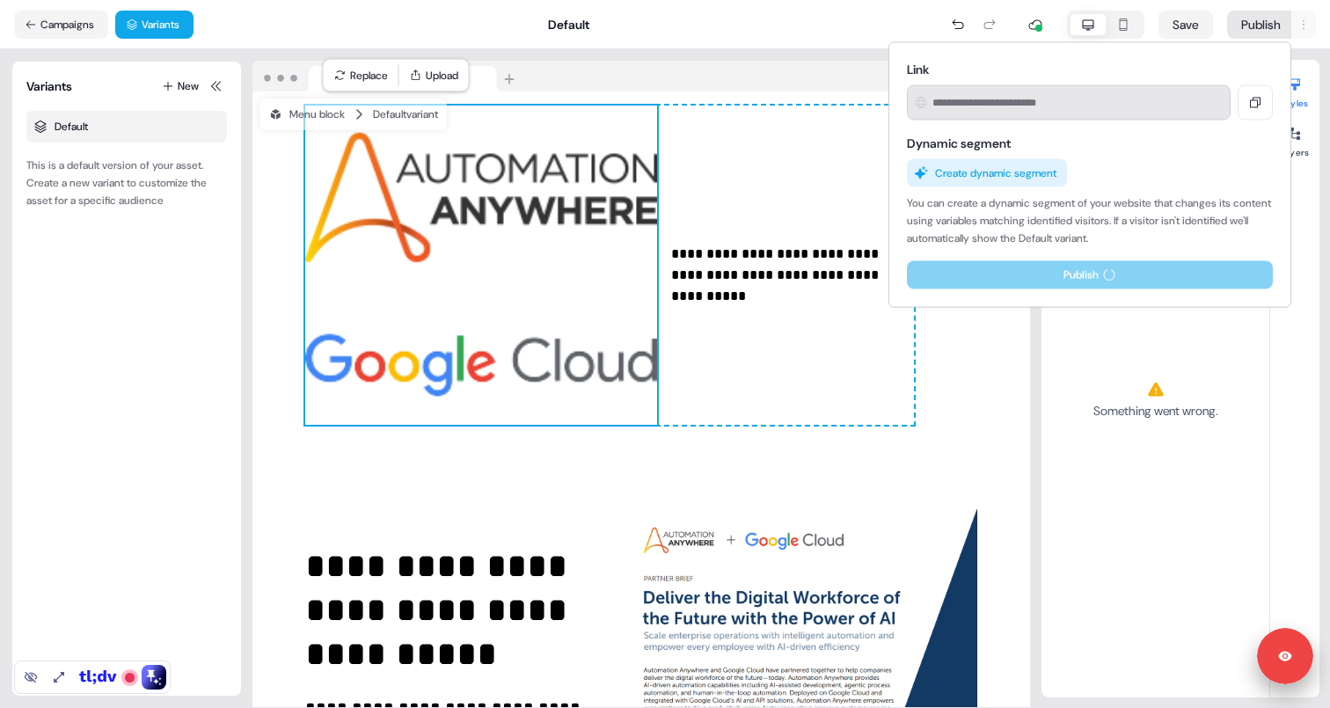
type input "**********"
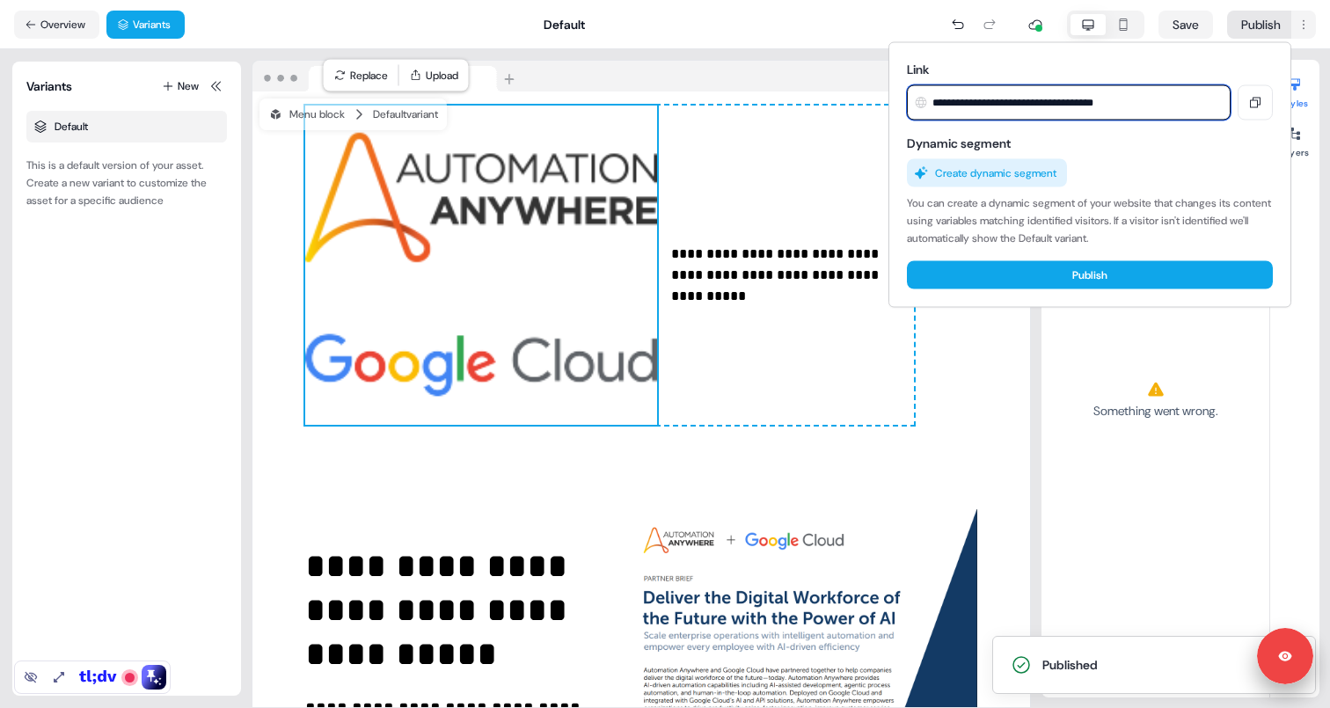
click at [953, 103] on input "**********" at bounding box center [1069, 102] width 324 height 35
click at [953, 106] on input "**********" at bounding box center [1069, 102] width 324 height 35
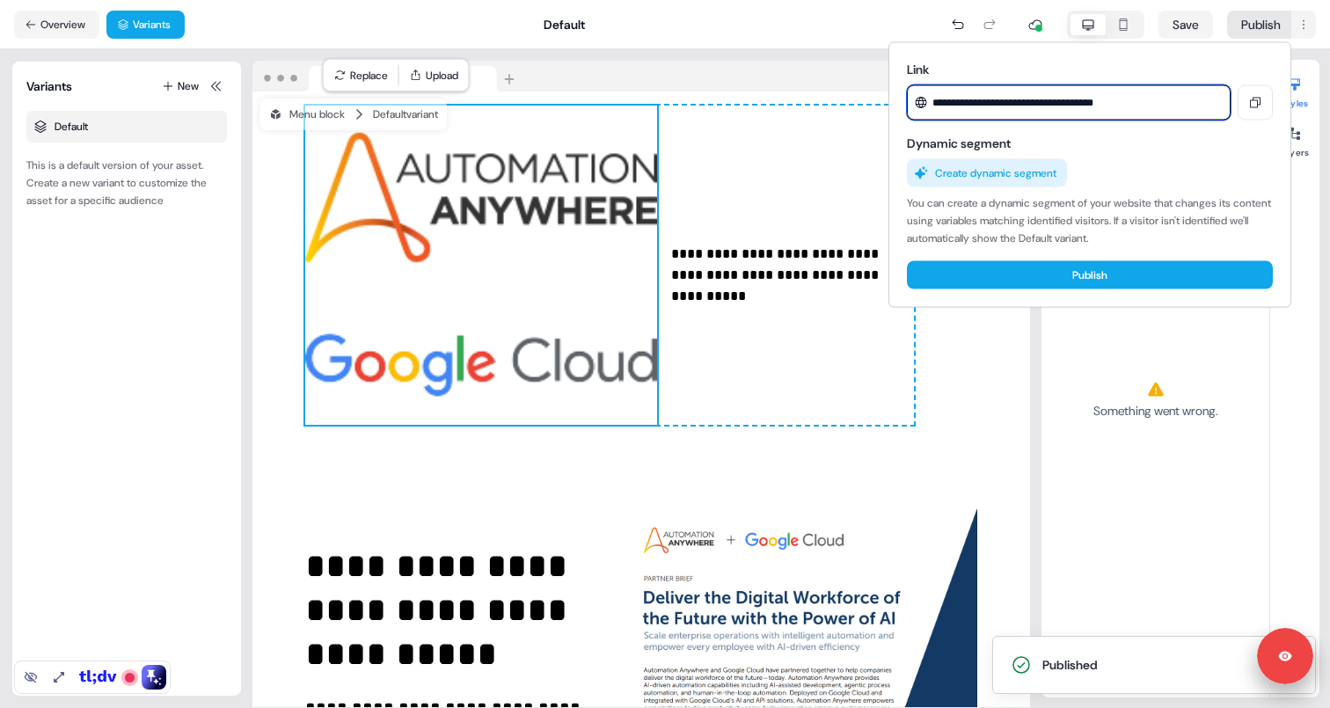
click at [953, 106] on input "**********" at bounding box center [1069, 102] width 324 height 35
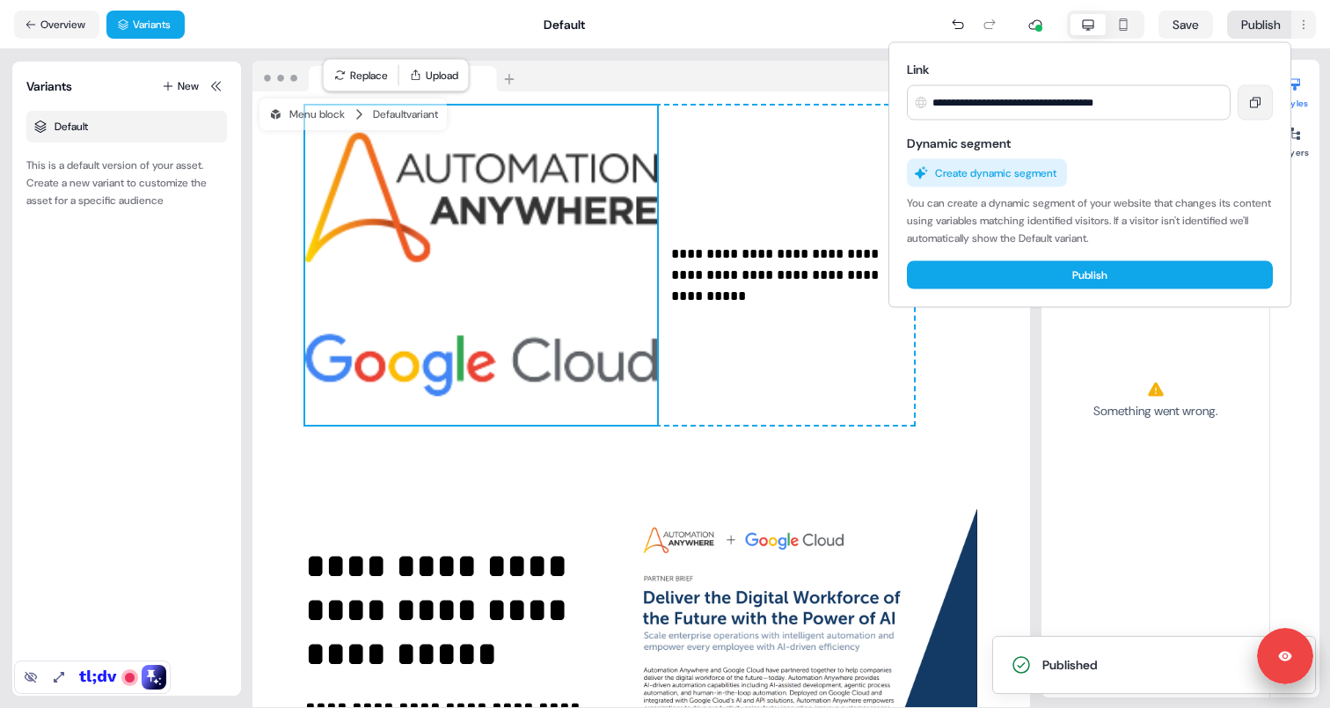
click at [1253, 108] on icon at bounding box center [1255, 103] width 14 height 14
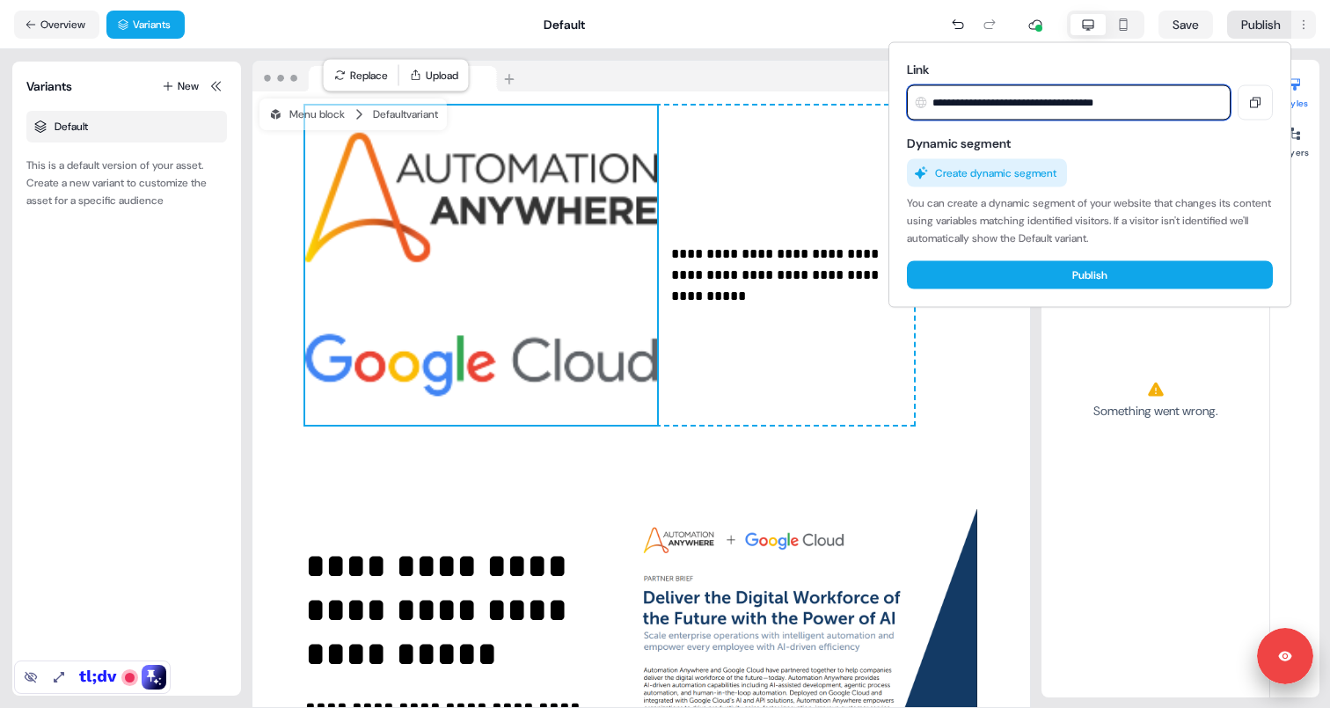
click at [1178, 106] on input "**********" at bounding box center [1069, 102] width 324 height 35
click at [855, 120] on html "**********" at bounding box center [665, 354] width 1330 height 708
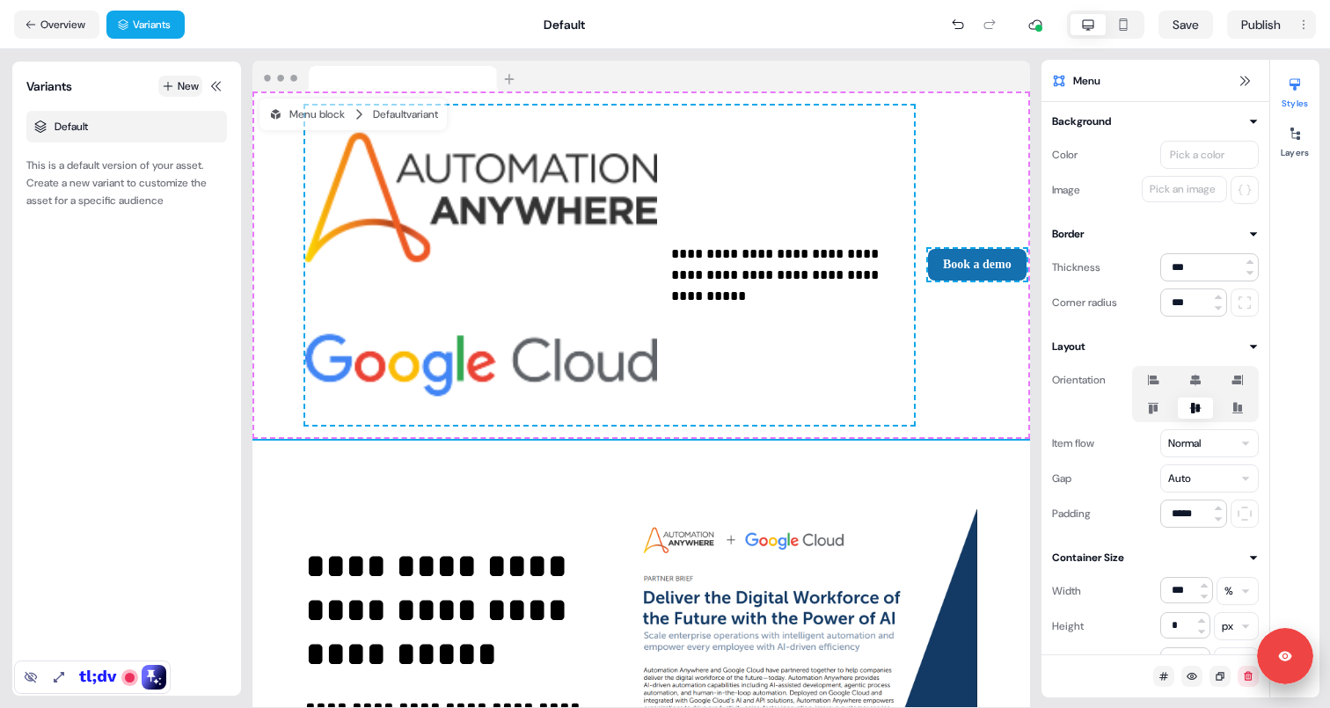
click at [173, 82] on button "New" at bounding box center [180, 86] width 44 height 21
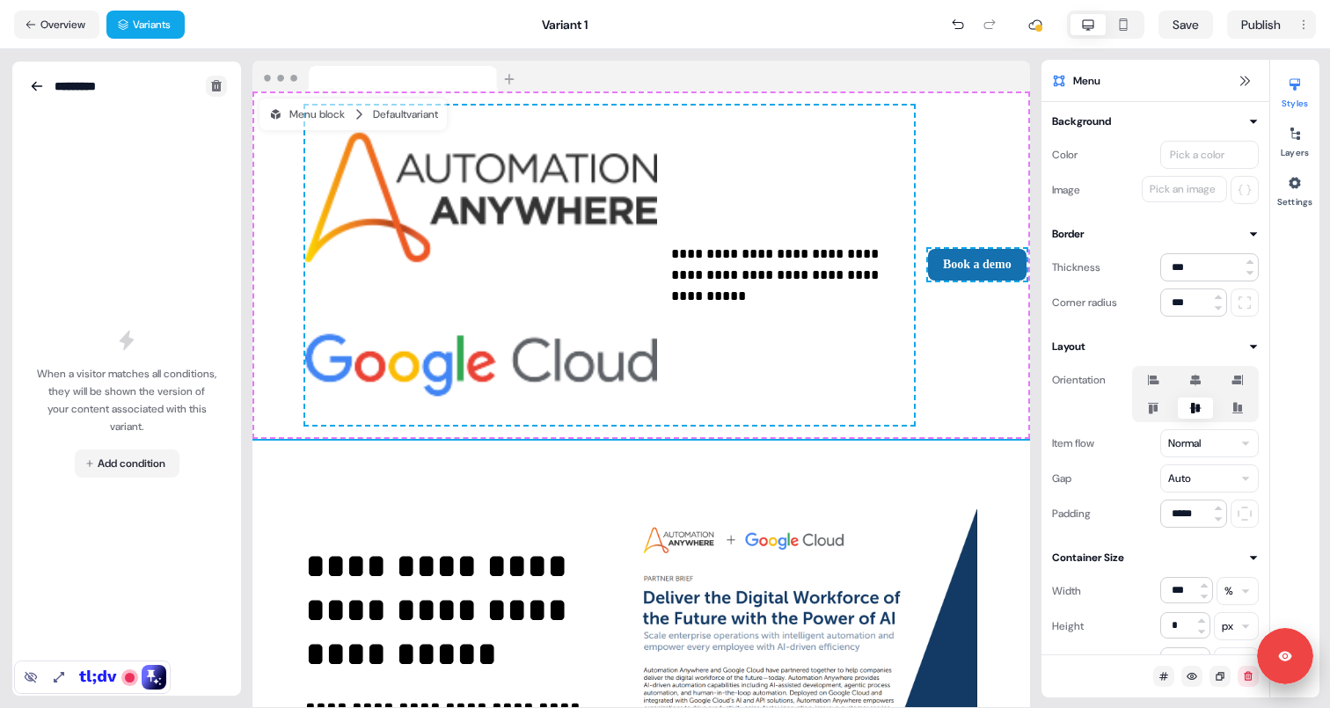
click at [209, 91] on icon at bounding box center [216, 86] width 14 height 14
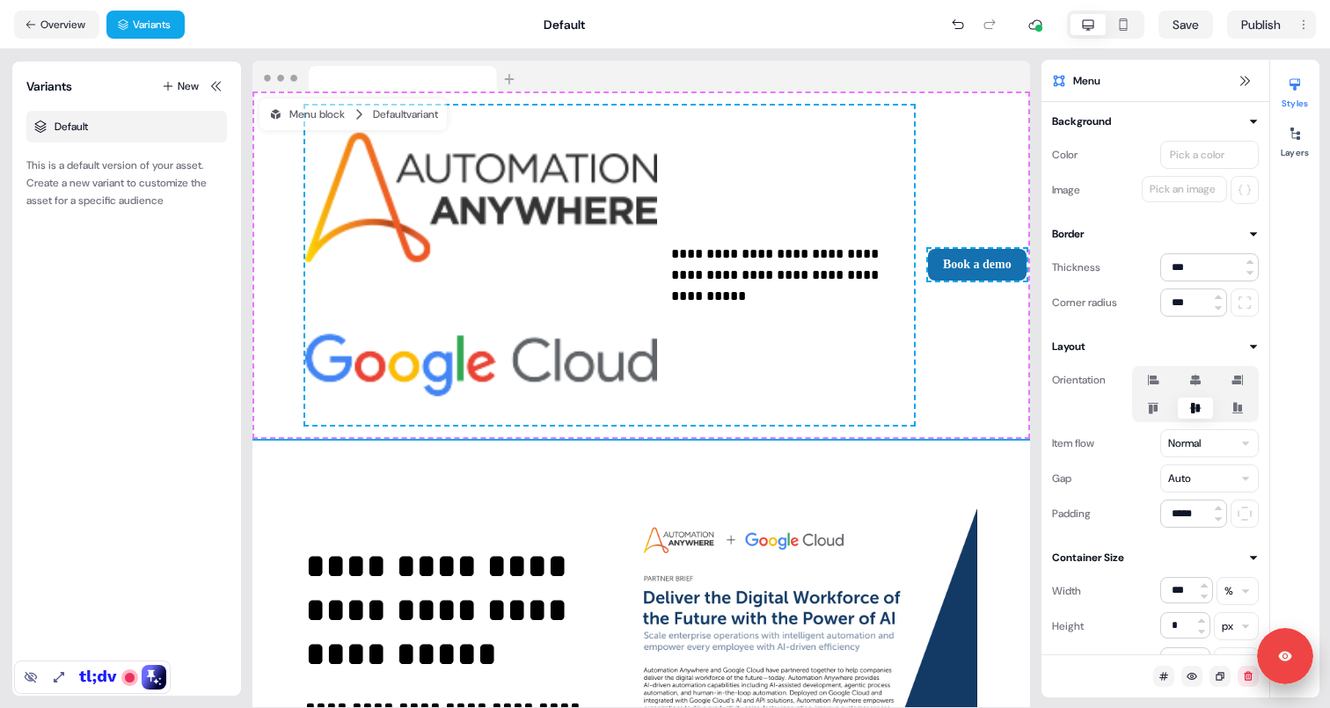
click at [64, 39] on nav "Overview Variants Default Save Publish" at bounding box center [665, 24] width 1330 height 49
click at [64, 26] on button "Overview" at bounding box center [56, 25] width 85 height 28
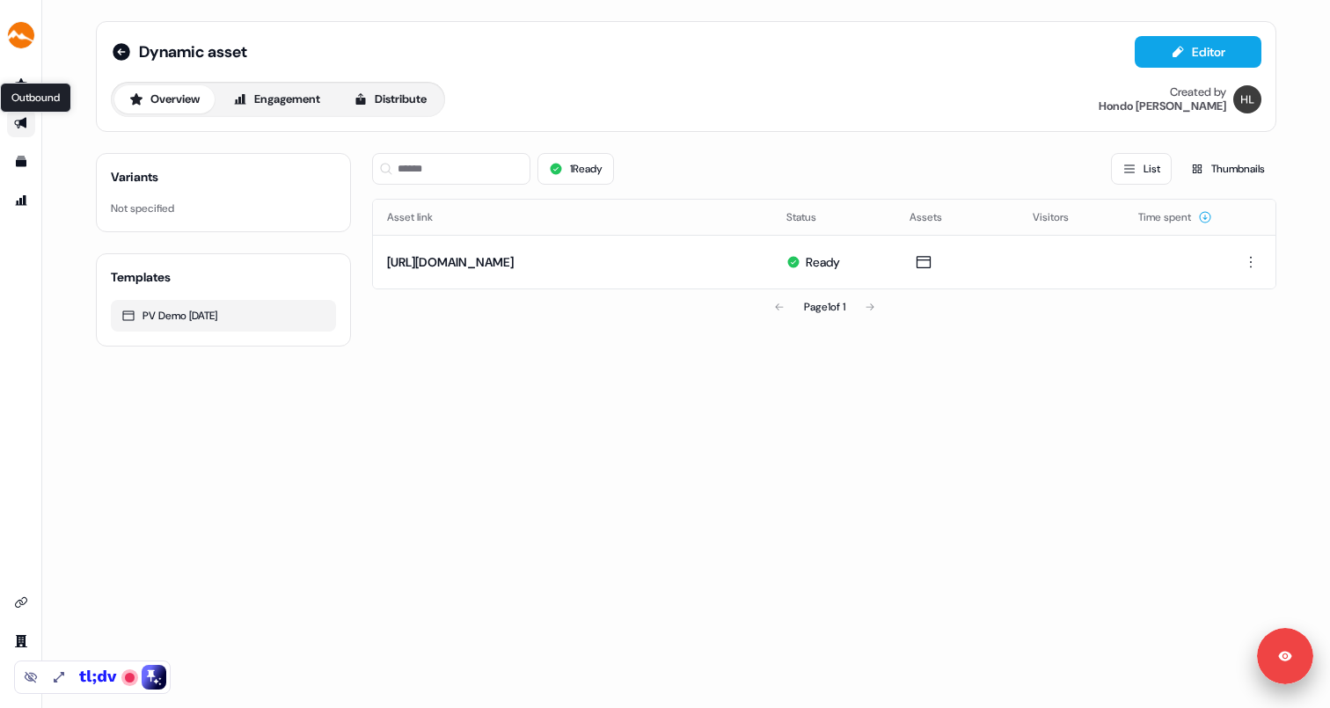
click at [22, 124] on icon "Go to outbound experience" at bounding box center [20, 123] width 12 height 11
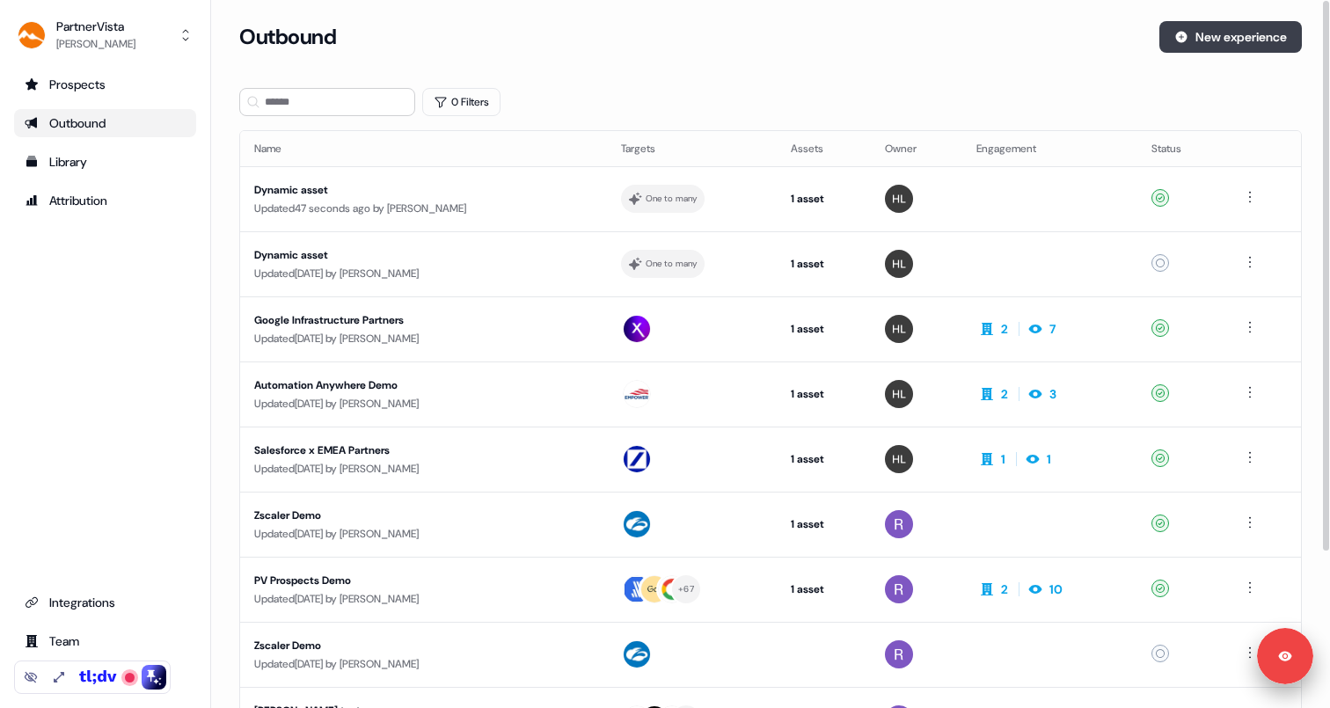
click at [1216, 36] on button "New experience" at bounding box center [1230, 37] width 142 height 32
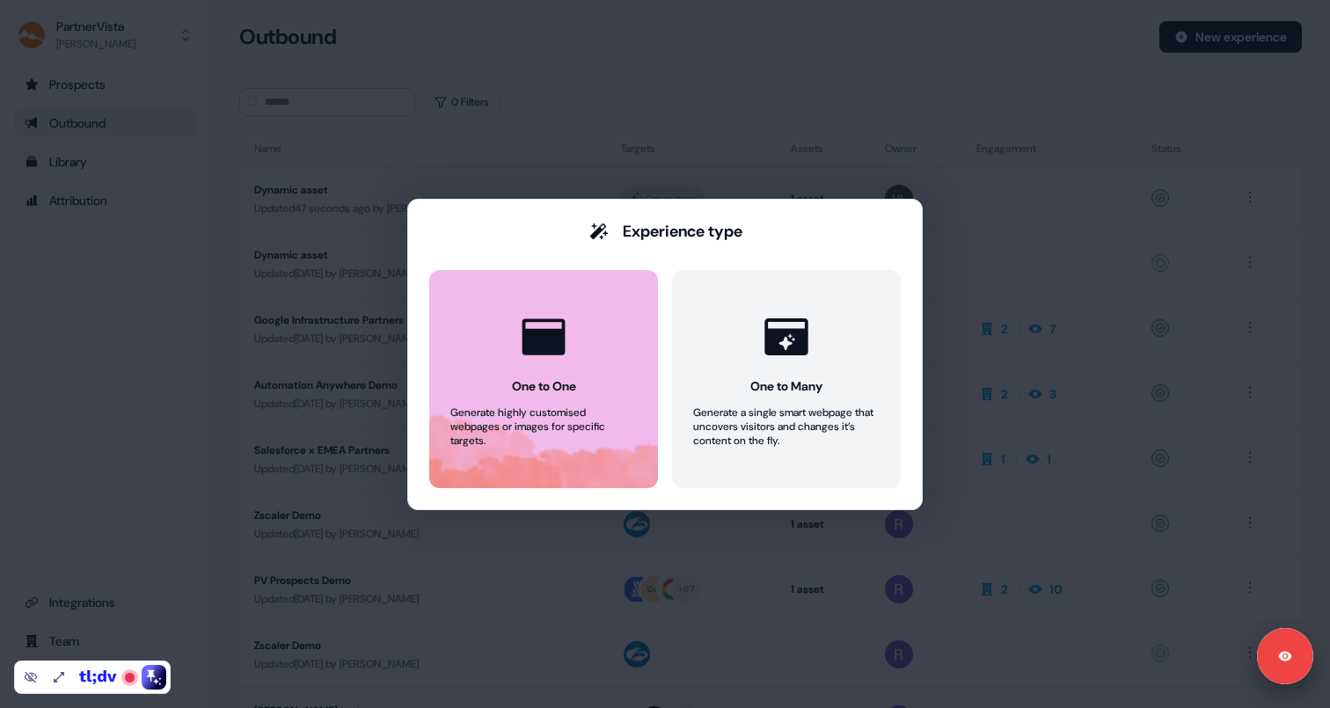
click at [519, 409] on div "Generate highly customised webpages or images for specific targets." at bounding box center [543, 426] width 186 height 42
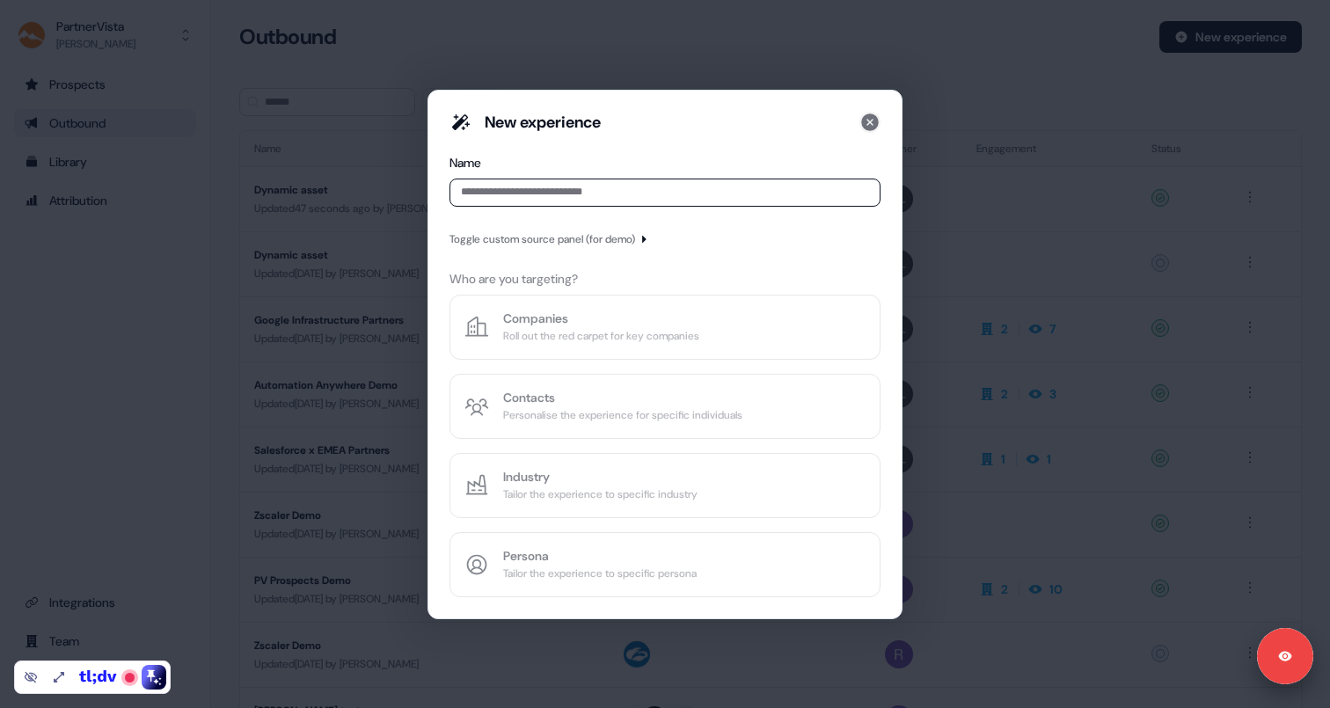
click at [869, 121] on icon at bounding box center [869, 122] width 21 height 21
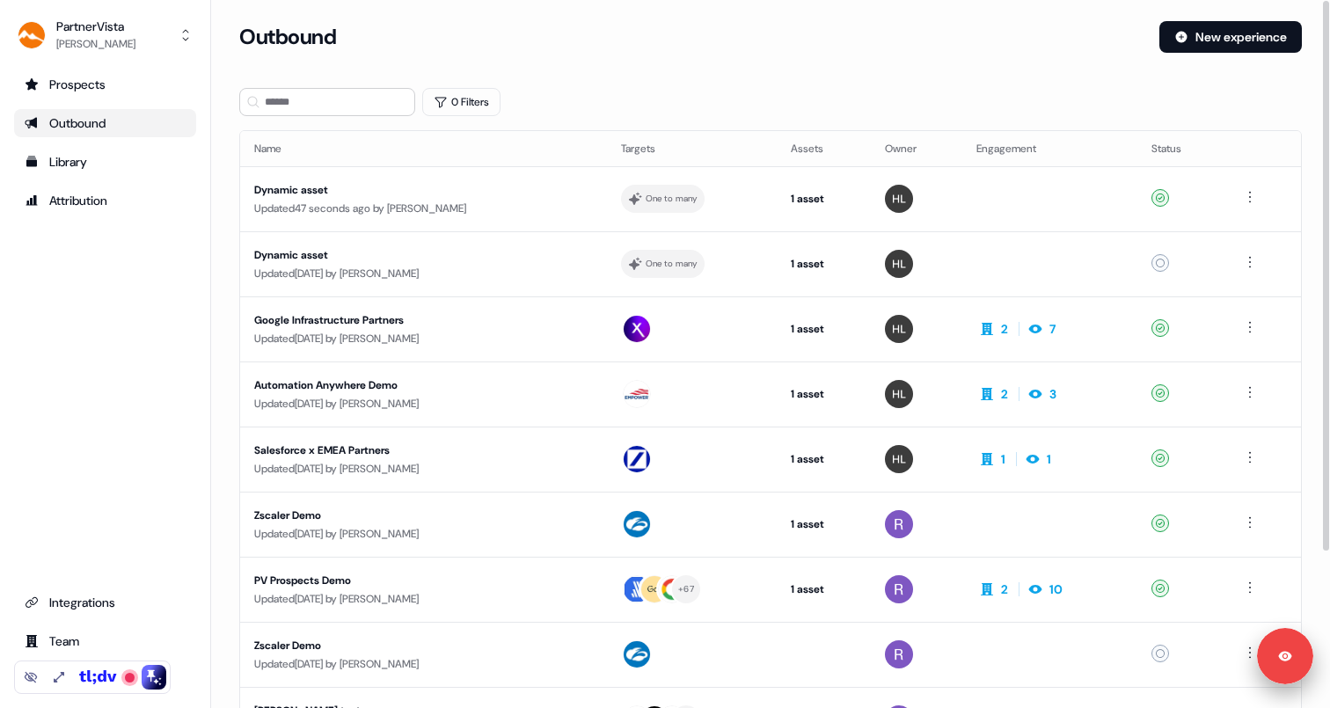
click at [692, 109] on div "0 Filters" at bounding box center [770, 102] width 1063 height 28
click at [690, 81] on section "Loading... Outbound New experience 0 Filters Name Targets Assets Owner Engageme…" at bounding box center [770, 465] width 1119 height 888
click at [121, 259] on div "Prospects Outbound Library Attribution Integrations Team Profile" at bounding box center [105, 382] width 182 height 624
click at [121, 592] on link "Integrations" at bounding box center [105, 602] width 182 height 28
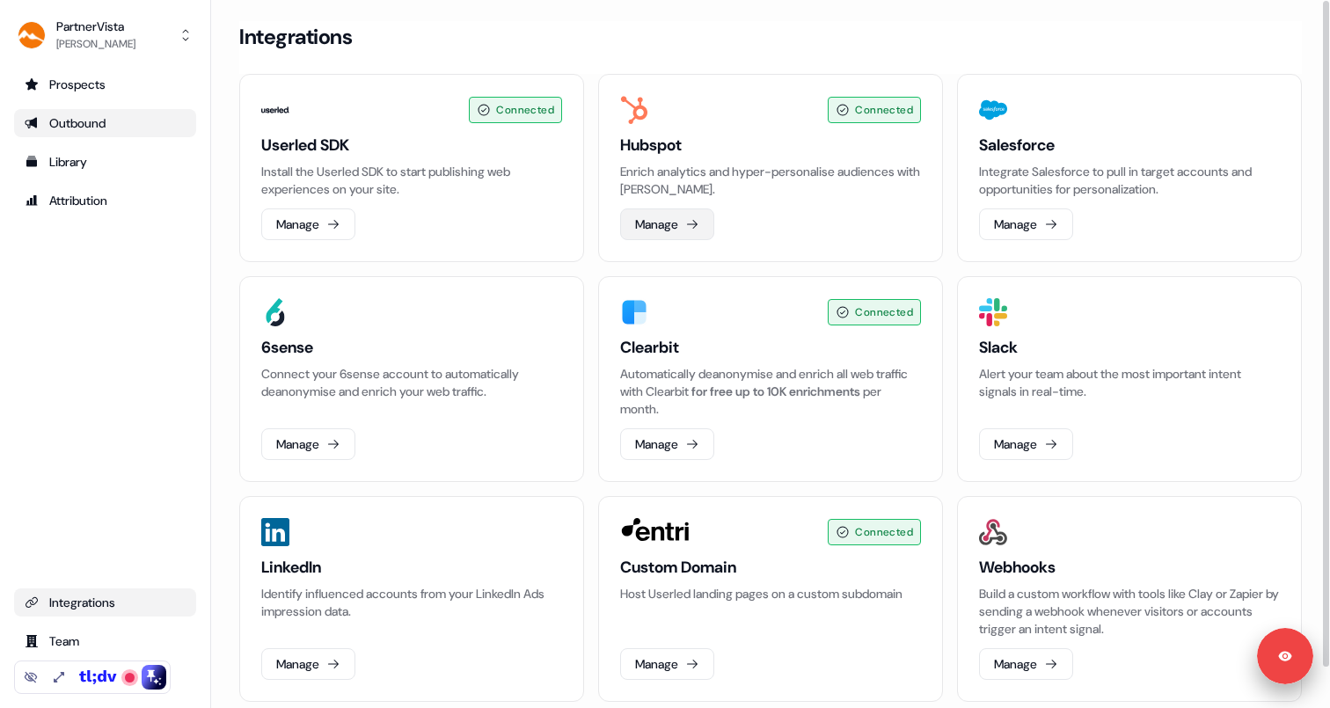
click at [644, 227] on button "Manage" at bounding box center [667, 224] width 94 height 32
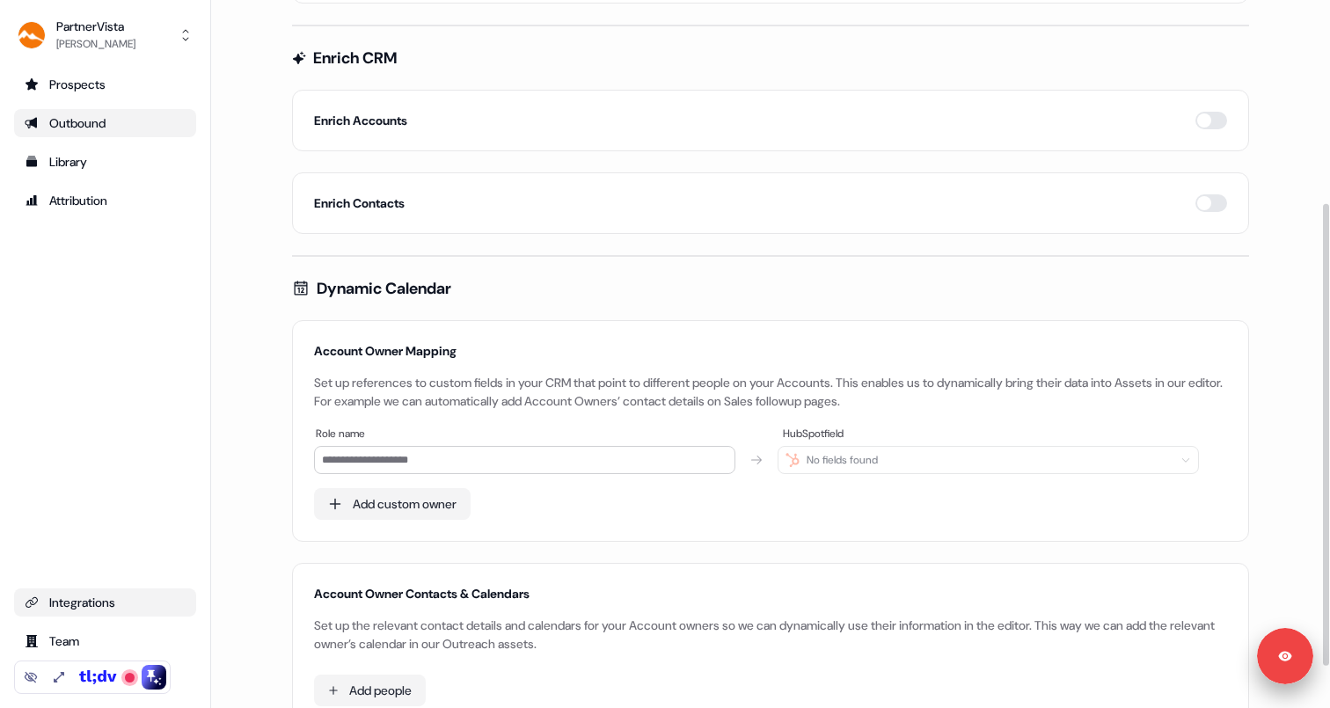
scroll to position [311, 0]
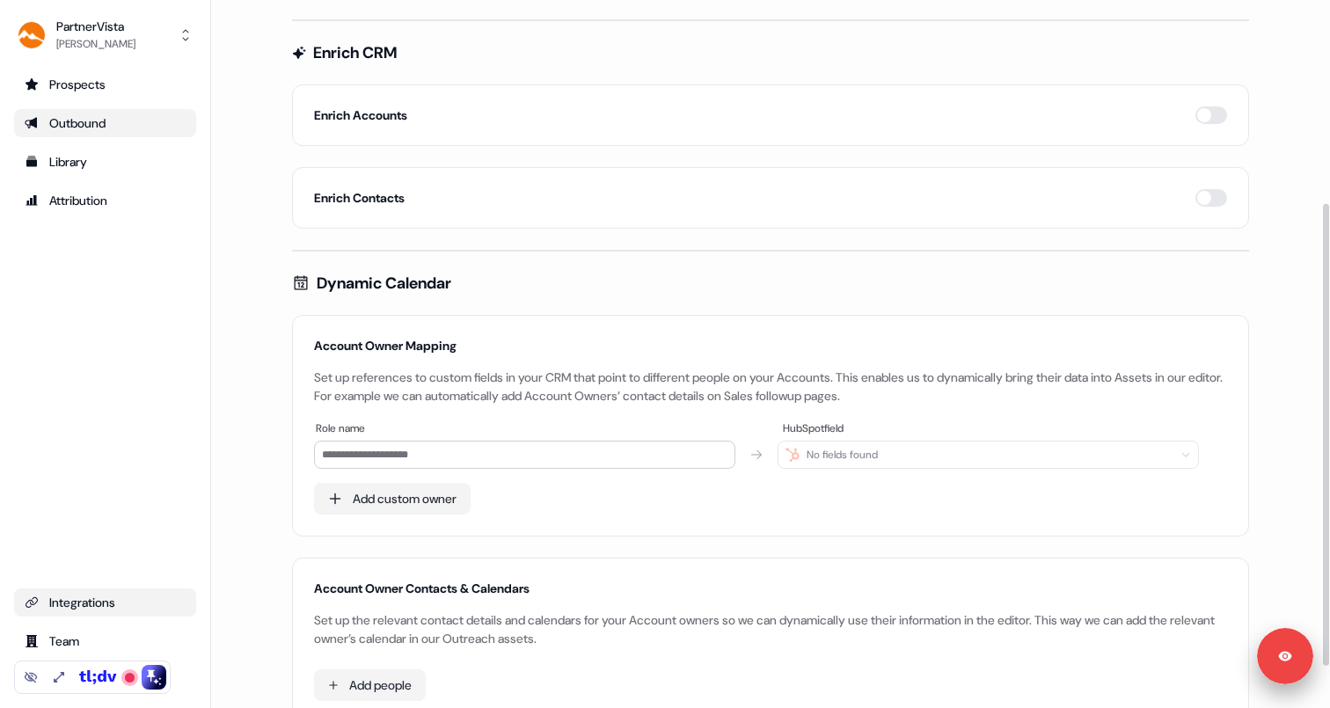
click at [99, 116] on div "Outbound" at bounding box center [105, 123] width 161 height 18
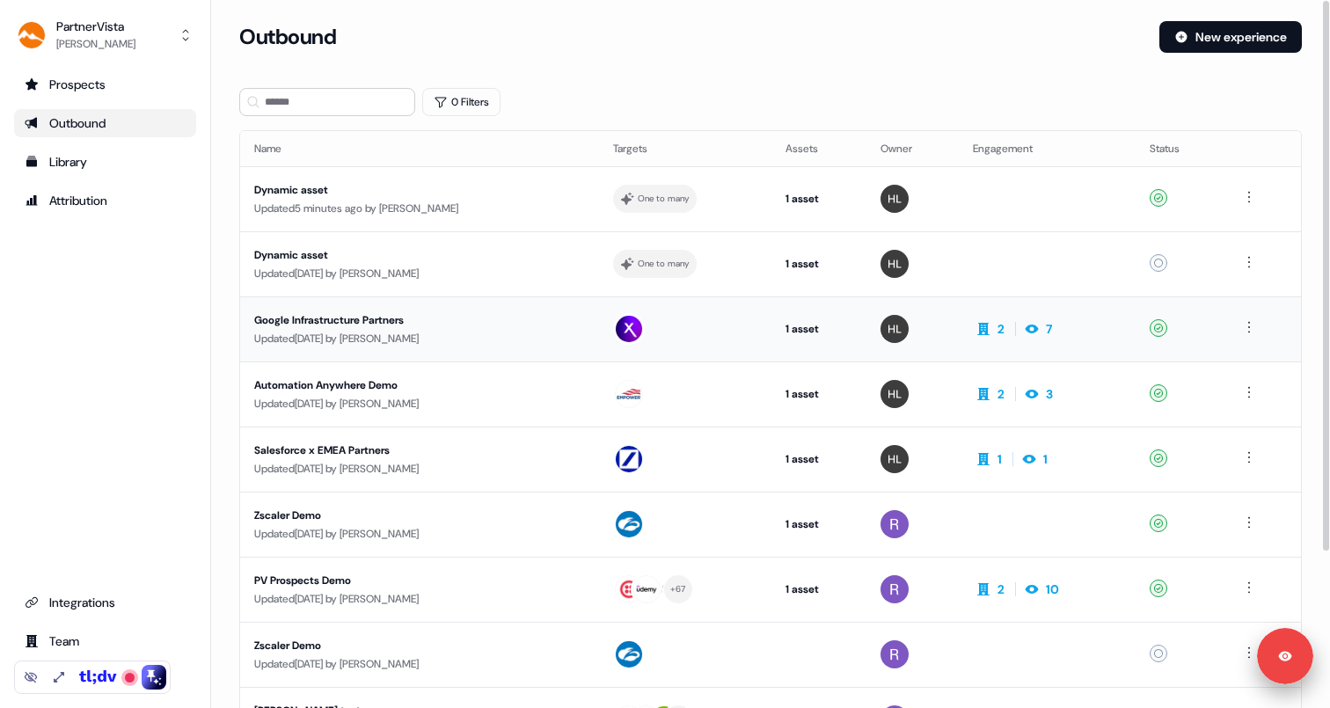
click at [457, 320] on div "Google Infrastructure Partners" at bounding box center [419, 320] width 331 height 18
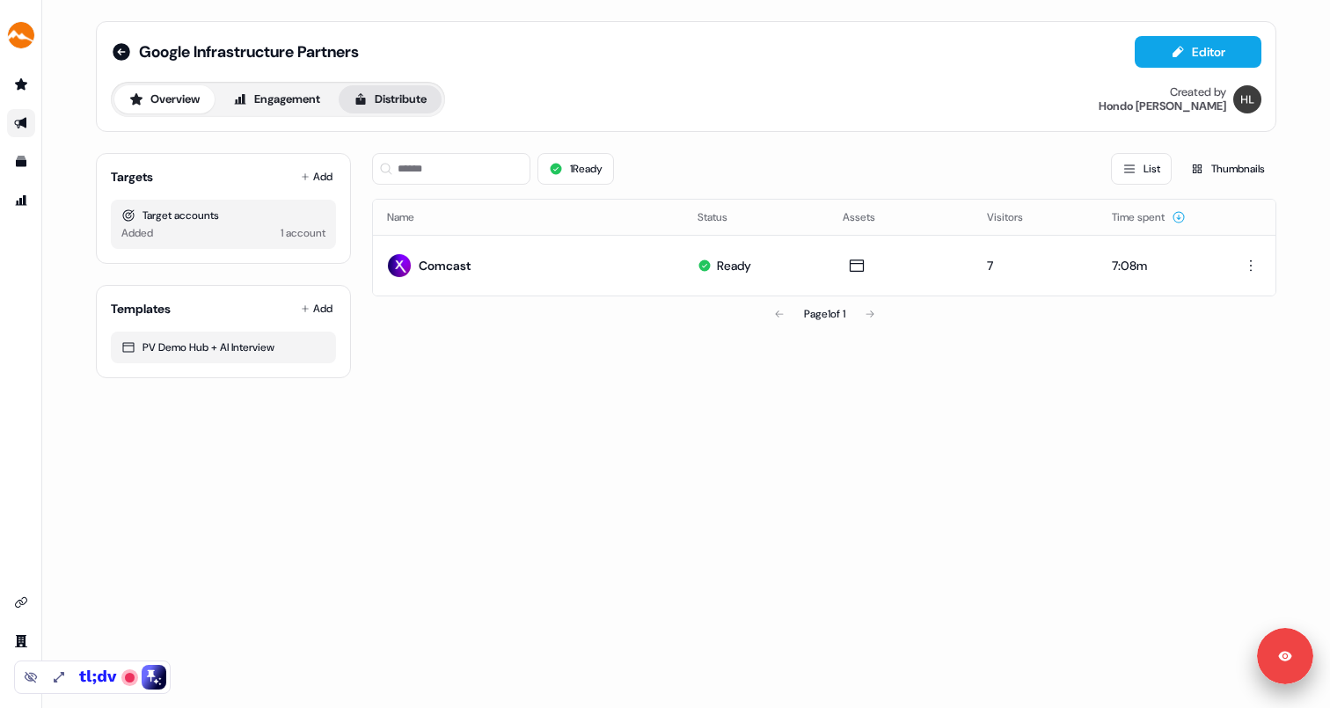
click at [408, 91] on button "Distribute" at bounding box center [390, 99] width 103 height 28
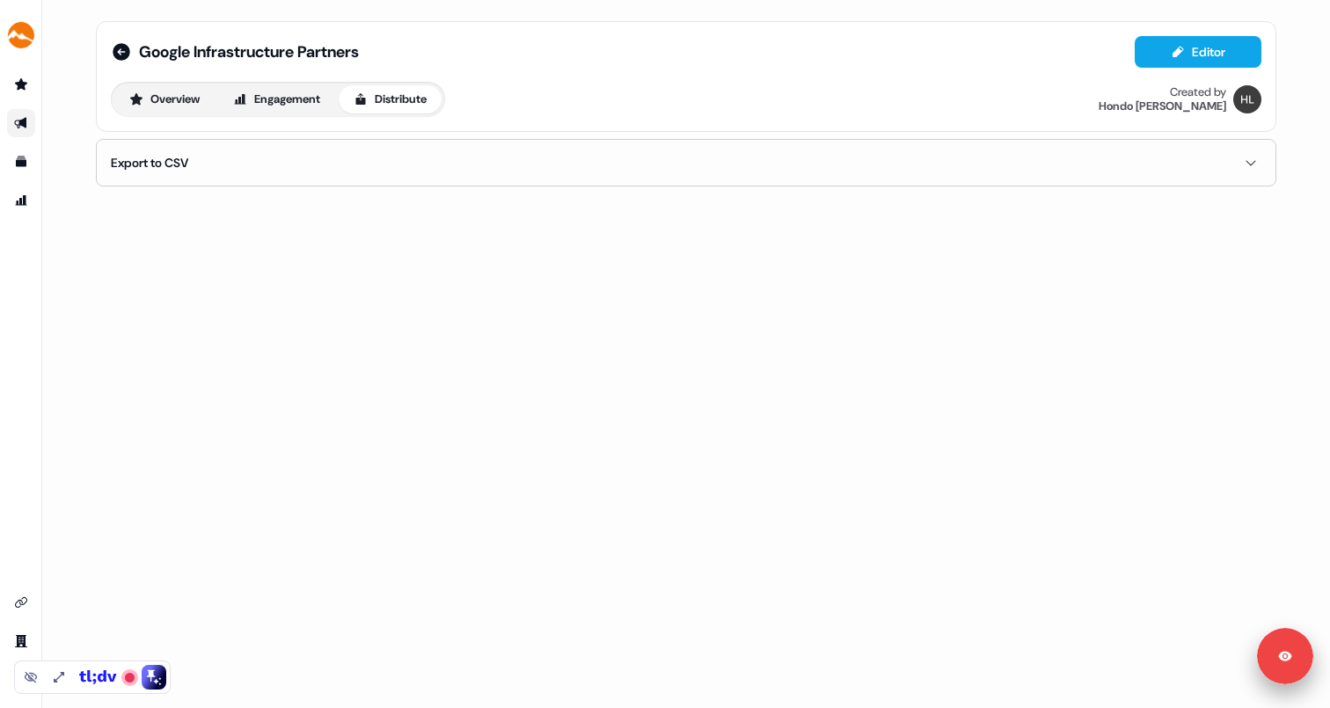
click at [485, 167] on button "Export to CSV" at bounding box center [686, 163] width 1151 height 46
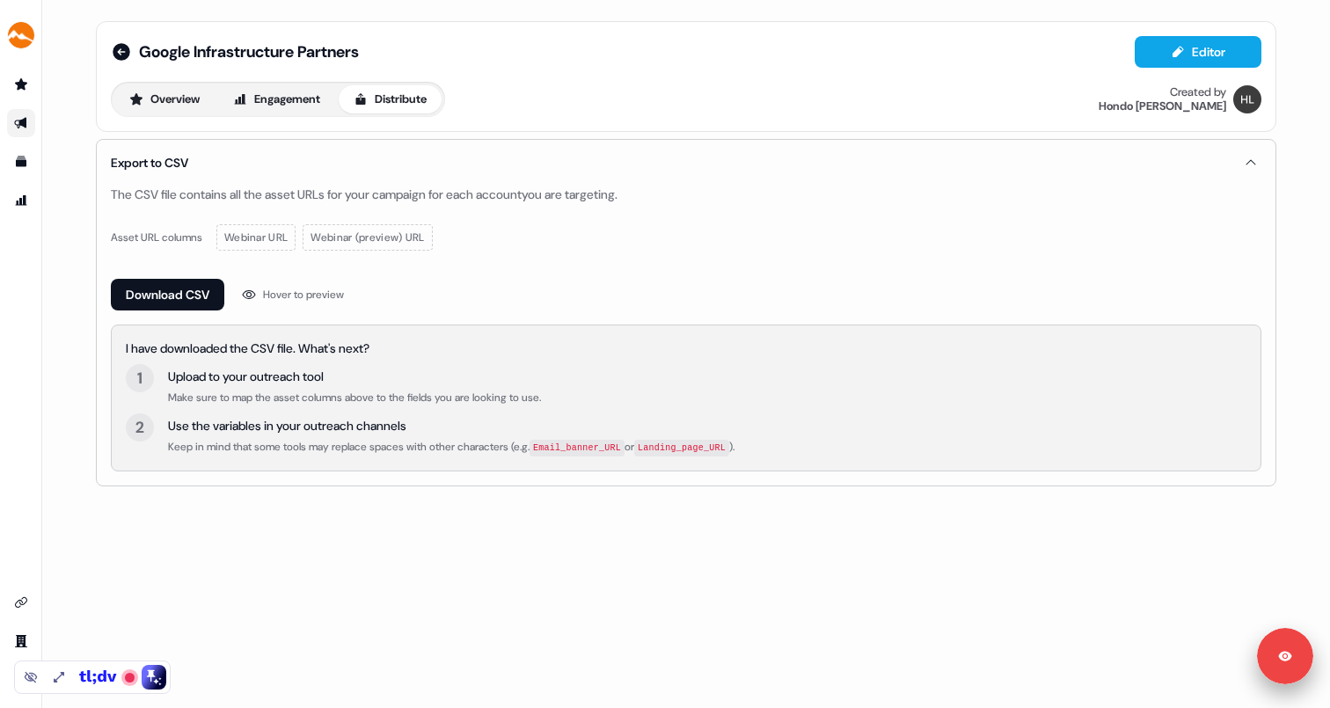
click at [485, 167] on button "Export to CSV" at bounding box center [686, 163] width 1151 height 46
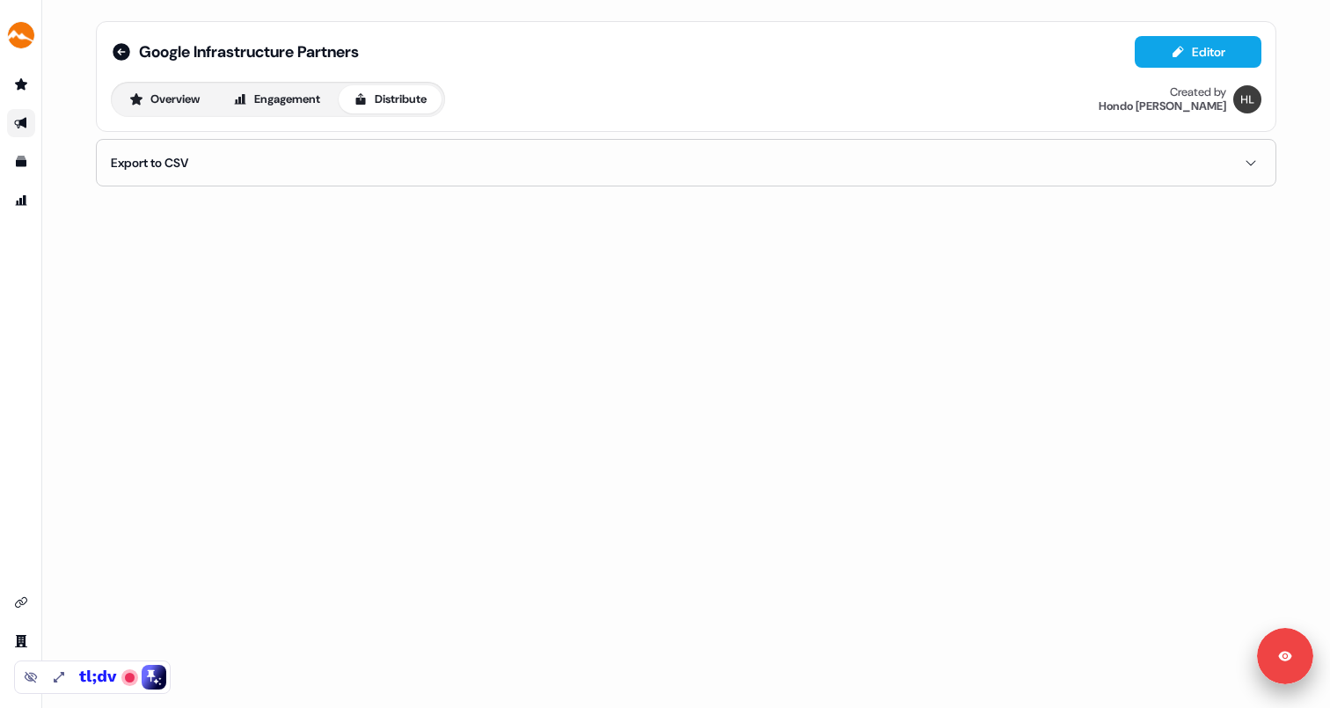
click at [214, 170] on button "Export to CSV" at bounding box center [686, 163] width 1151 height 46
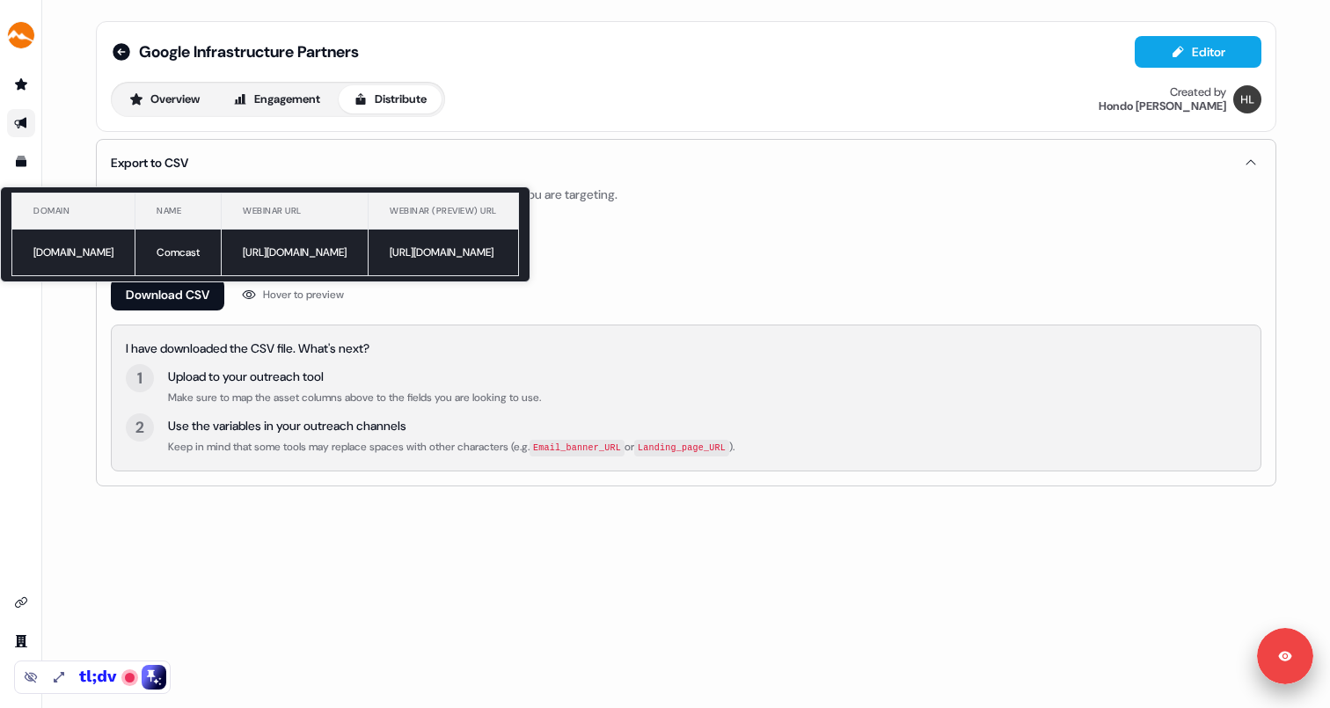
click at [348, 255] on td "[URL][DOMAIN_NAME]" at bounding box center [295, 253] width 147 height 47
click at [303, 249] on td "[URL][DOMAIN_NAME]" at bounding box center [295, 253] width 147 height 47
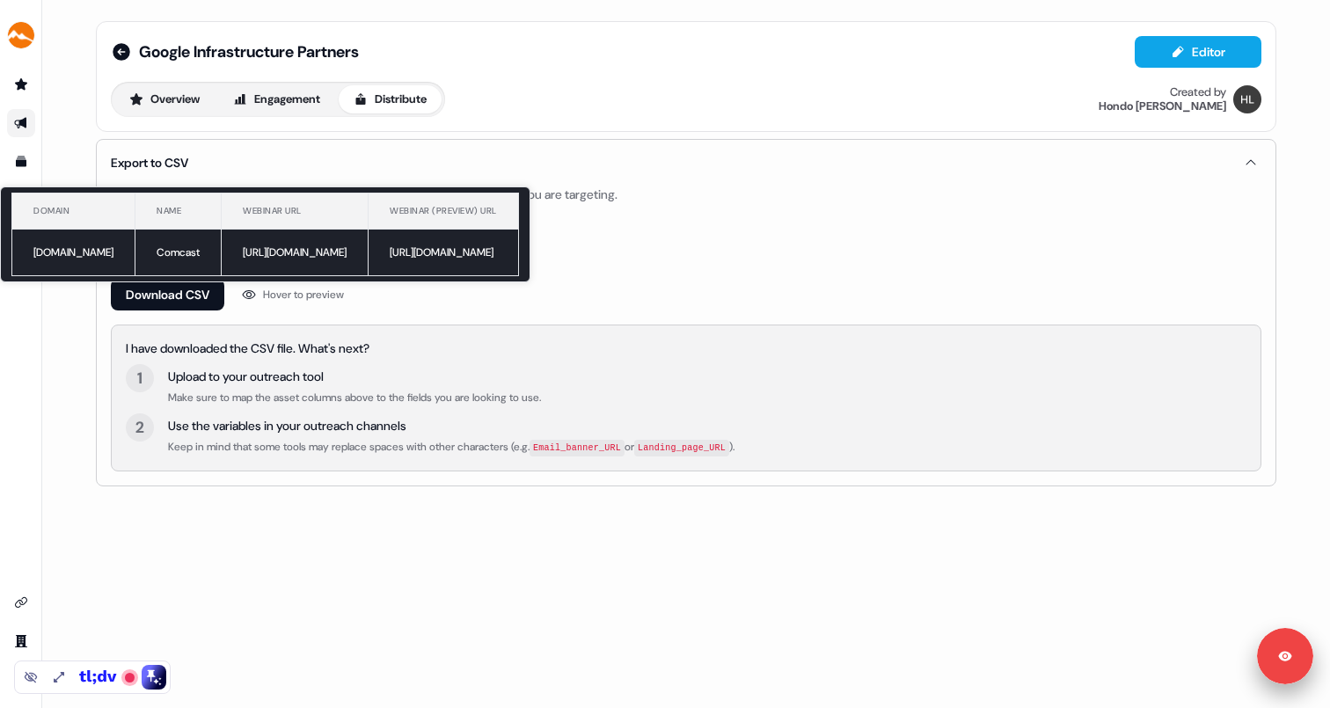
click at [230, 247] on td "[URL][DOMAIN_NAME]" at bounding box center [295, 253] width 147 height 47
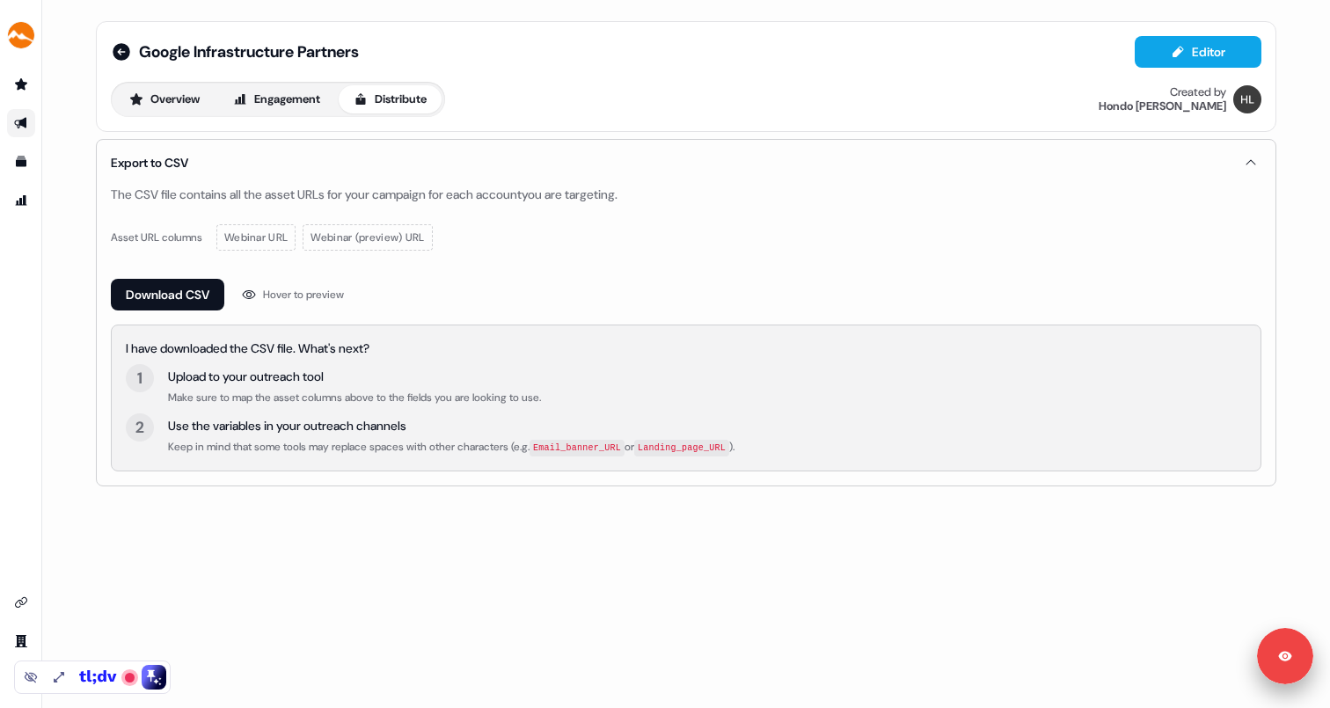
click at [401, 304] on div "Download CSV Hover to preview" at bounding box center [686, 295] width 1151 height 32
click at [30, 118] on link "Go to outbound experience" at bounding box center [21, 123] width 28 height 28
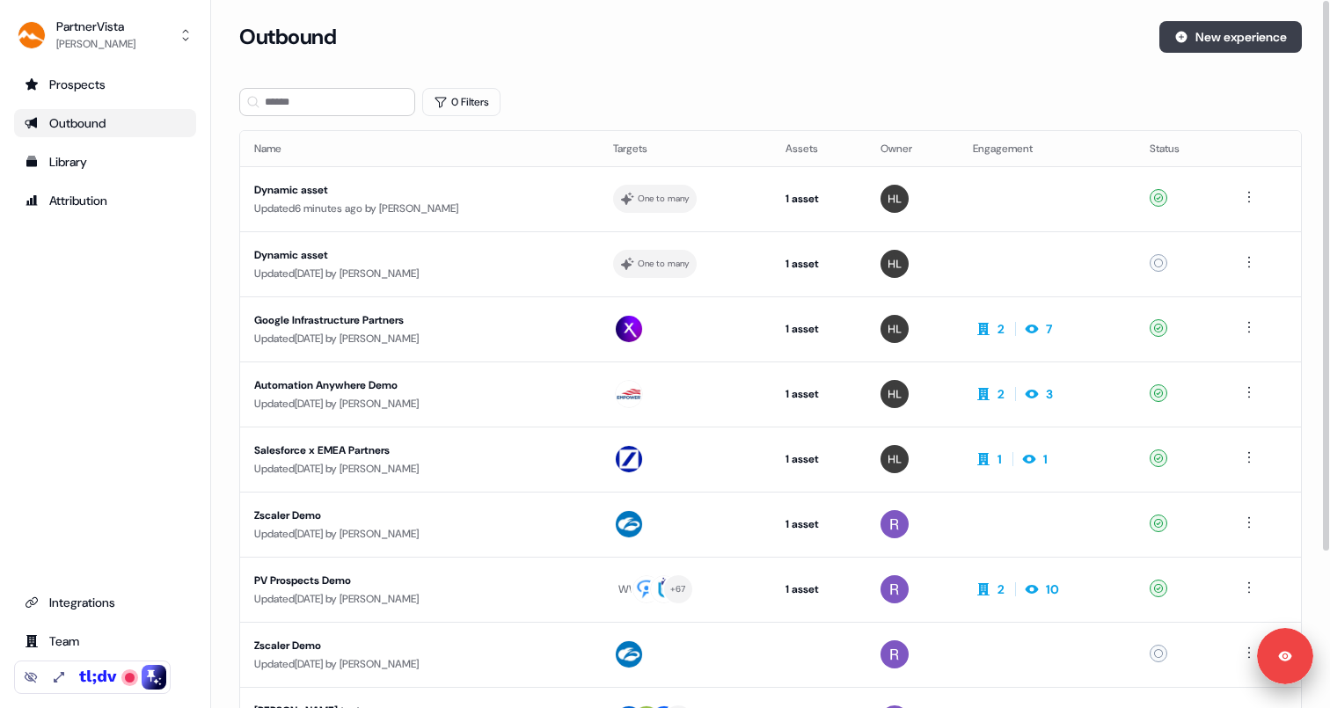
click at [1223, 41] on button "New experience" at bounding box center [1230, 37] width 142 height 32
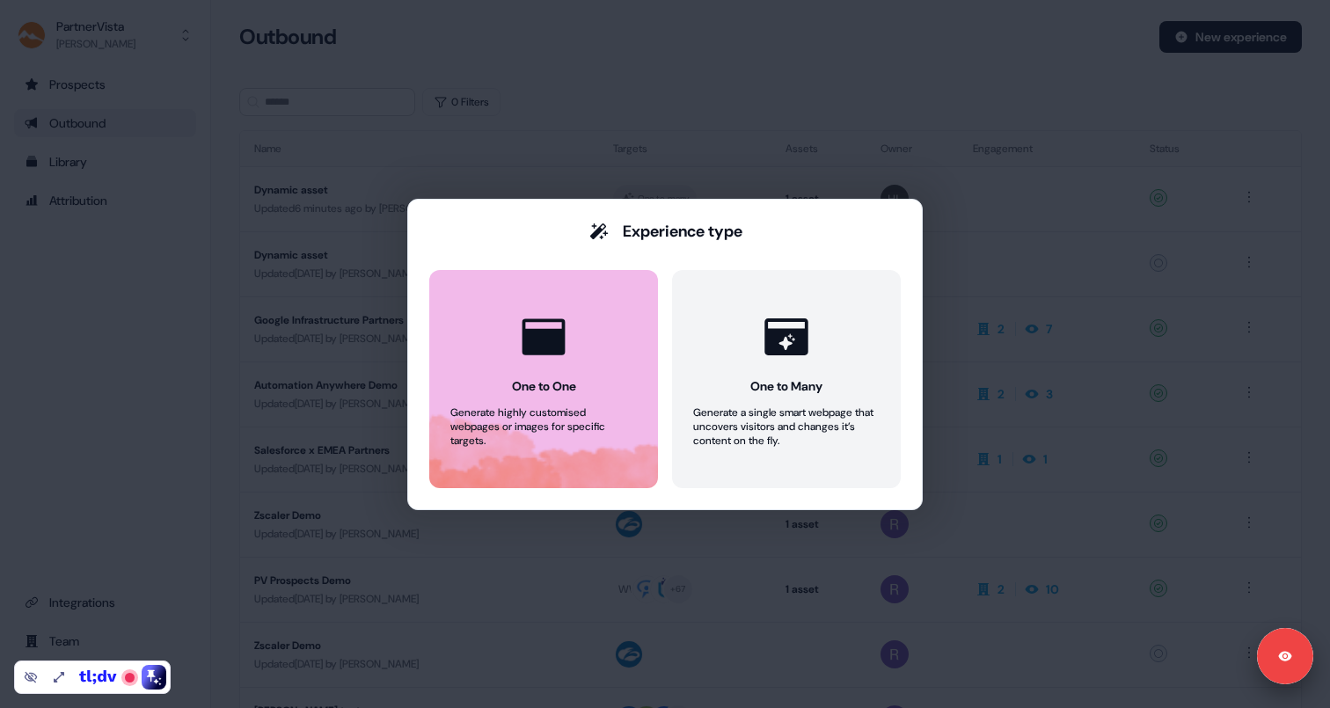
click at [534, 391] on div "One to One" at bounding box center [544, 386] width 64 height 18
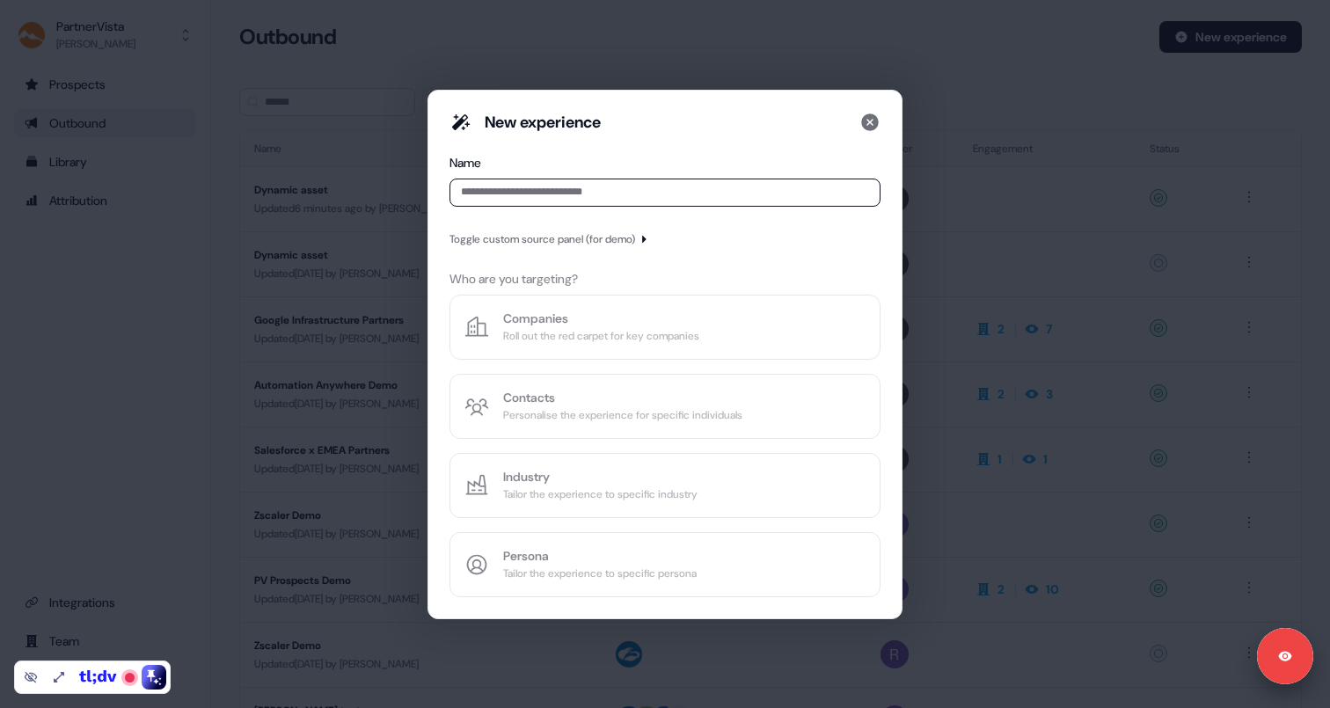
click at [539, 191] on input at bounding box center [664, 193] width 431 height 28
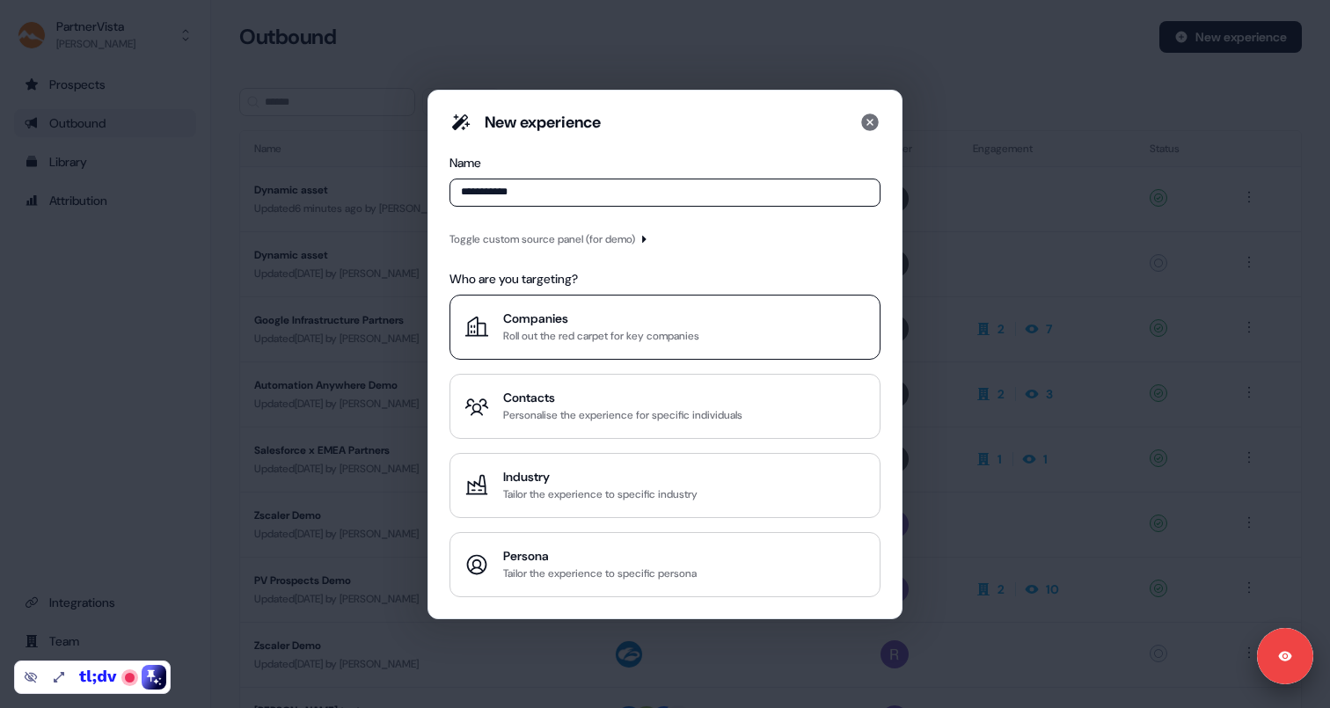
type input "**********"
click at [644, 331] on div "Roll out the red carpet for key companies" at bounding box center [601, 336] width 196 height 18
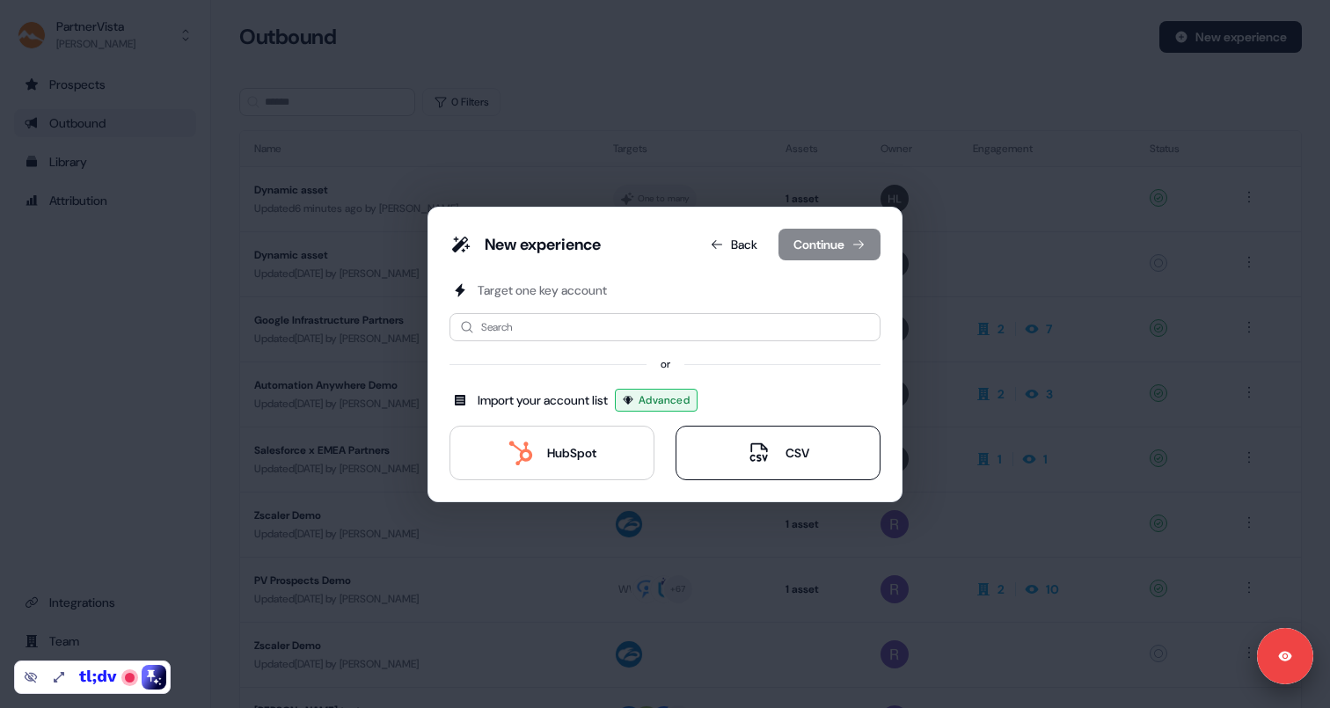
click at [770, 461] on icon at bounding box center [759, 453] width 25 height 25
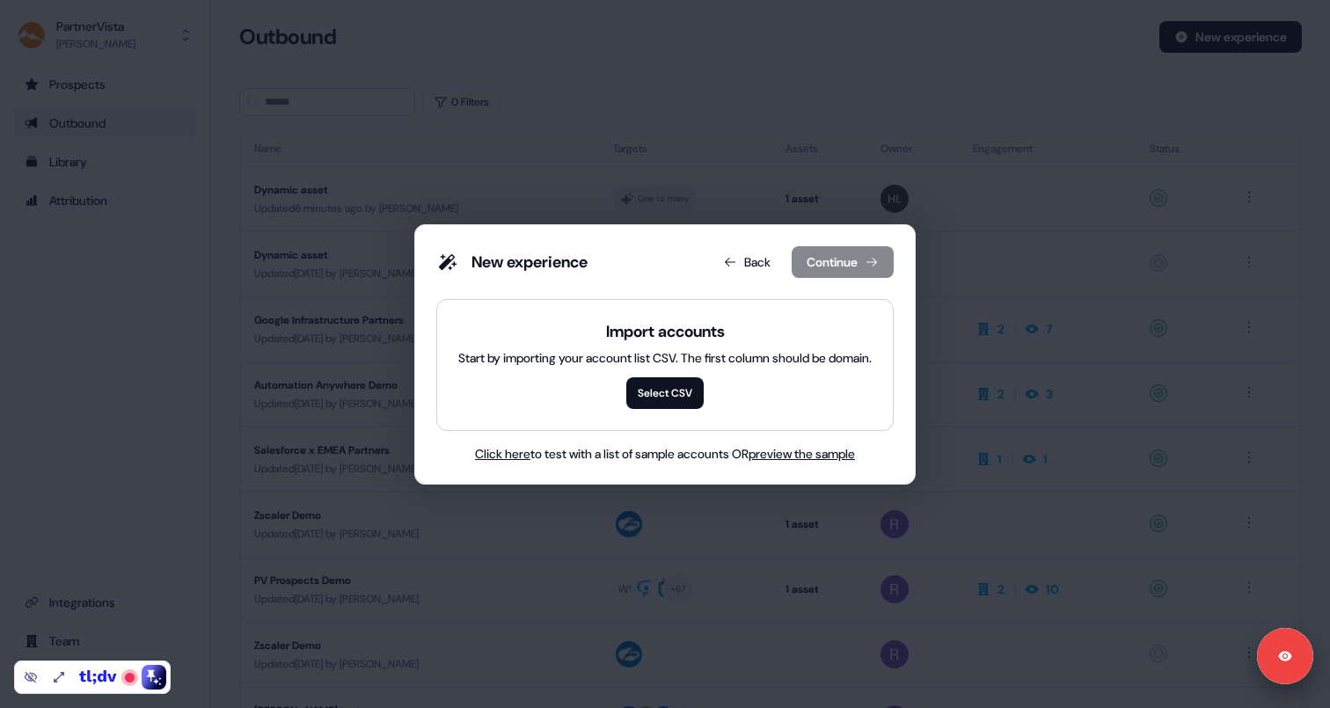
click at [499, 452] on span "Click here" at bounding box center [502, 454] width 55 height 16
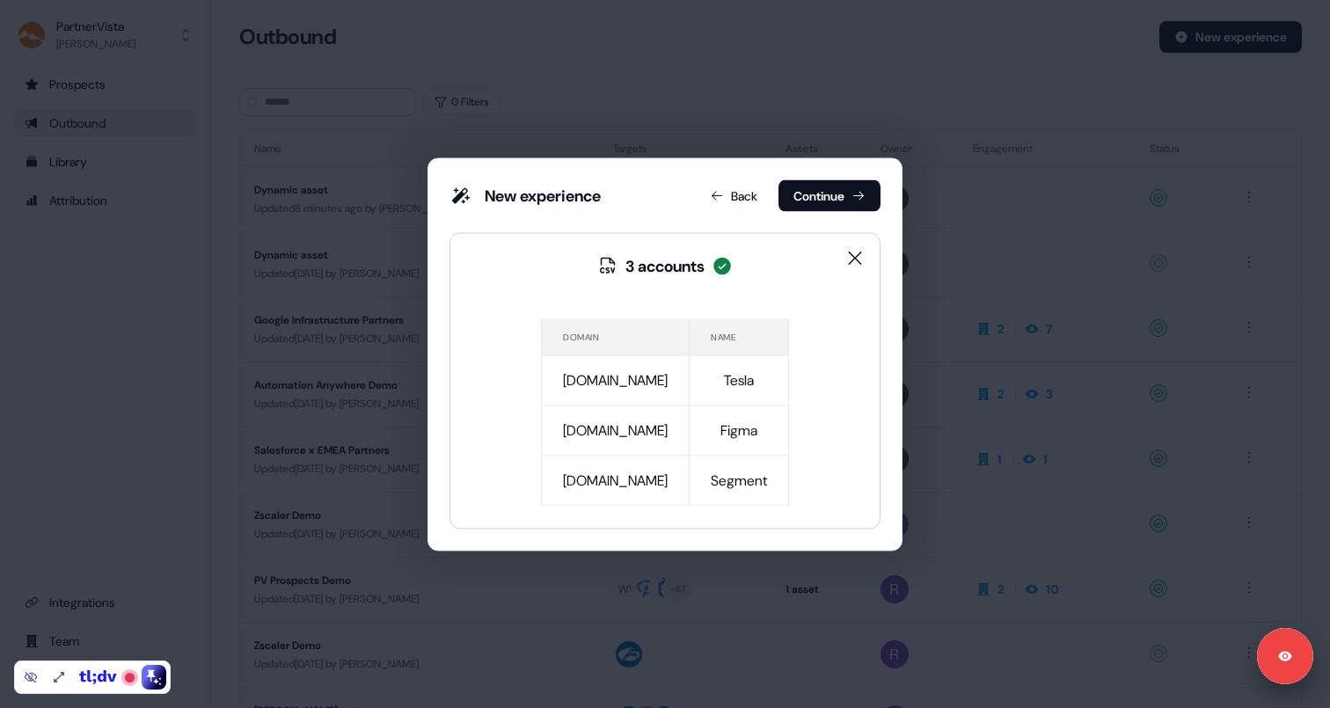
drag, startPoint x: 569, startPoint y: 334, endPoint x: 784, endPoint y: 335, distance: 214.6
click at [784, 335] on div "3 accounts Domain Name [DOMAIN_NAME] Tesla [DOMAIN_NAME] Figma [DOMAIN_NAME] Se…" at bounding box center [665, 380] width 290 height 295
click at [825, 361] on div "3 accounts Domain Name [DOMAIN_NAME] Tesla [DOMAIN_NAME] Figma [DOMAIN_NAME] Se…" at bounding box center [664, 380] width 431 height 296
click at [832, 196] on button "Continue" at bounding box center [829, 195] width 102 height 32
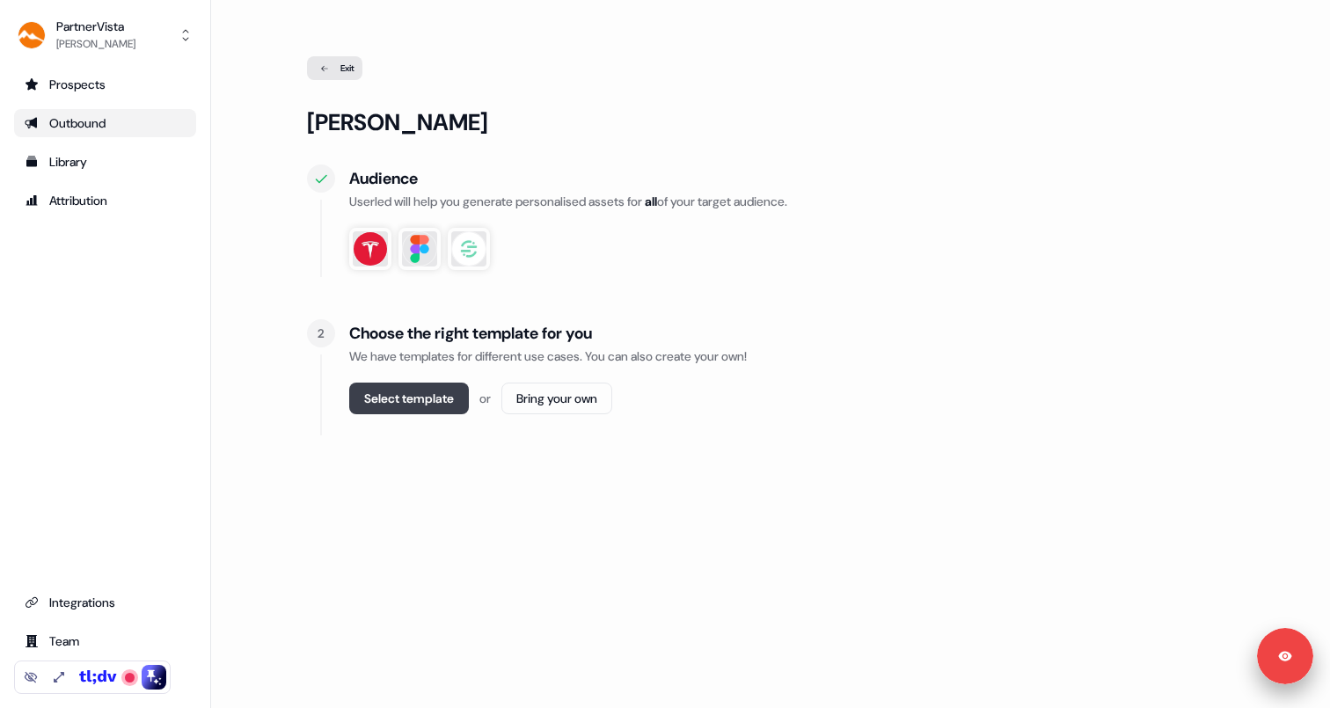
click at [413, 404] on button "Select template" at bounding box center [409, 399] width 120 height 32
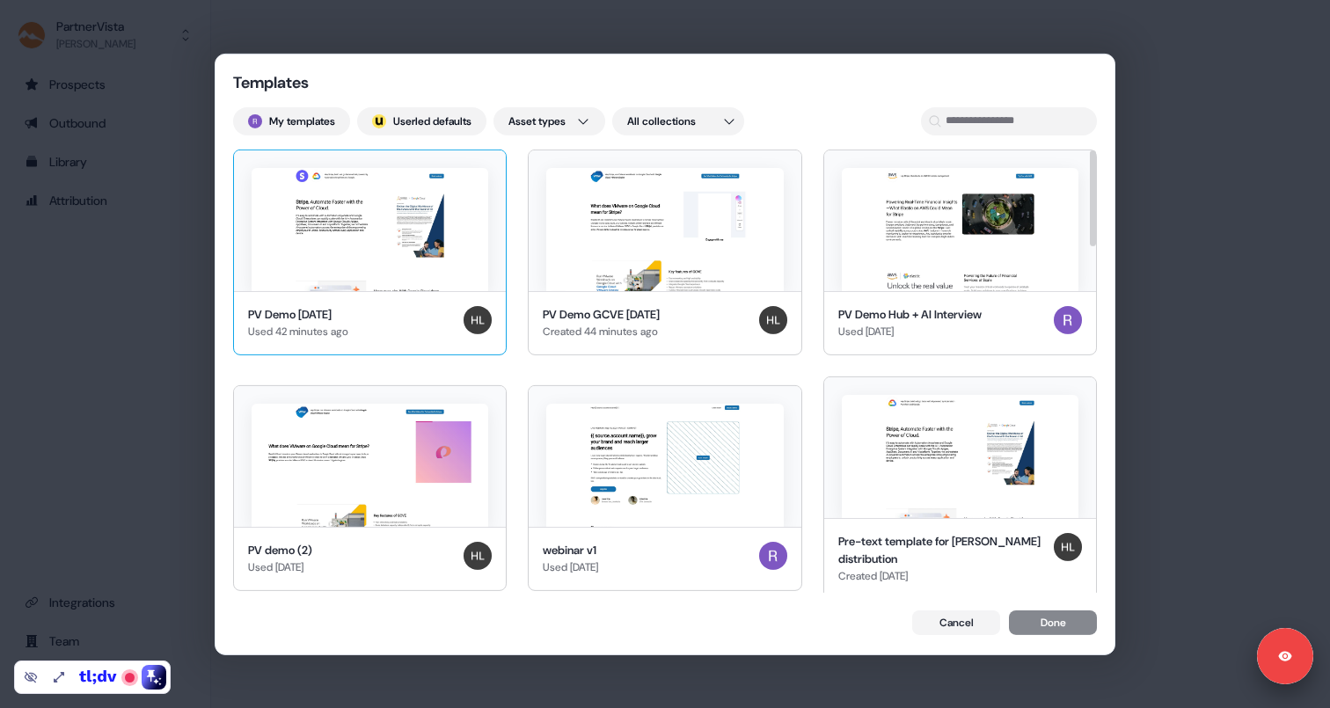
click at [376, 289] on img at bounding box center [370, 228] width 237 height 123
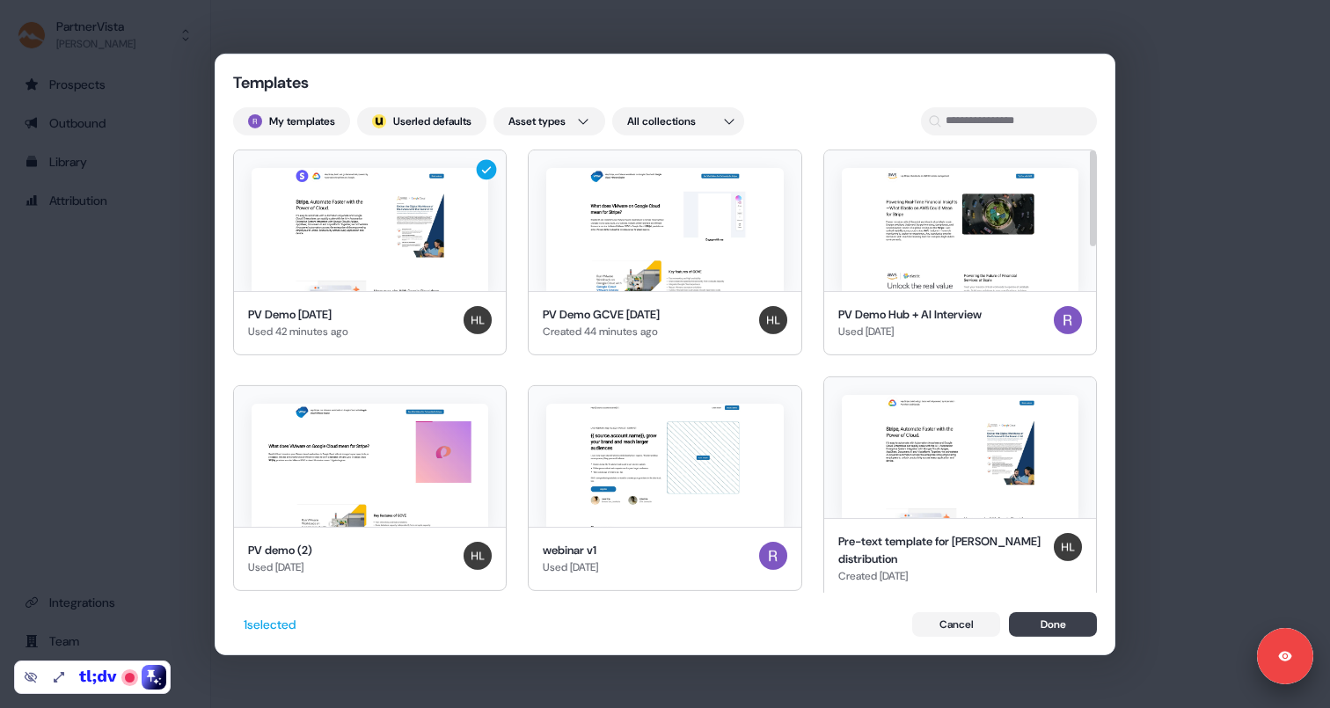
click at [1065, 630] on button "Done" at bounding box center [1053, 624] width 88 height 25
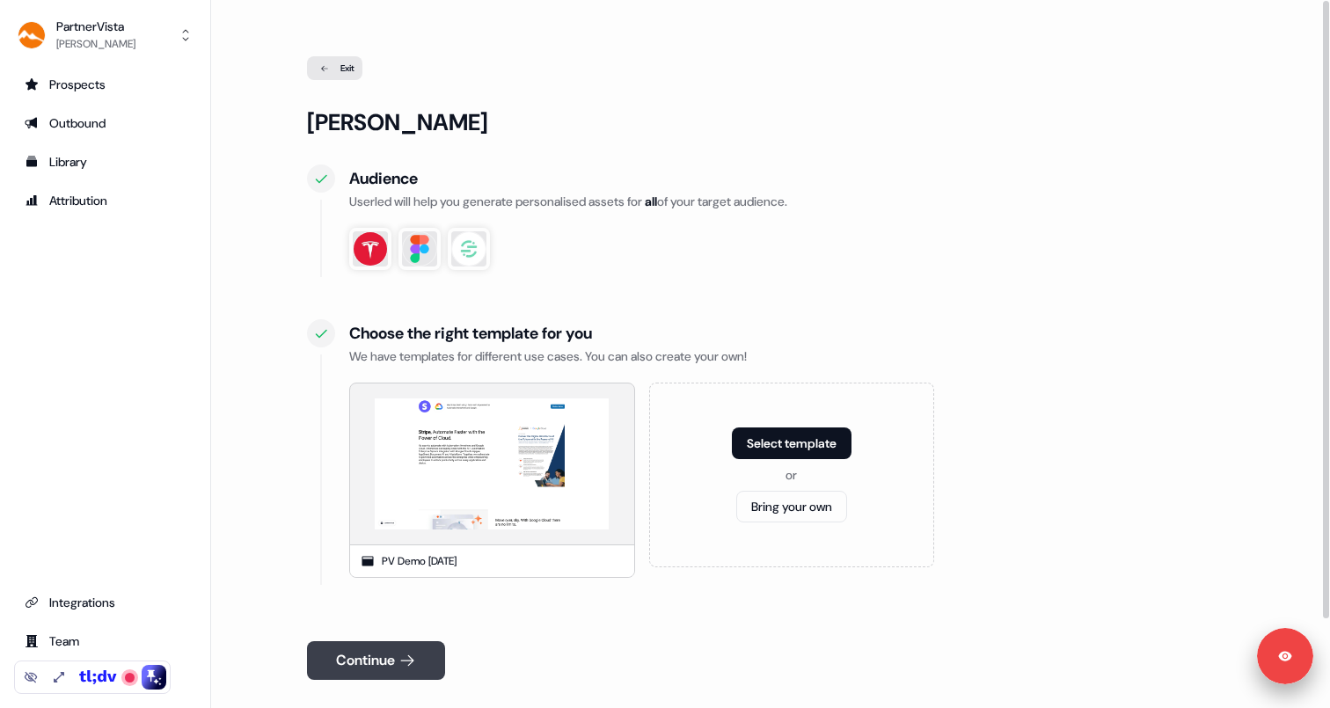
click at [370, 671] on button "Continue" at bounding box center [376, 660] width 138 height 39
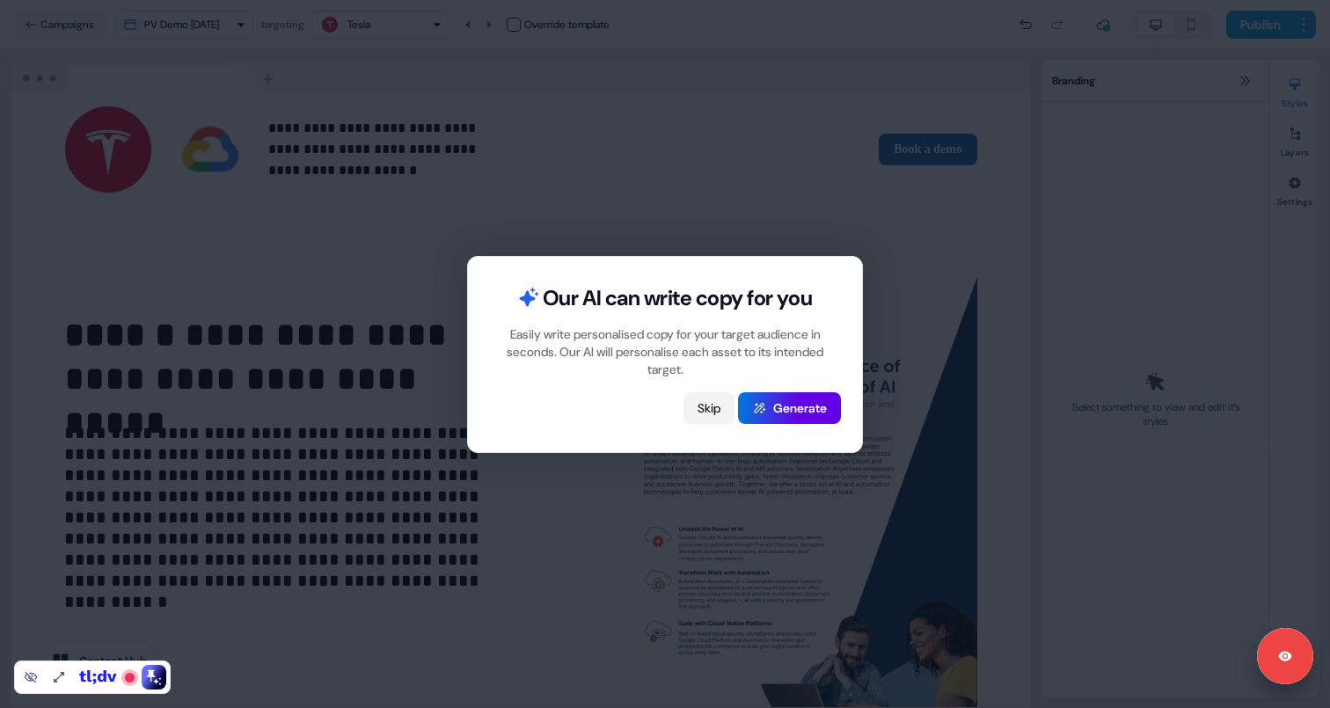
click at [699, 407] on button "Skip" at bounding box center [708, 408] width 51 height 32
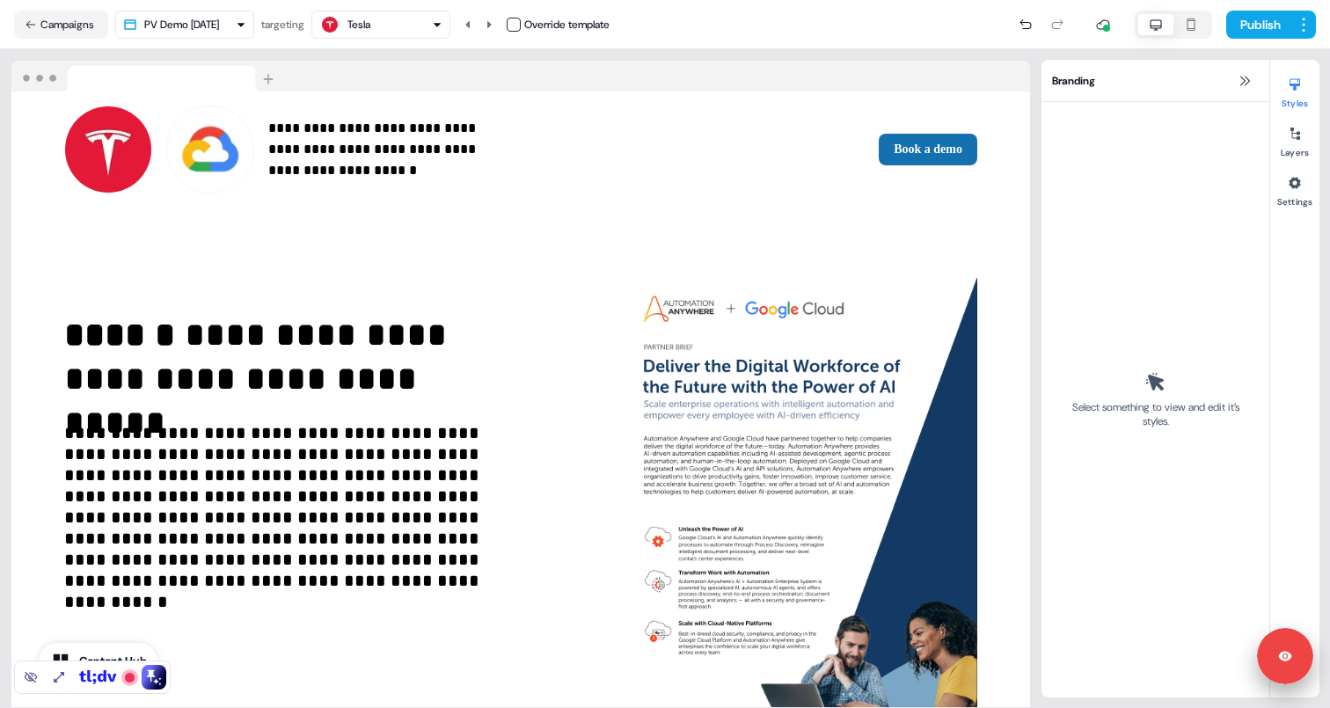
click at [395, 28] on div "Tesla" at bounding box center [380, 24] width 123 height 21
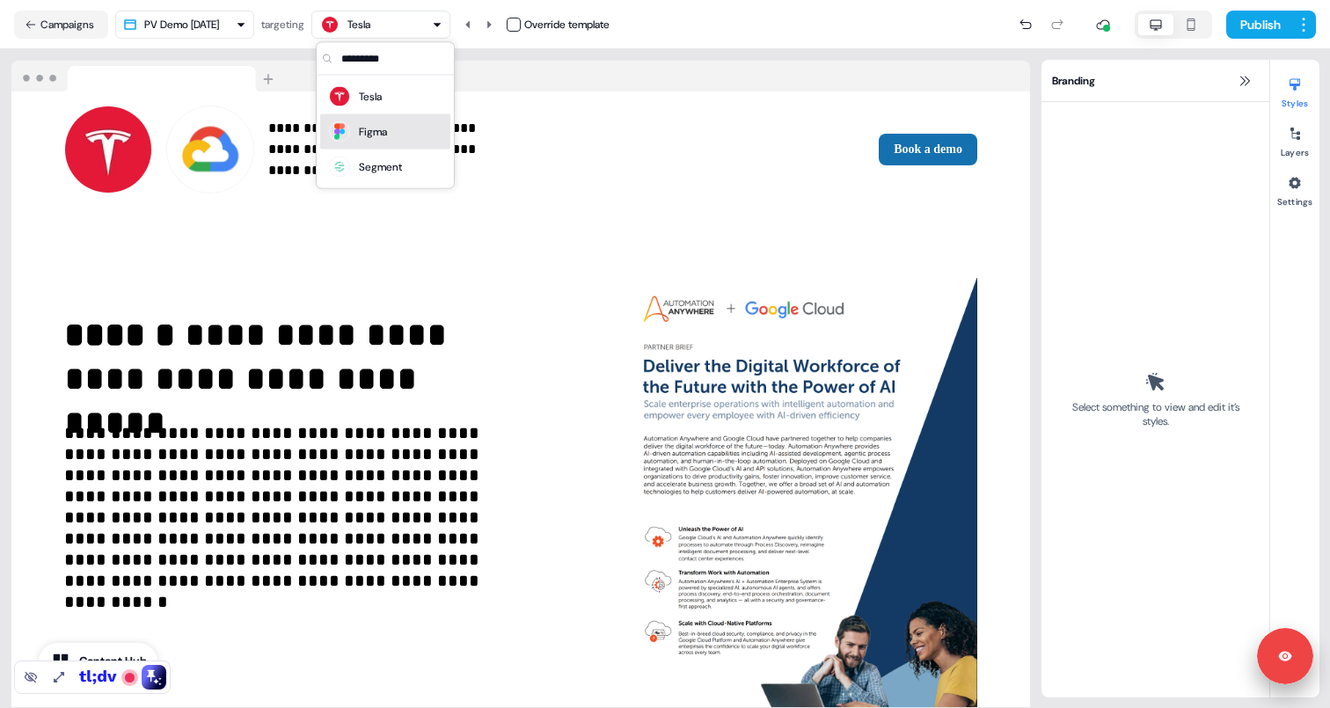
click at [382, 124] on div "Figma" at bounding box center [373, 132] width 28 height 18
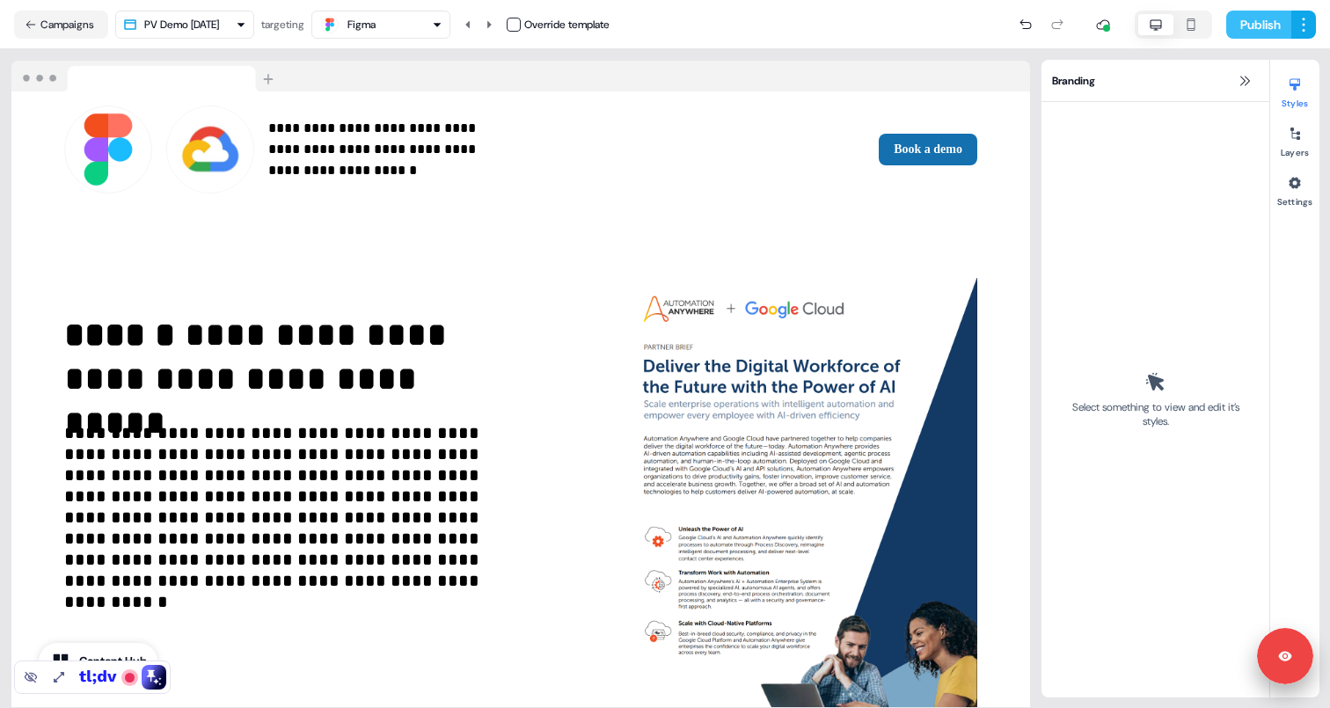
click at [1253, 28] on button "Publish" at bounding box center [1258, 25] width 65 height 28
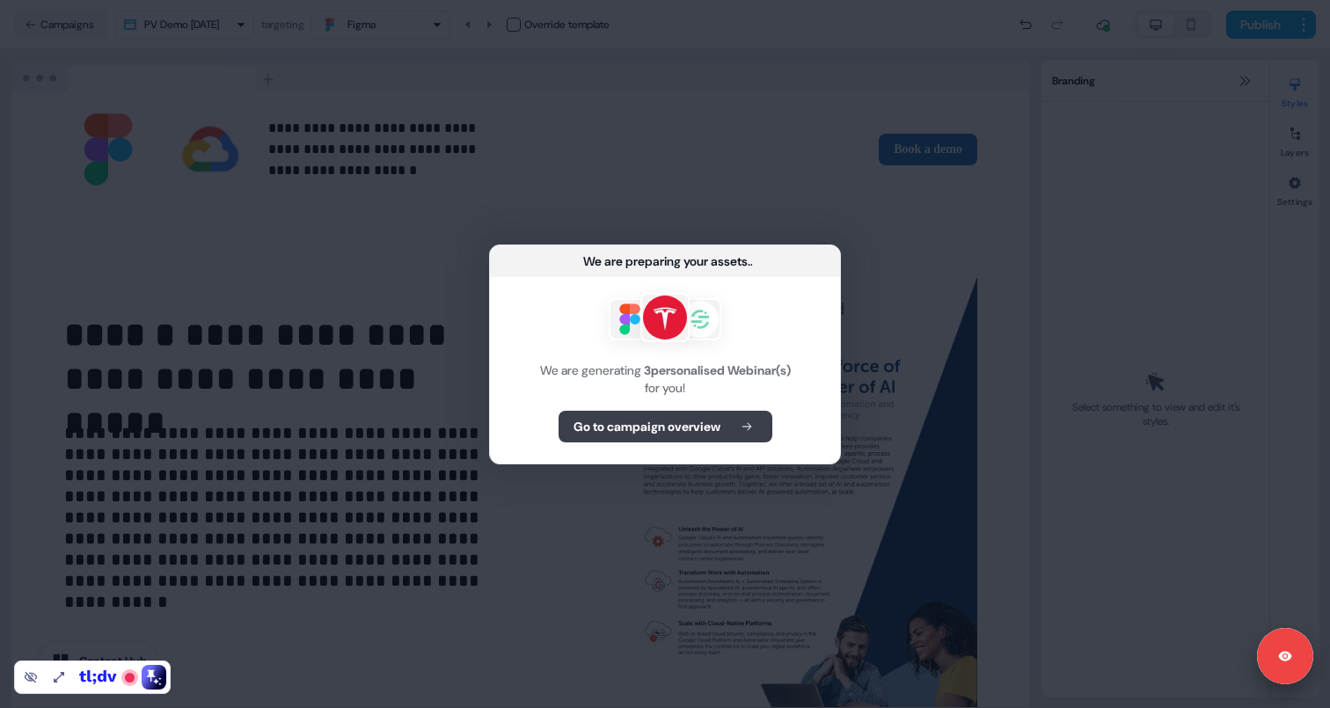
click at [727, 420] on button "Go to campaign overview" at bounding box center [666, 427] width 214 height 32
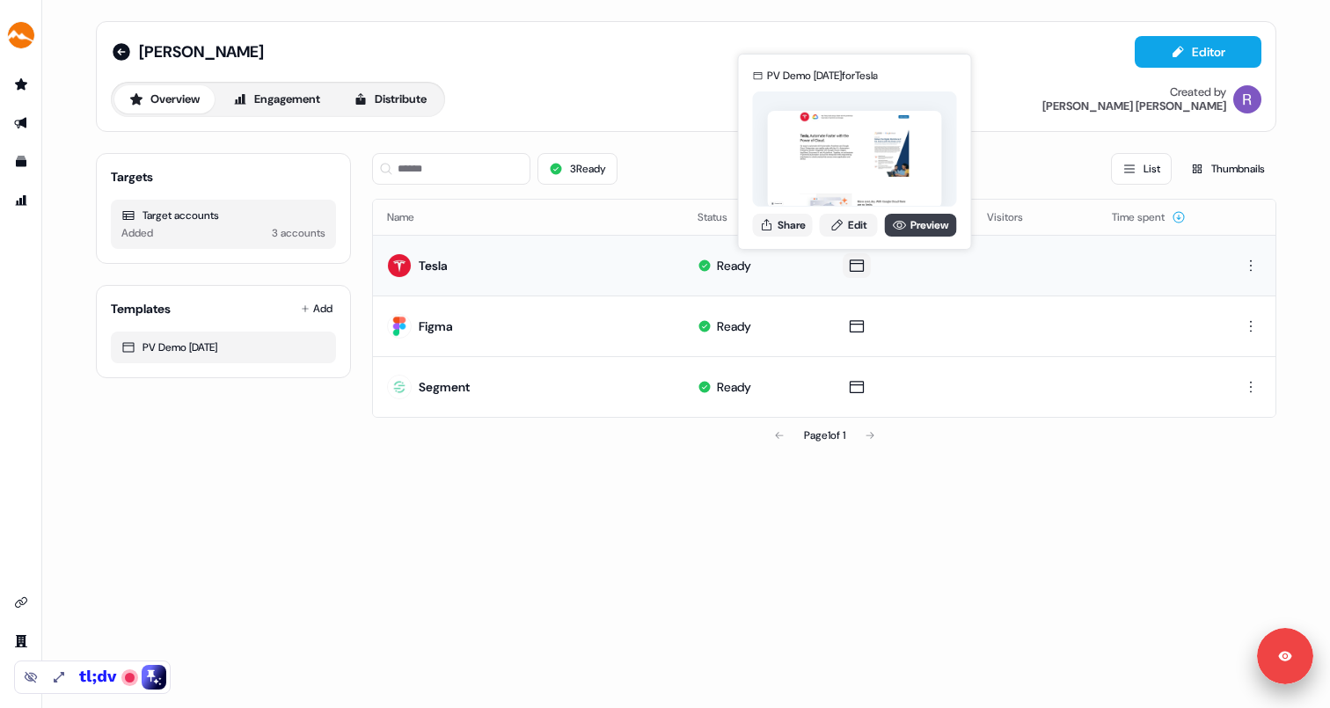
click at [904, 228] on link "Preview" at bounding box center [921, 225] width 72 height 23
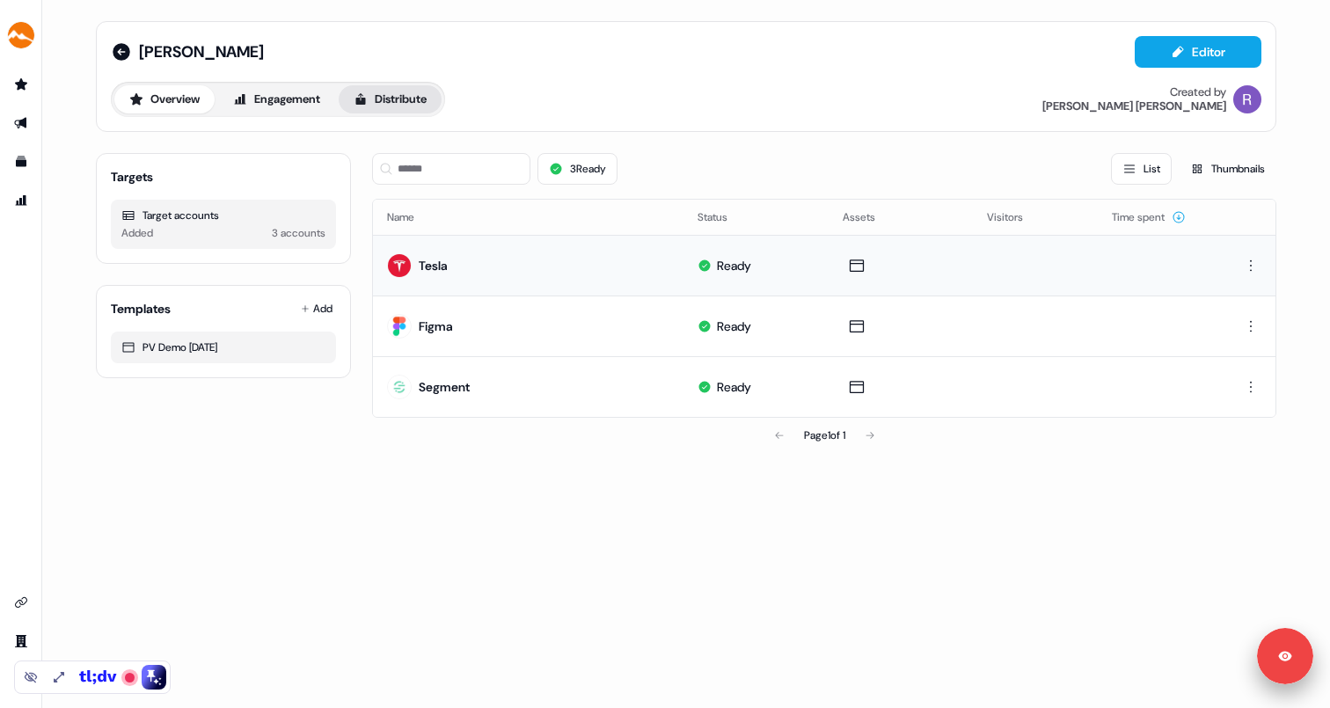
click at [418, 97] on button "Distribute" at bounding box center [390, 99] width 103 height 28
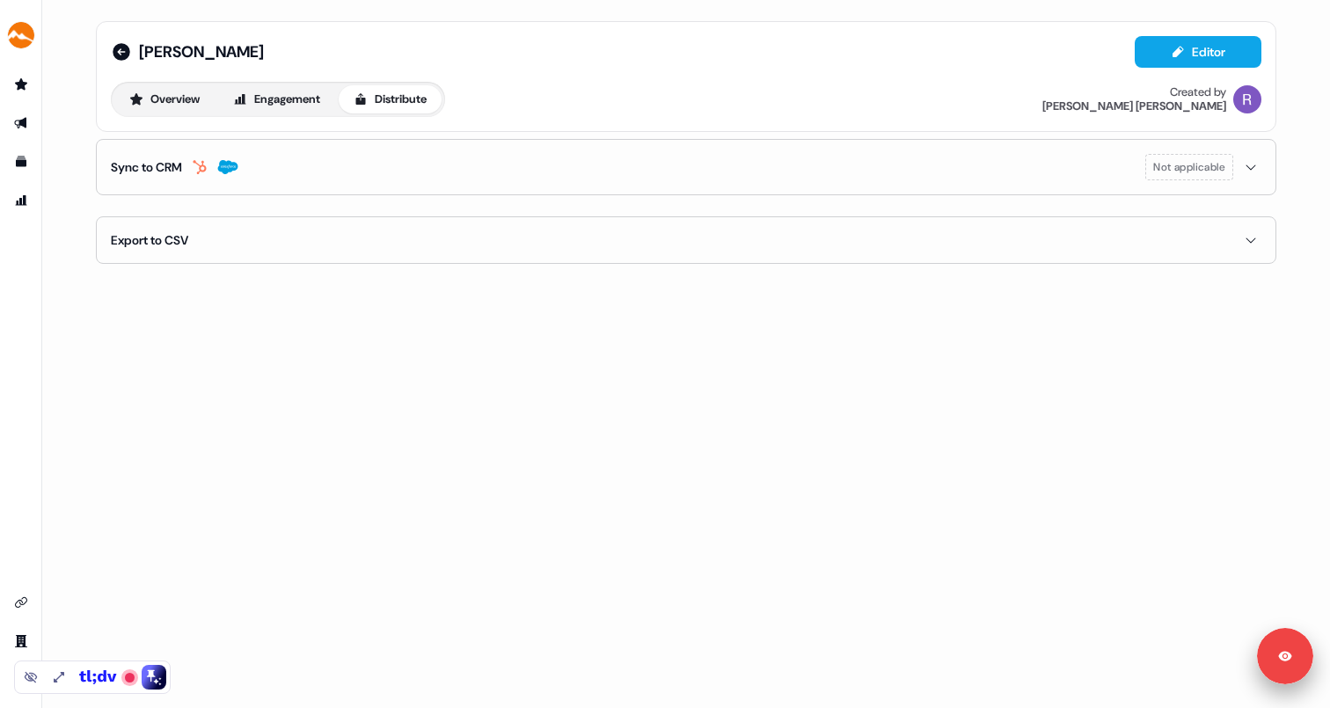
click at [231, 234] on button "Export to CSV" at bounding box center [686, 240] width 1151 height 46
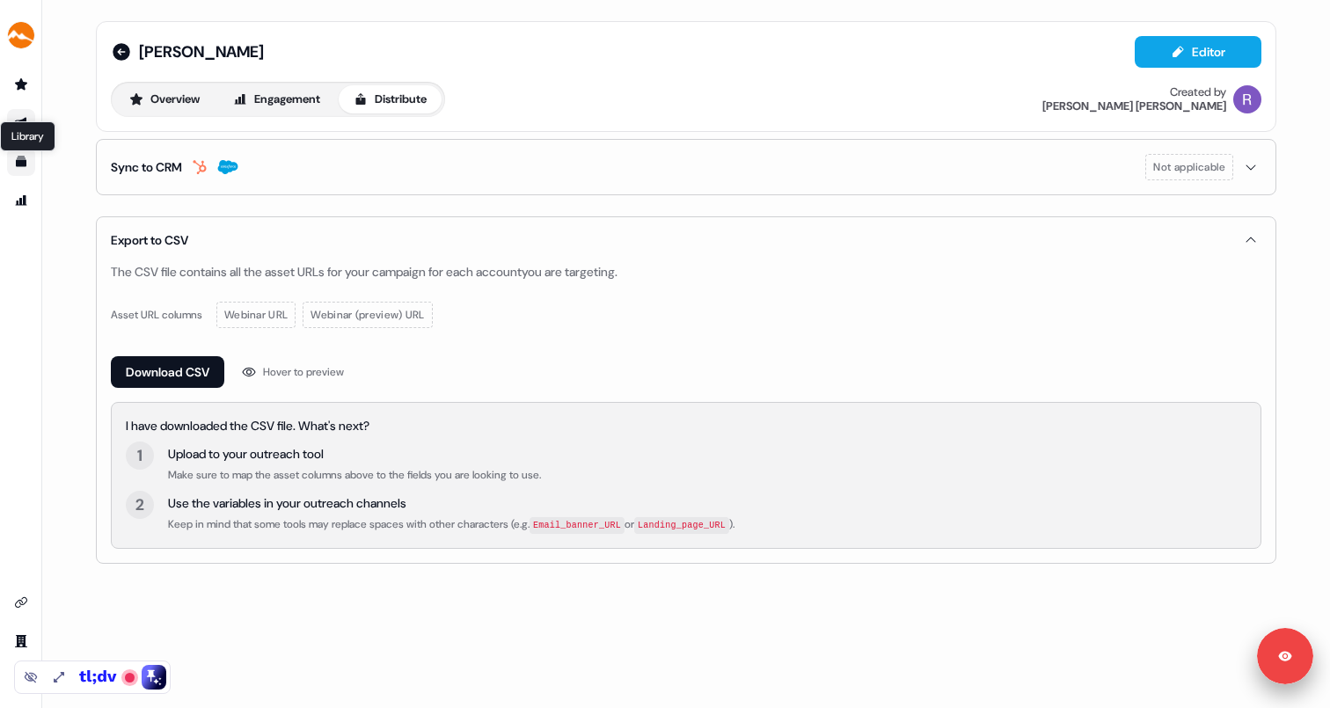
click at [23, 161] on icon "Go to templates" at bounding box center [21, 162] width 11 height 11
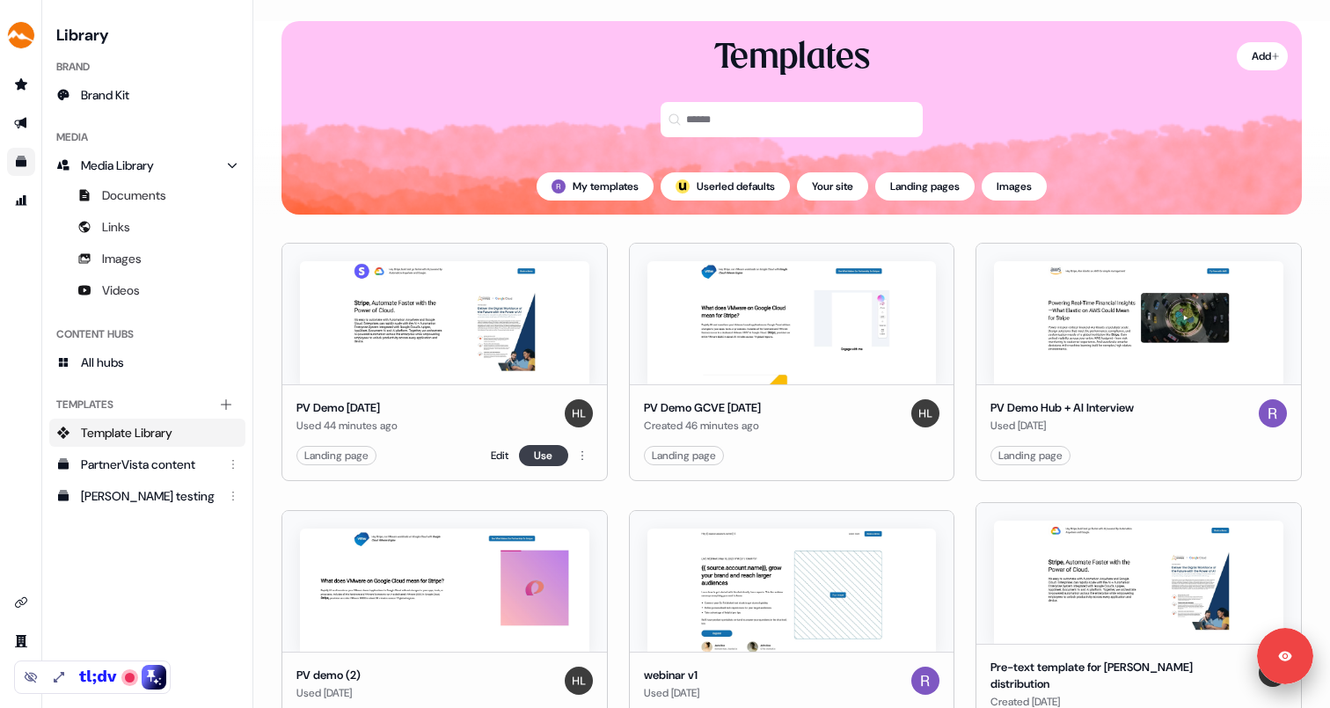
click at [537, 456] on button "Use" at bounding box center [543, 455] width 49 height 21
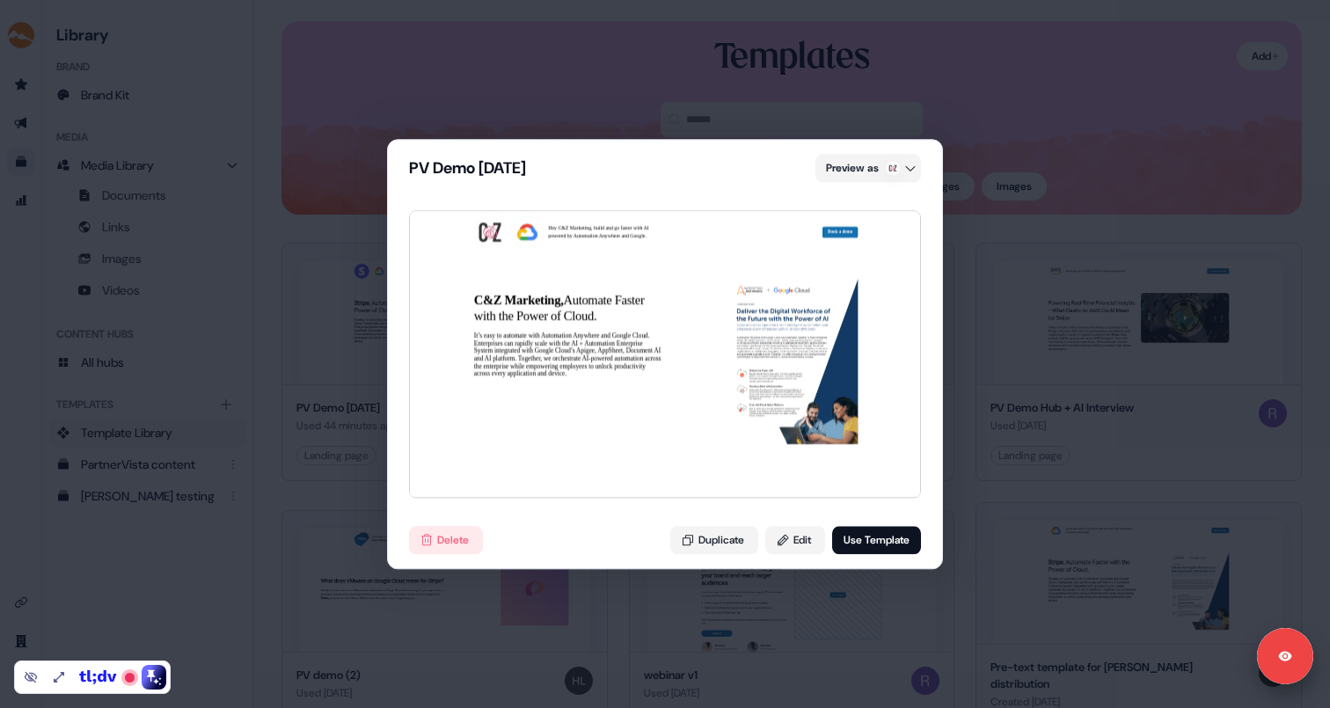
click at [957, 146] on div "PV Demo [DATE] Preview as Hey C&Z Marketing, build and go faster with AI powere…" at bounding box center [665, 354] width 1330 height 708
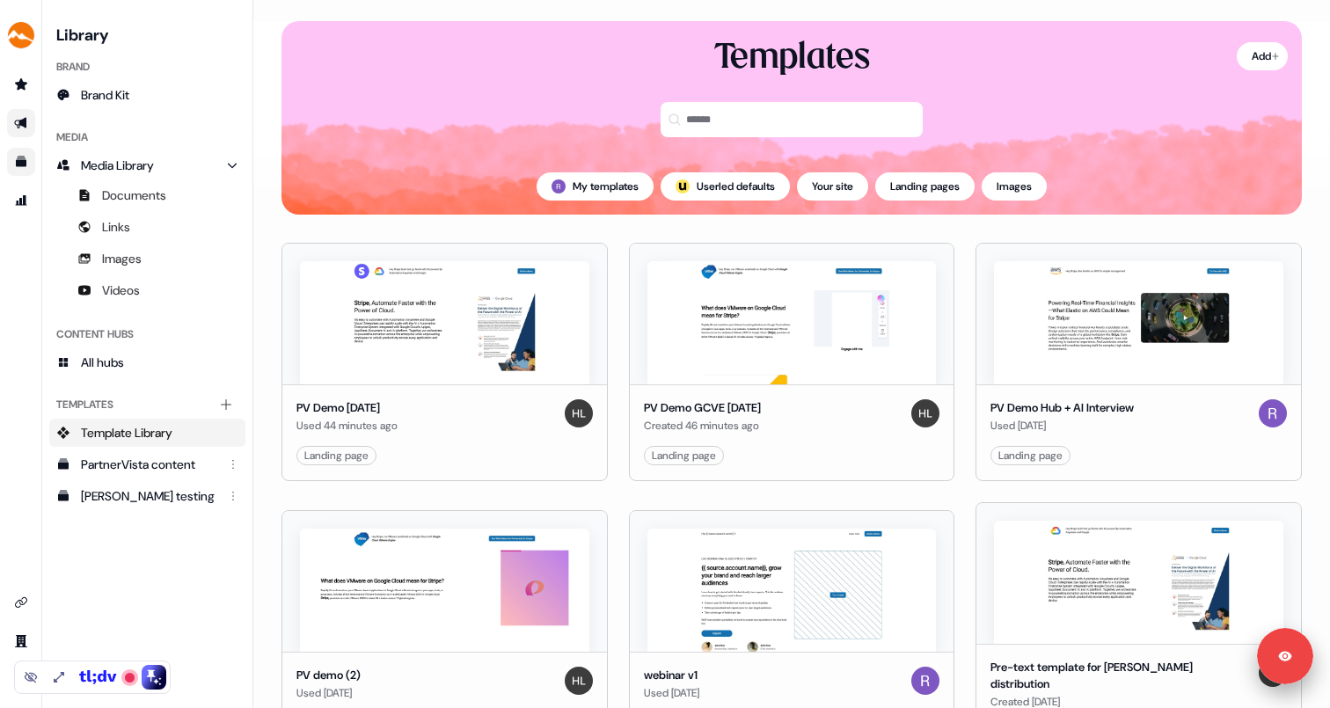
click at [26, 126] on icon "Go to outbound experience" at bounding box center [21, 123] width 14 height 14
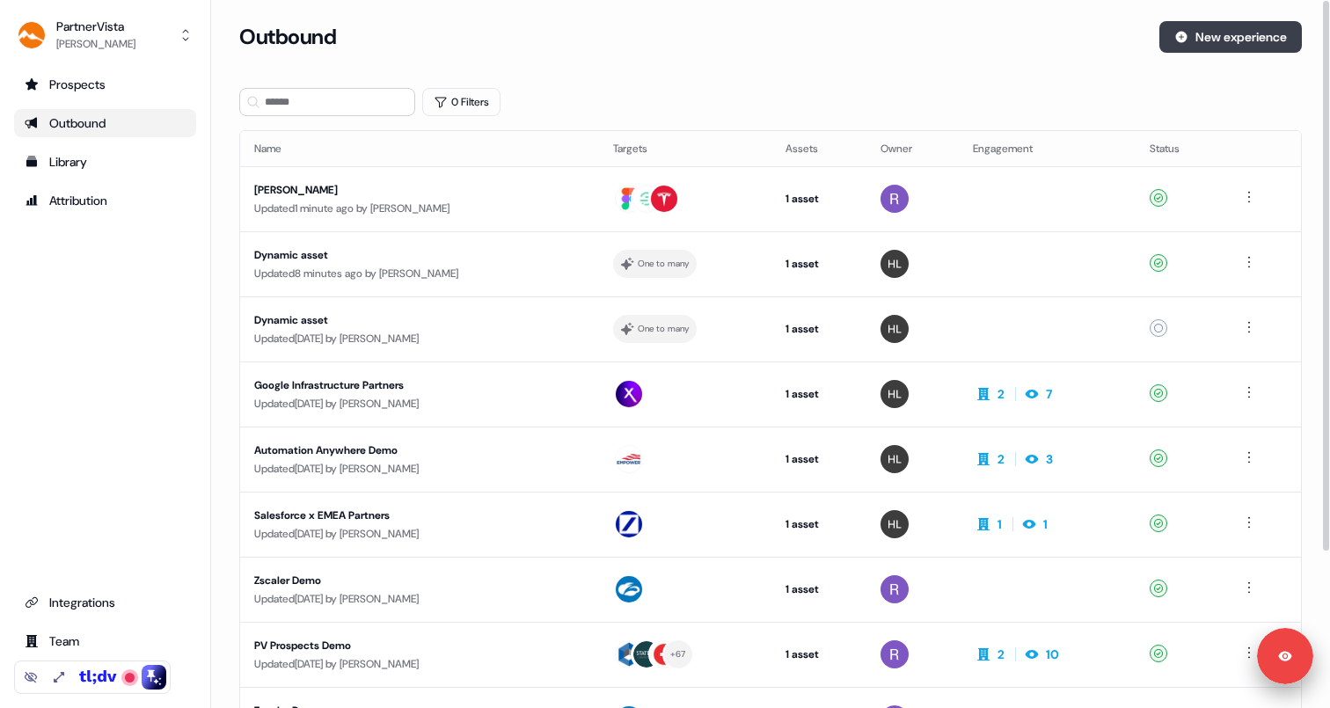
click at [1253, 31] on button "New experience" at bounding box center [1230, 37] width 142 height 32
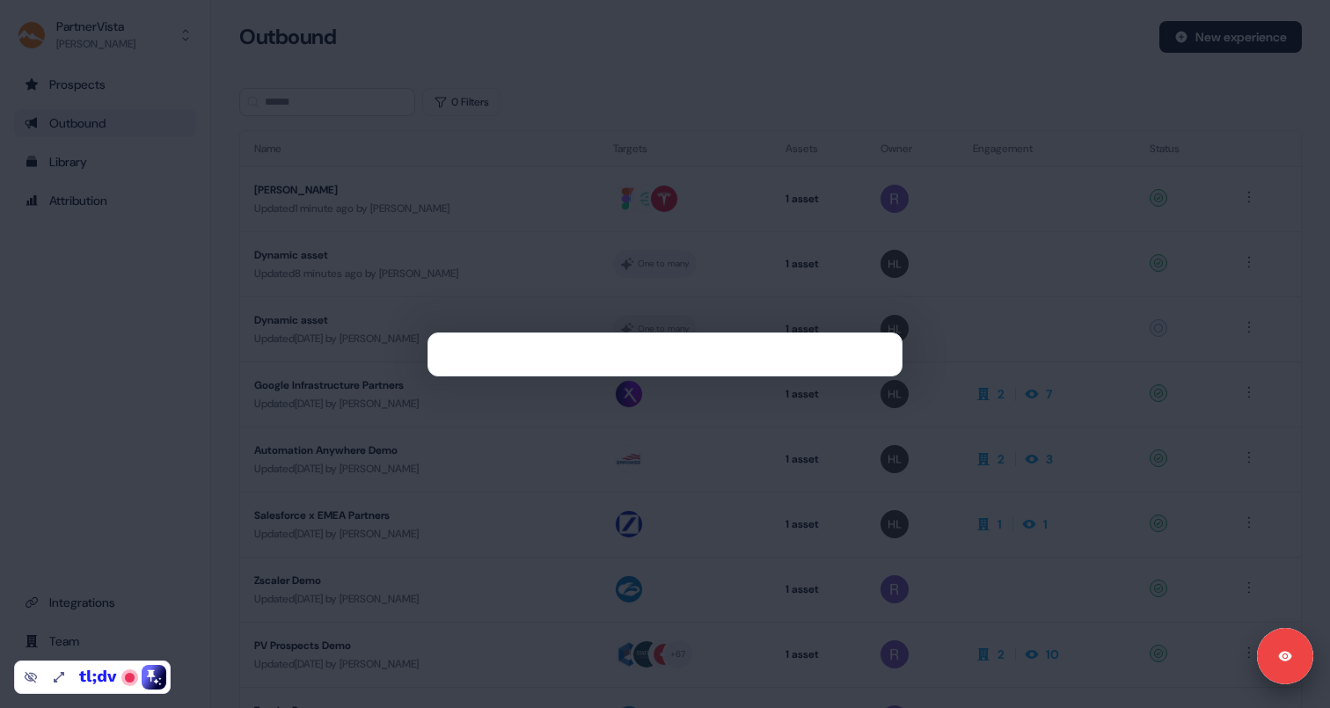
click at [750, 86] on div at bounding box center [665, 354] width 1330 height 708
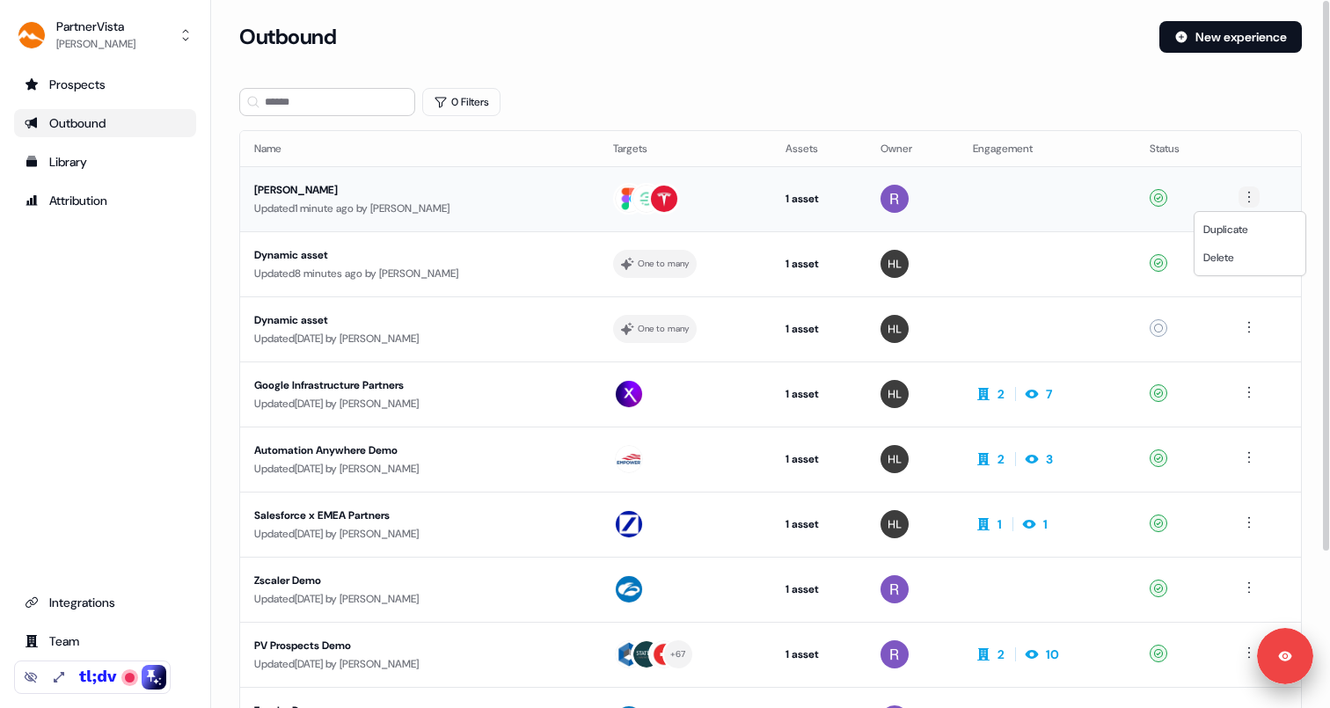
click at [1247, 192] on html "Signed in as [PERSON_NAME] Sign out For the best experience switch devices to a…" at bounding box center [665, 354] width 1330 height 708
click at [1216, 257] on span "Delete" at bounding box center [1218, 258] width 31 height 14
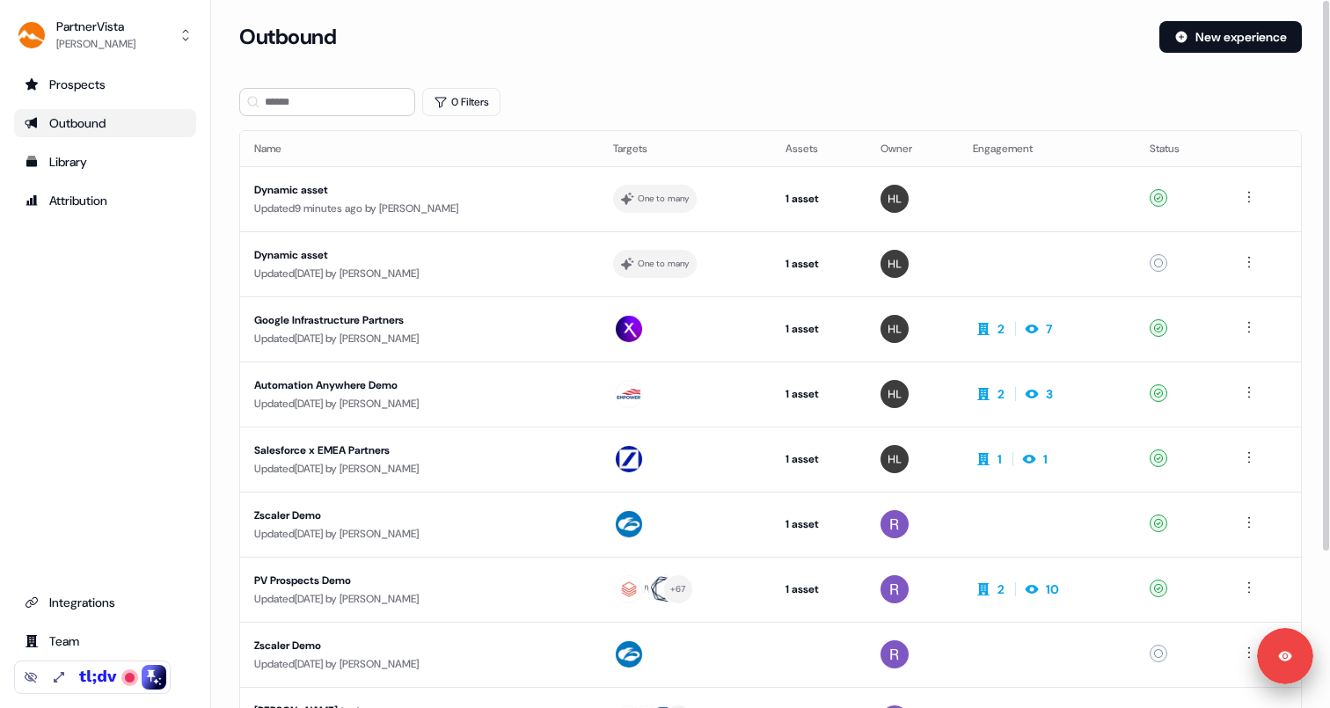
click at [807, 61] on div "Outbound New experience" at bounding box center [770, 47] width 1063 height 53
click at [516, 106] on div "0 Filters" at bounding box center [770, 102] width 1063 height 28
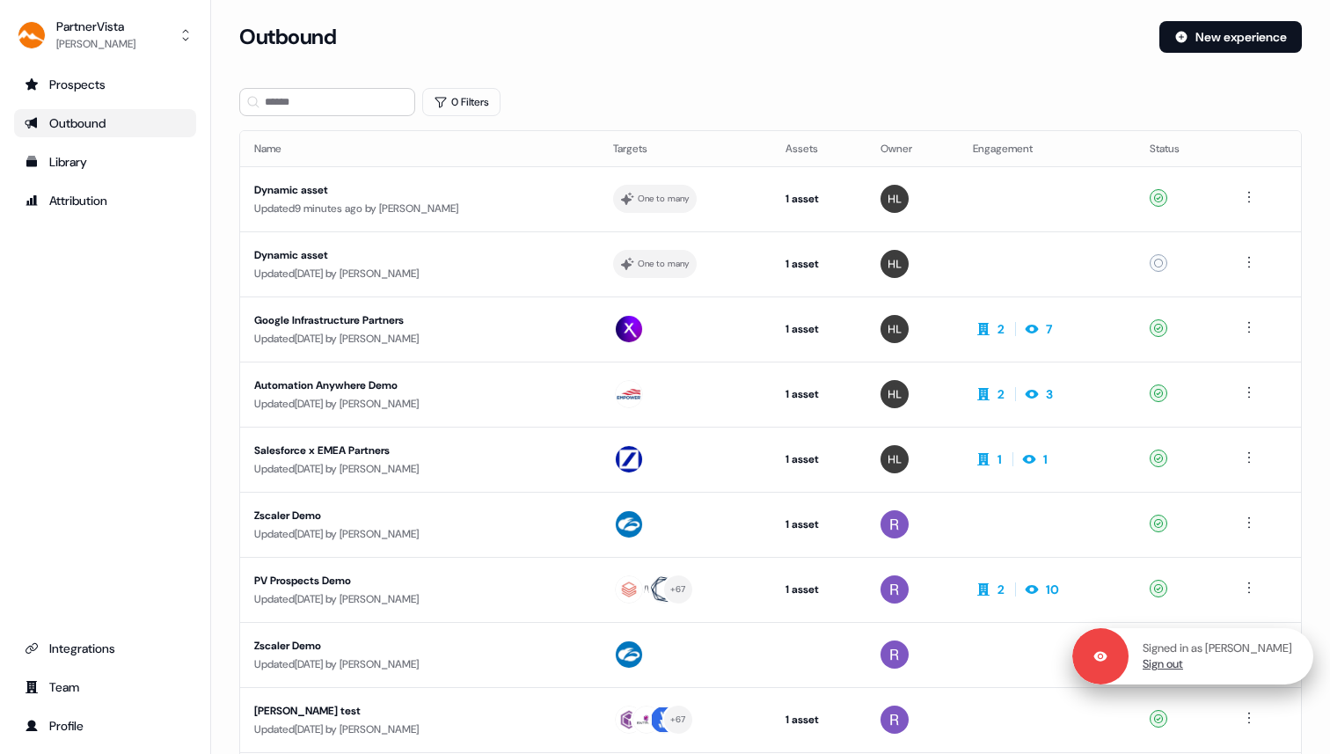
click at [1183, 666] on link "Sign out" at bounding box center [1163, 664] width 40 height 16
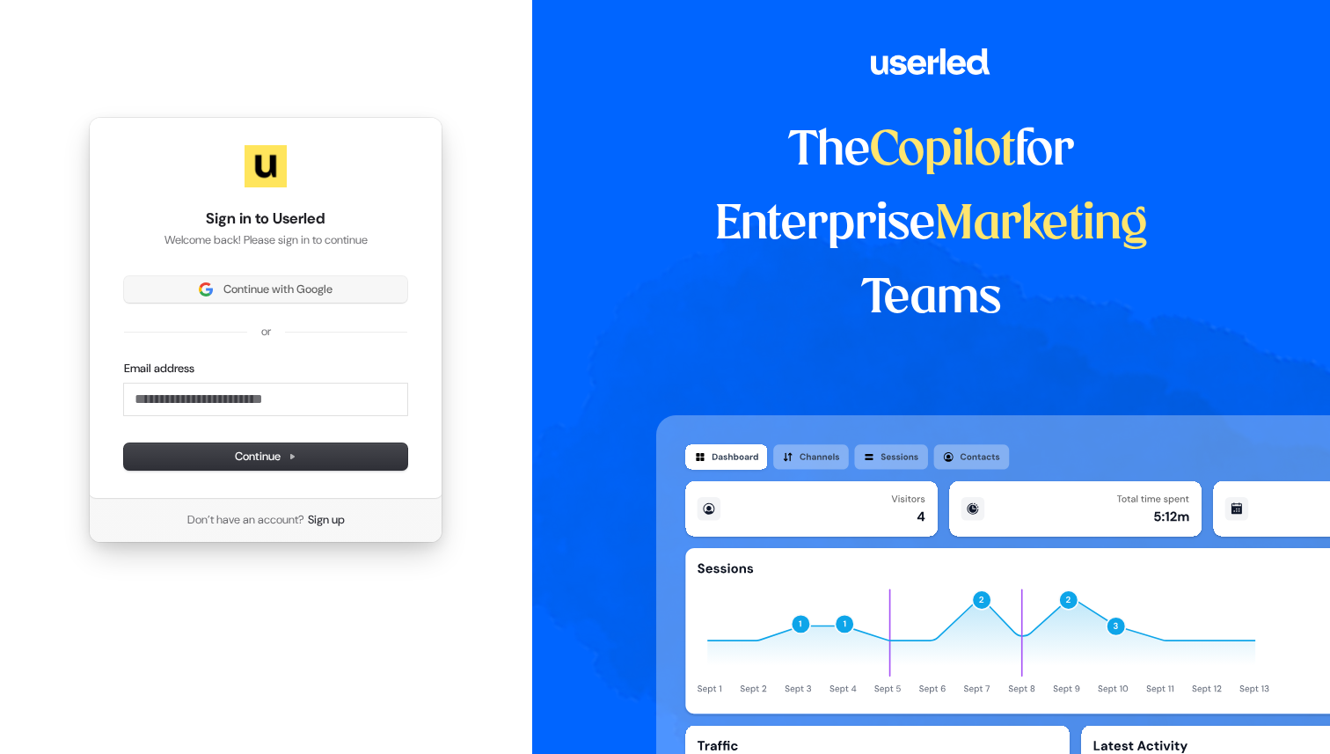
click at [195, 303] on div "Continue with Google or Email address Continue" at bounding box center [265, 373] width 283 height 194
click at [207, 286] on img at bounding box center [206, 289] width 14 height 14
